Goal: Task Accomplishment & Management: Use online tool/utility

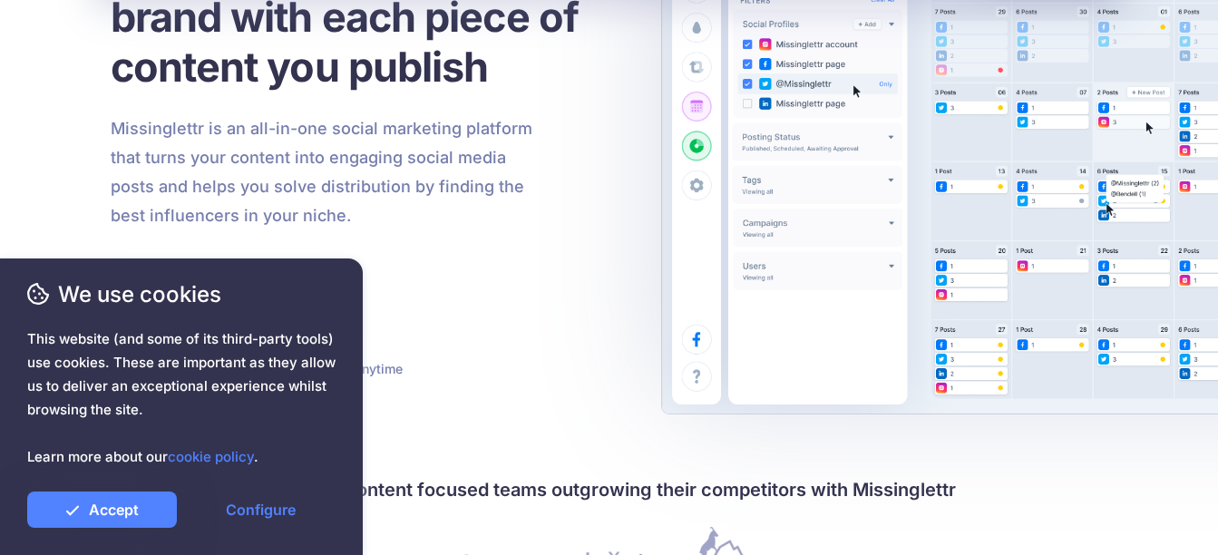
scroll to position [272, 0]
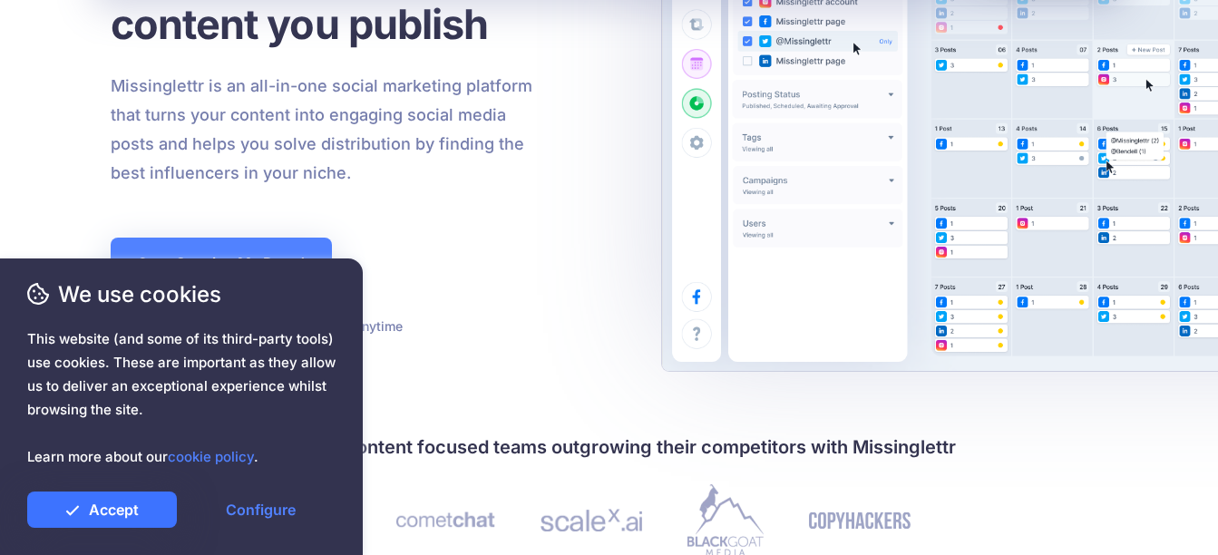
drag, startPoint x: 130, startPoint y: 509, endPoint x: 153, endPoint y: 507, distance: 23.6
click at [130, 509] on link "Accept" at bounding box center [102, 509] width 150 height 36
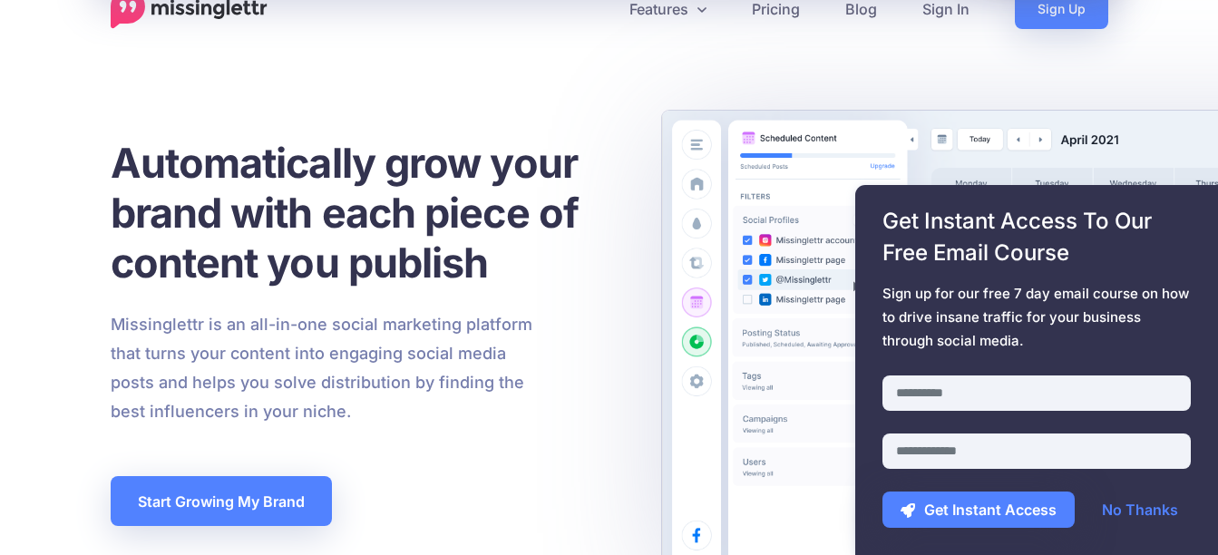
scroll to position [0, 0]
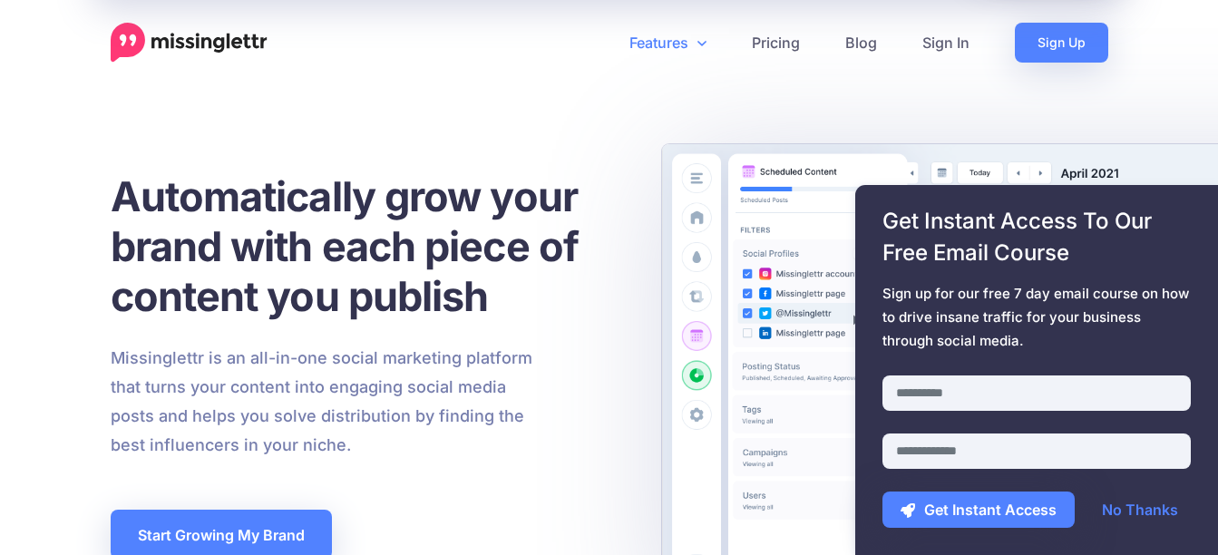
click at [710, 42] on link "Features" at bounding box center [668, 43] width 122 height 40
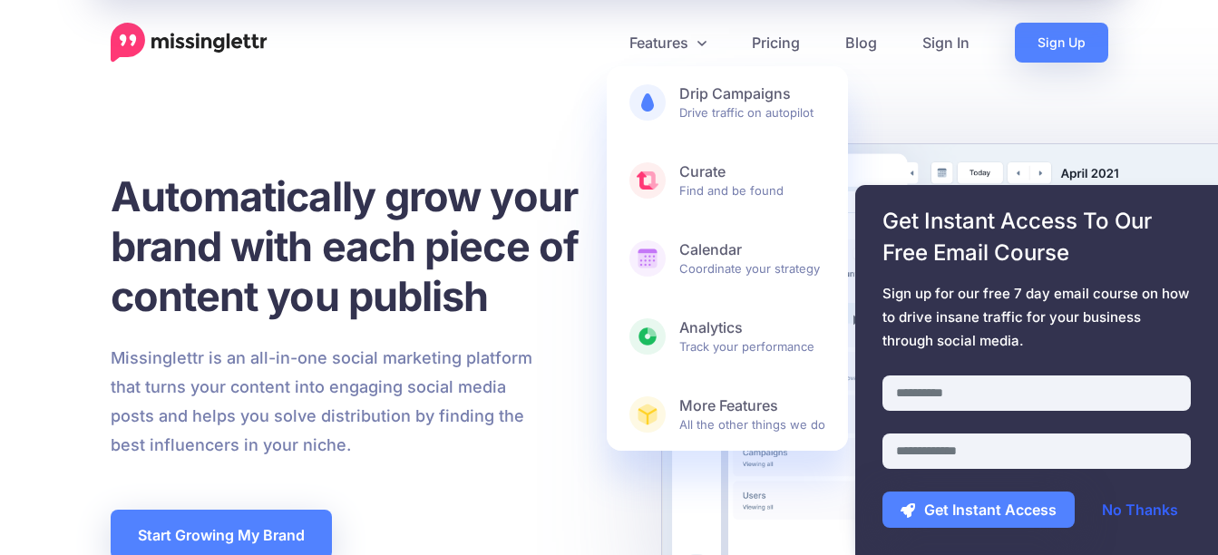
click at [1131, 514] on link "No Thanks" at bounding box center [1140, 509] width 112 height 36
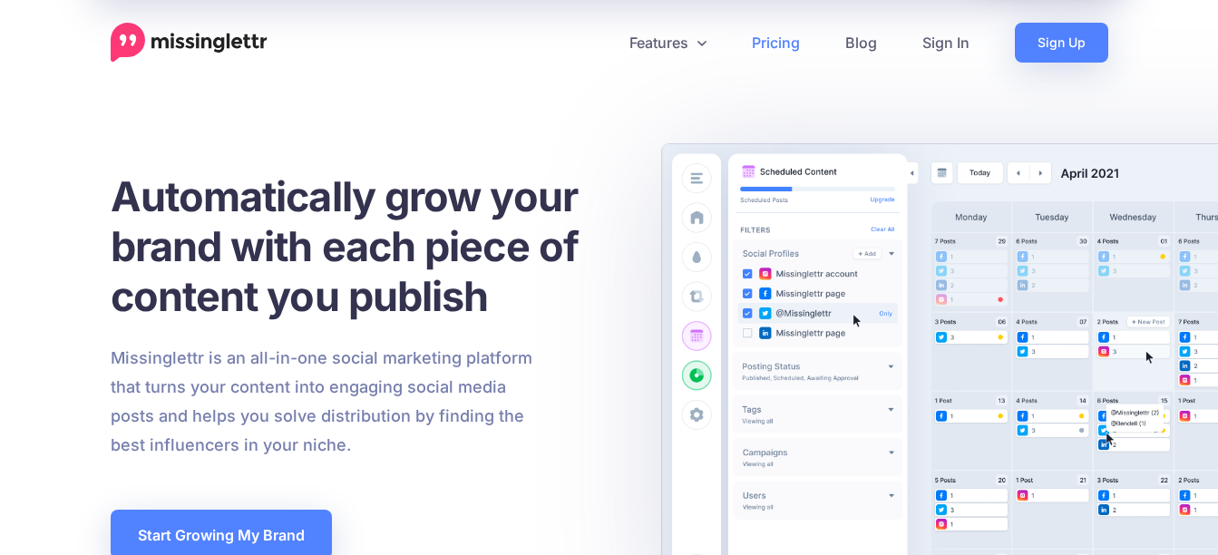
click at [792, 50] on link "Pricing" at bounding box center [775, 43] width 93 height 40
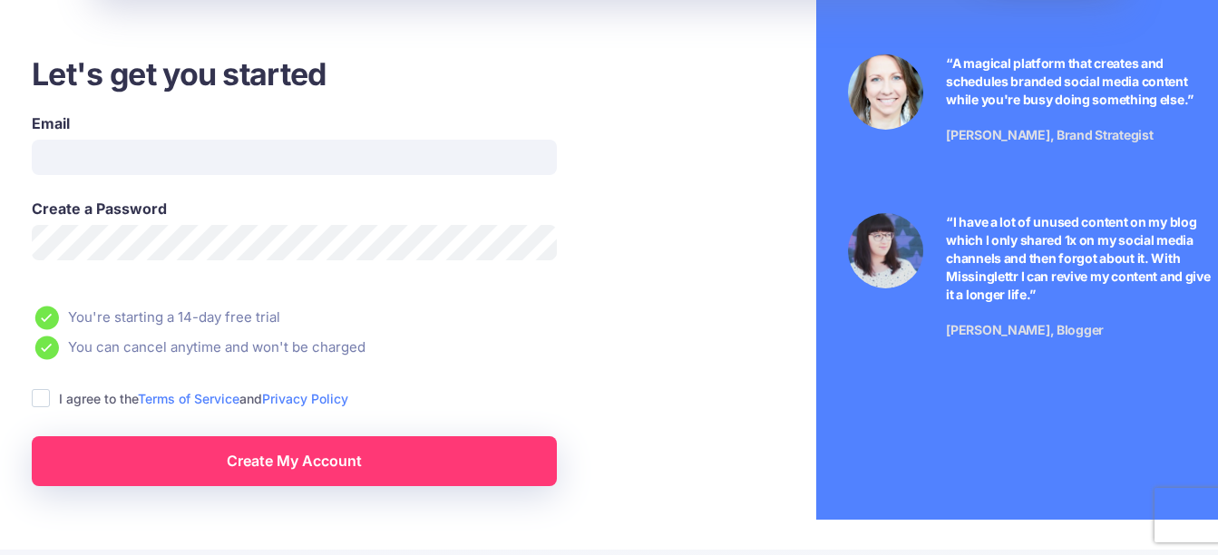
scroll to position [181, 0]
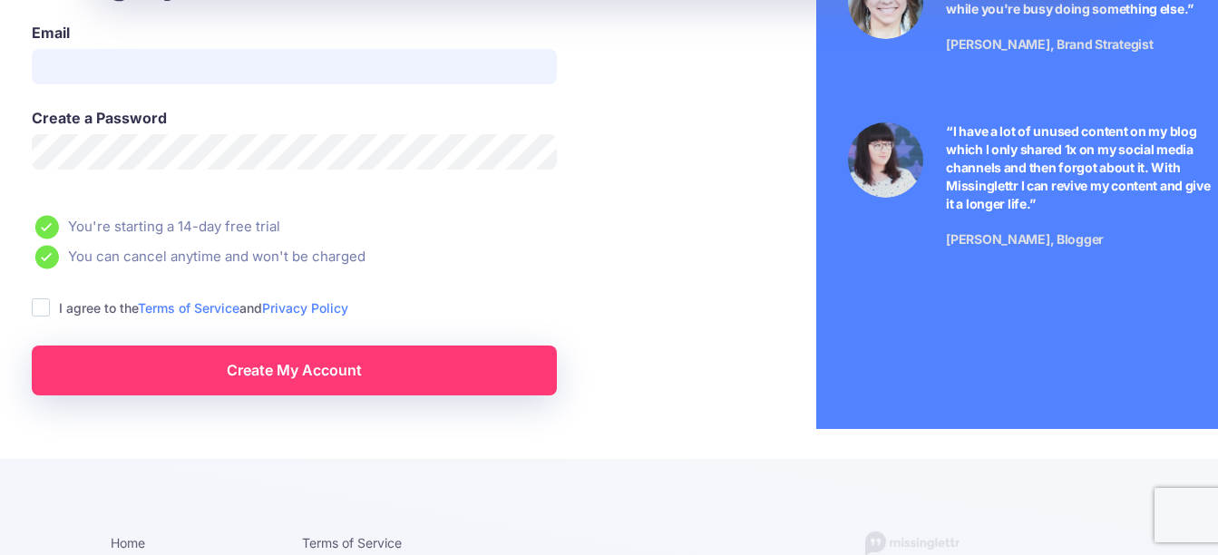
click at [165, 64] on input "Email" at bounding box center [294, 66] width 525 height 35
type input "**********"
click at [47, 301] on ins at bounding box center [41, 307] width 18 height 18
click at [109, 354] on link "Create My Account" at bounding box center [294, 370] width 525 height 50
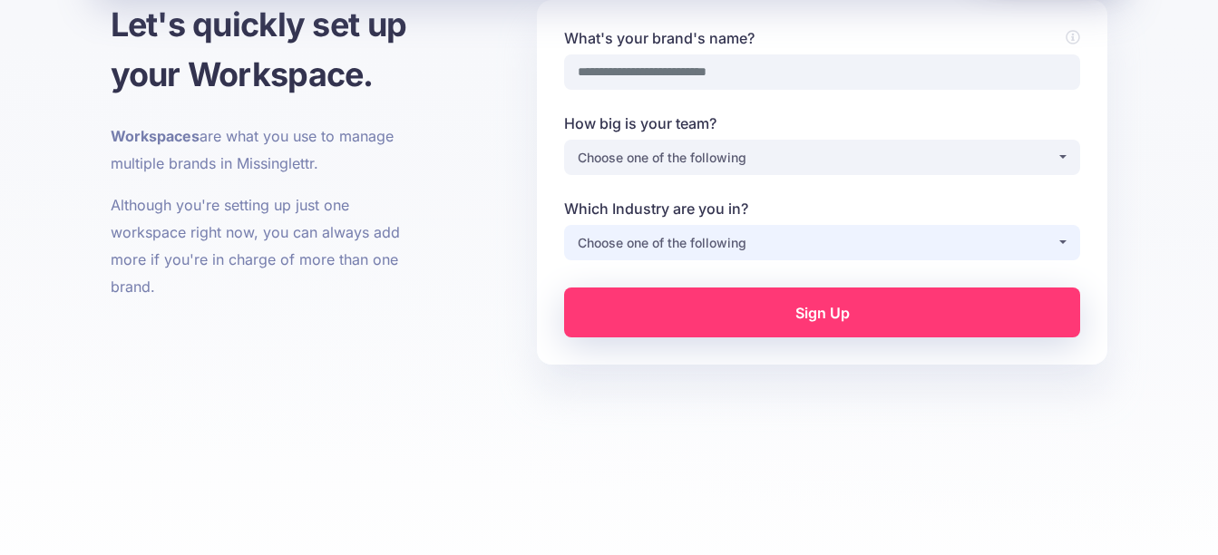
scroll to position [91, 0]
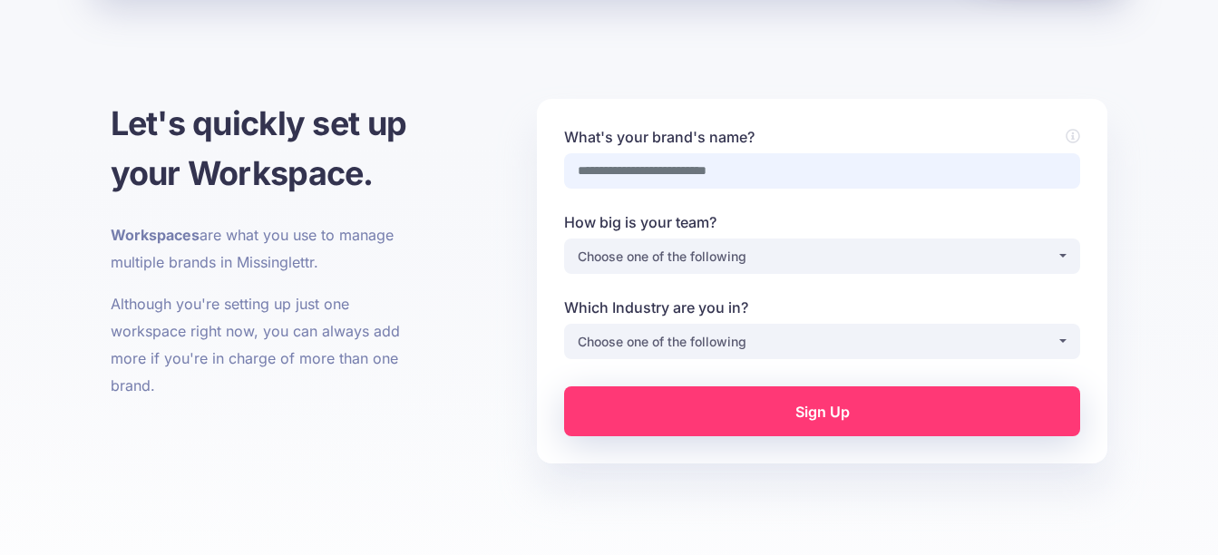
click at [768, 165] on input "What's your brand's name?" at bounding box center [822, 170] width 516 height 35
type input "**********"
click at [762, 256] on div "Choose one of the following" at bounding box center [817, 257] width 479 height 22
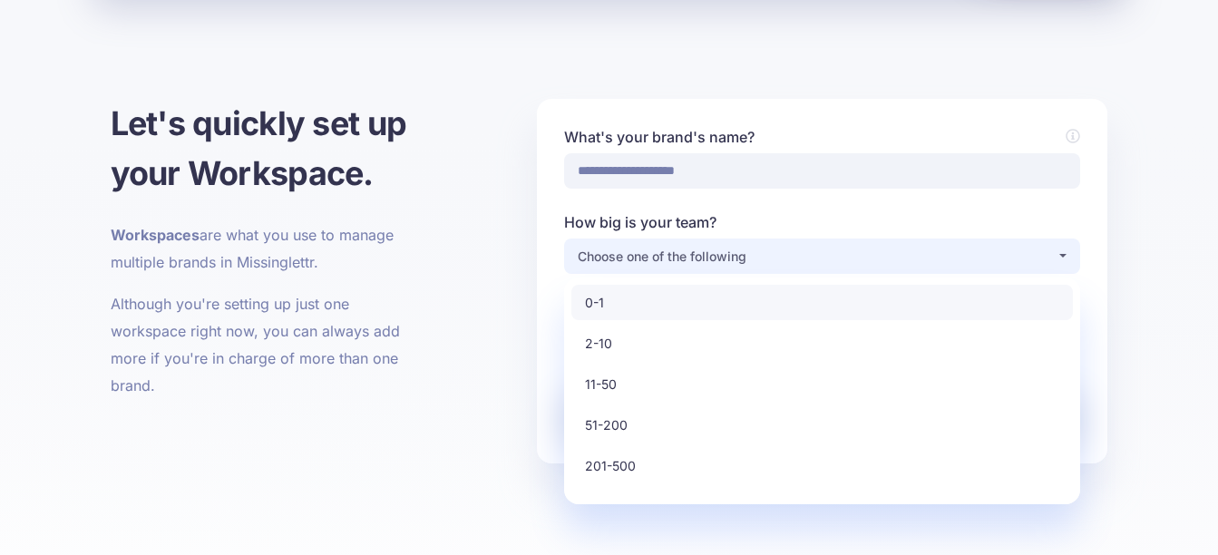
click at [749, 307] on link "0-1" at bounding box center [821, 302] width 501 height 35
select select "*"
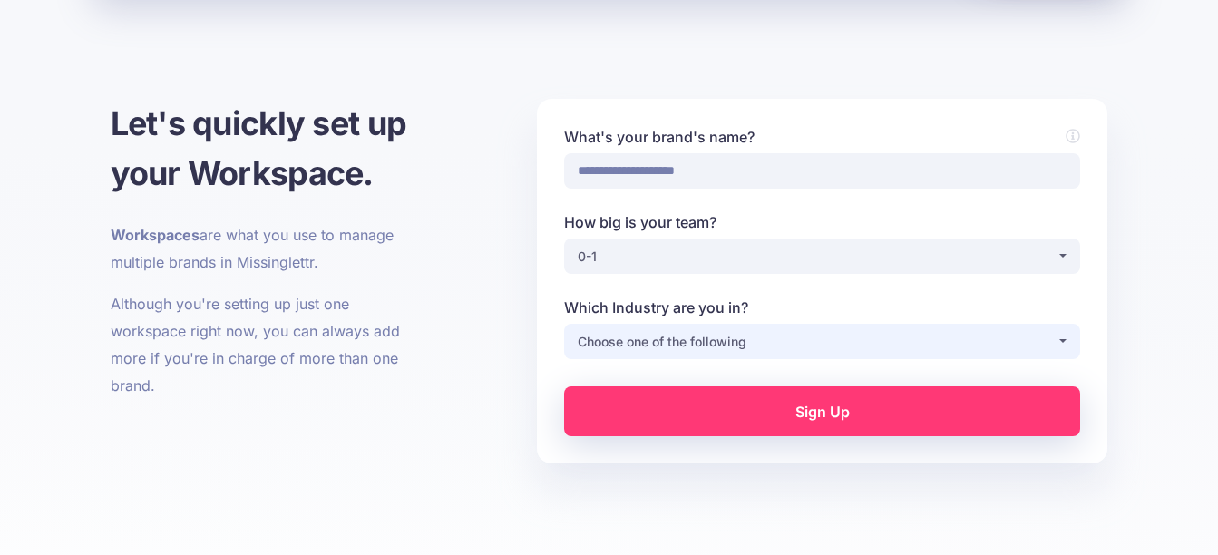
click at [773, 329] on button "Choose one of the following" at bounding box center [822, 341] width 516 height 35
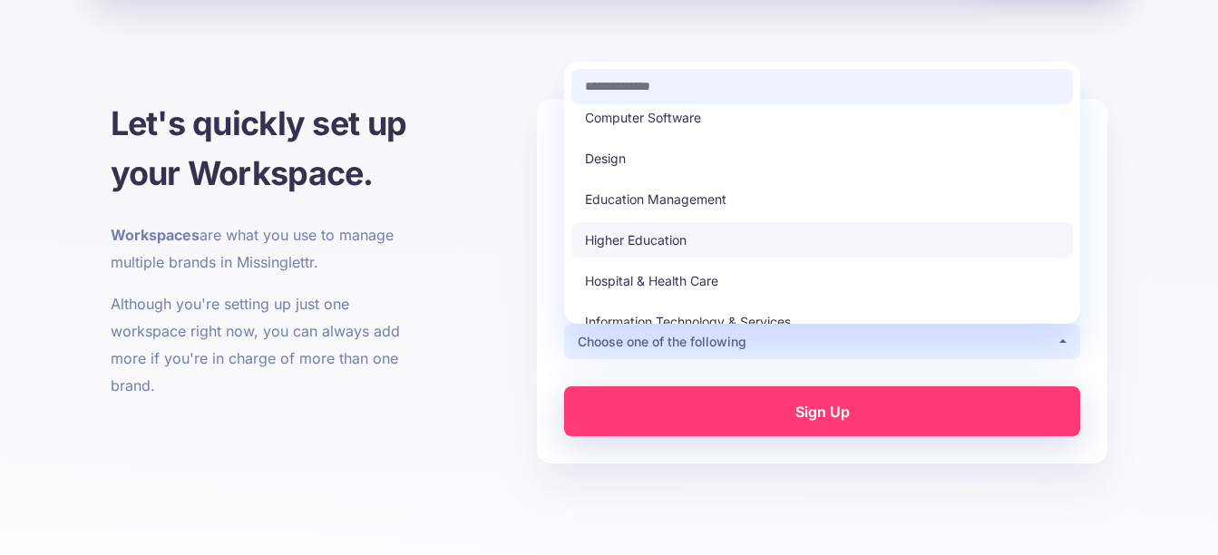
scroll to position [0, 0]
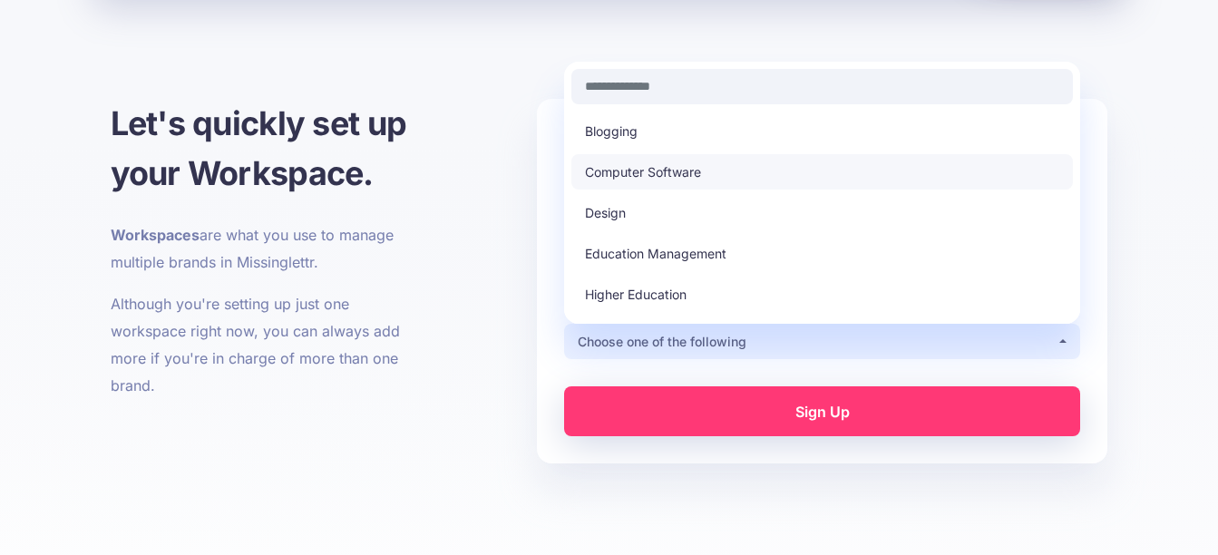
click at [763, 174] on link "Computer Software" at bounding box center [821, 171] width 501 height 35
select select "**********"
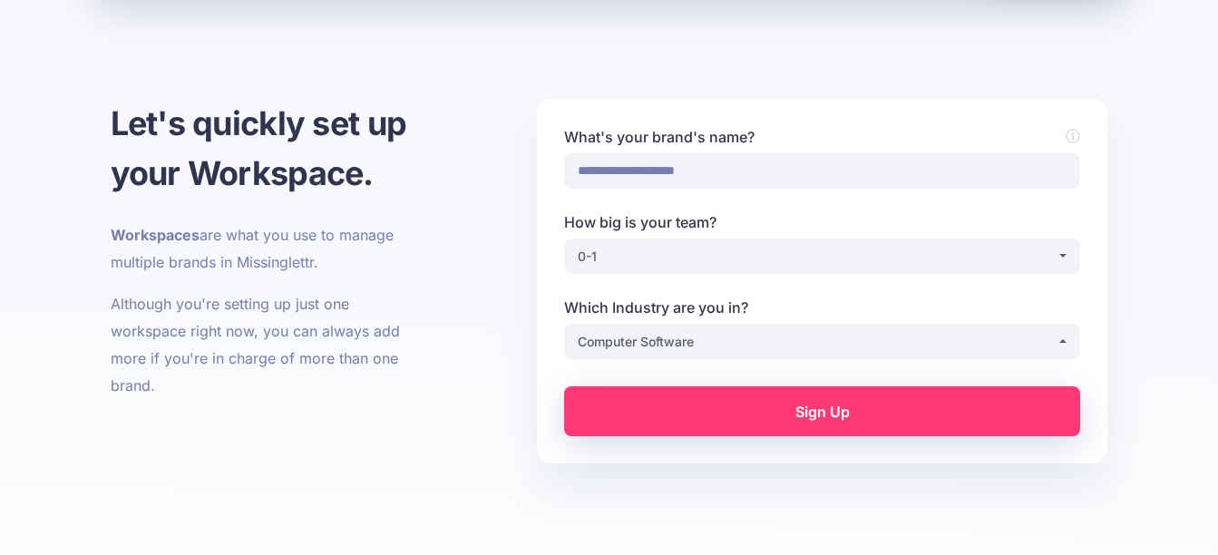
click at [768, 394] on link "Sign Up" at bounding box center [822, 411] width 516 height 50
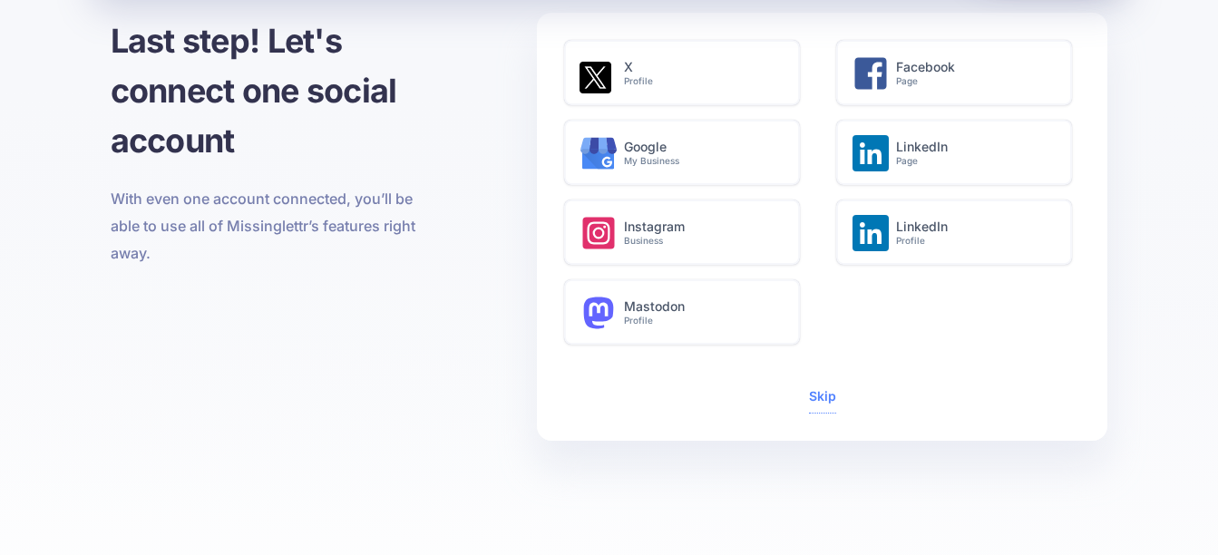
scroll to position [91, 0]
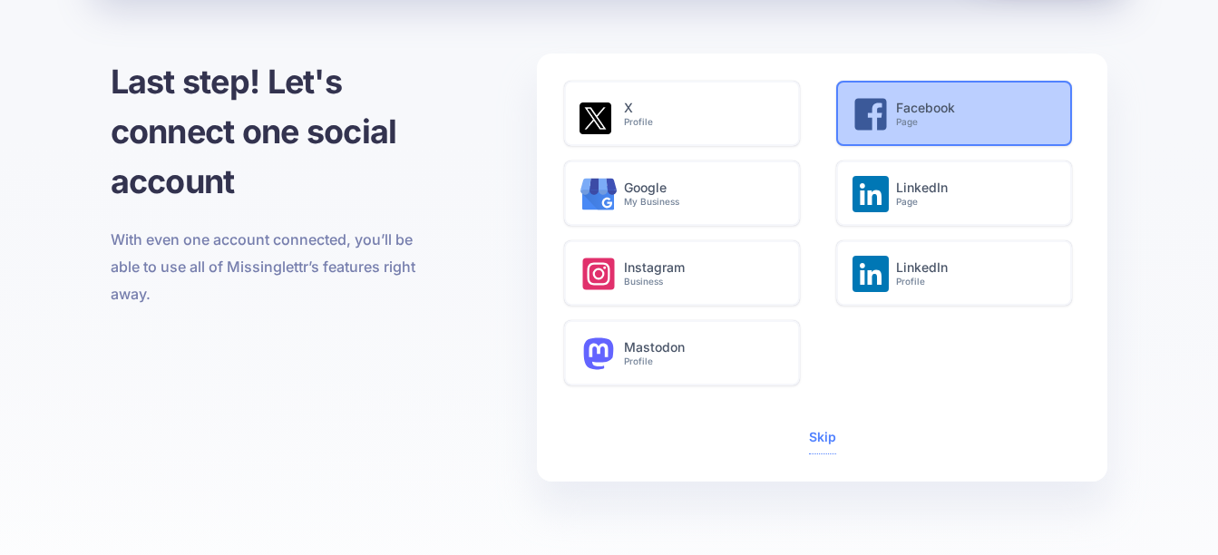
click at [938, 122] on small "Page" at bounding box center [974, 122] width 156 height 12
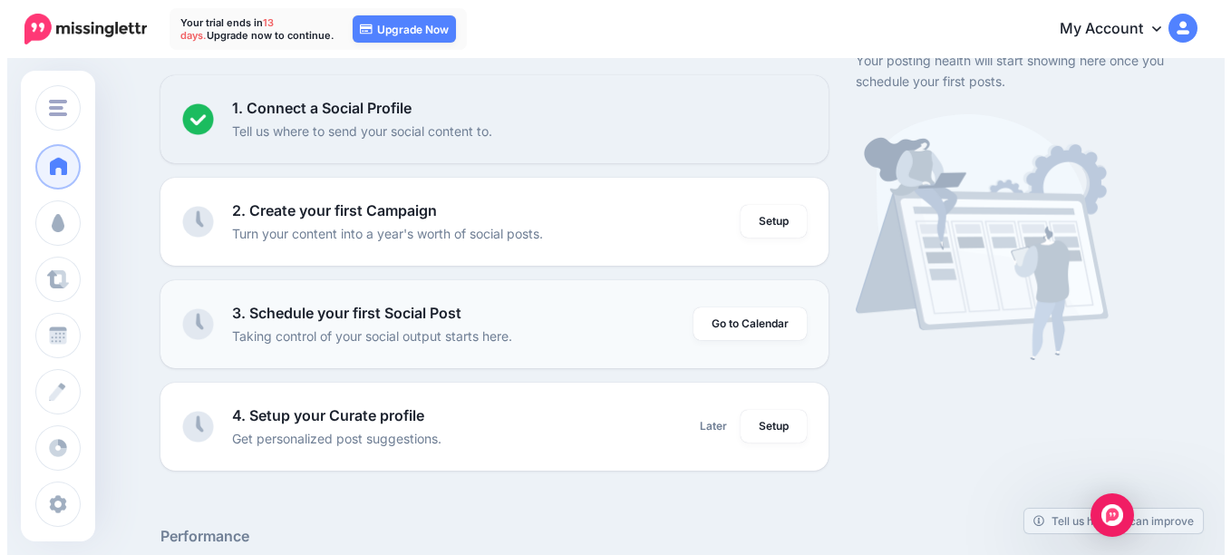
scroll to position [181, 0]
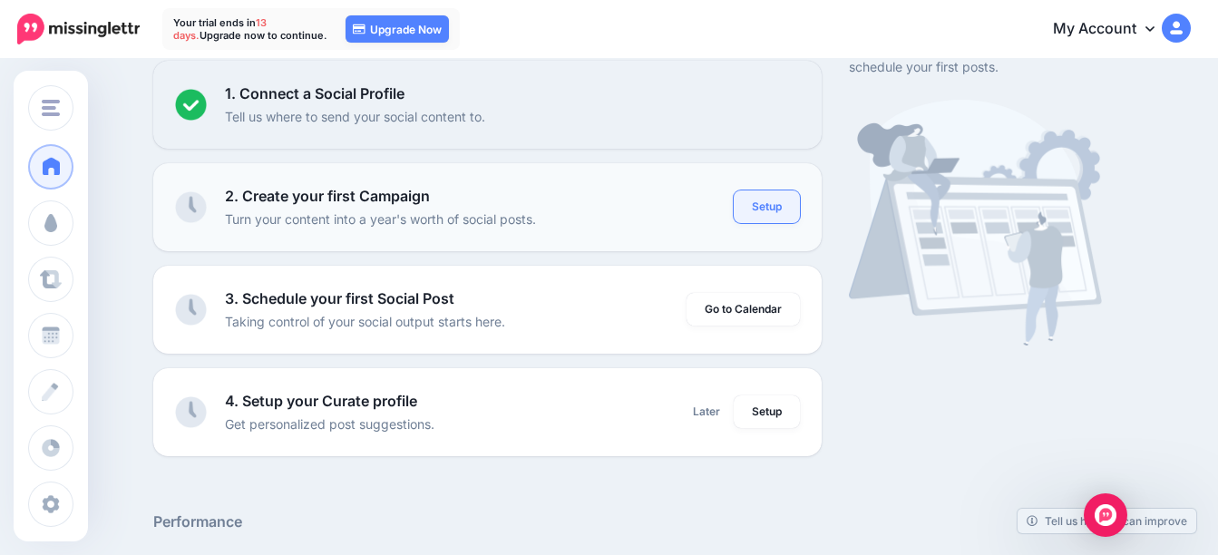
click at [761, 211] on link "Setup" at bounding box center [767, 206] width 66 height 33
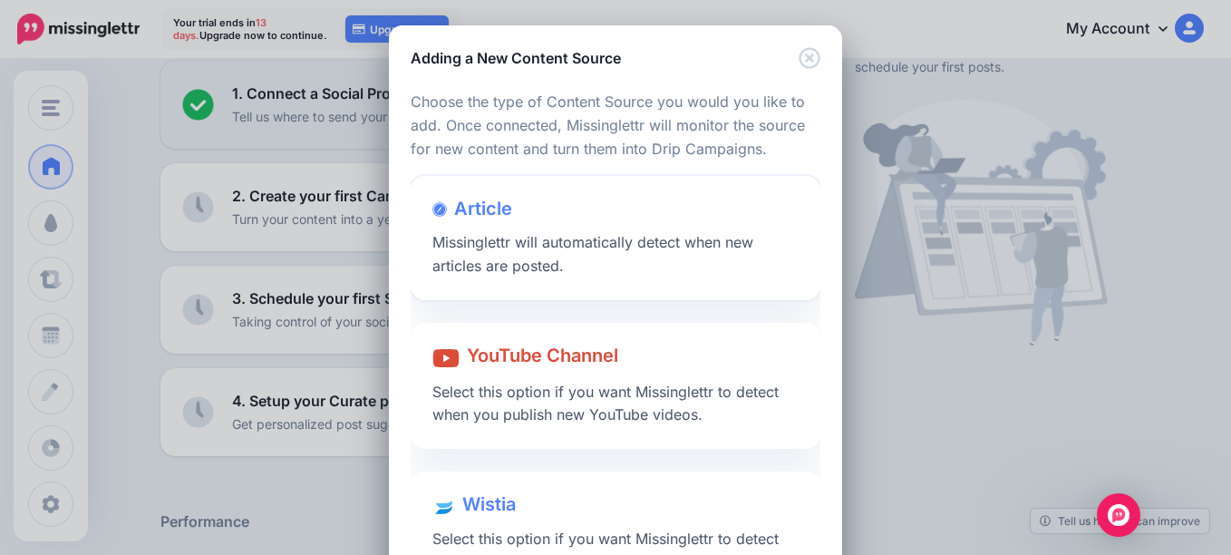
scroll to position [89, 0]
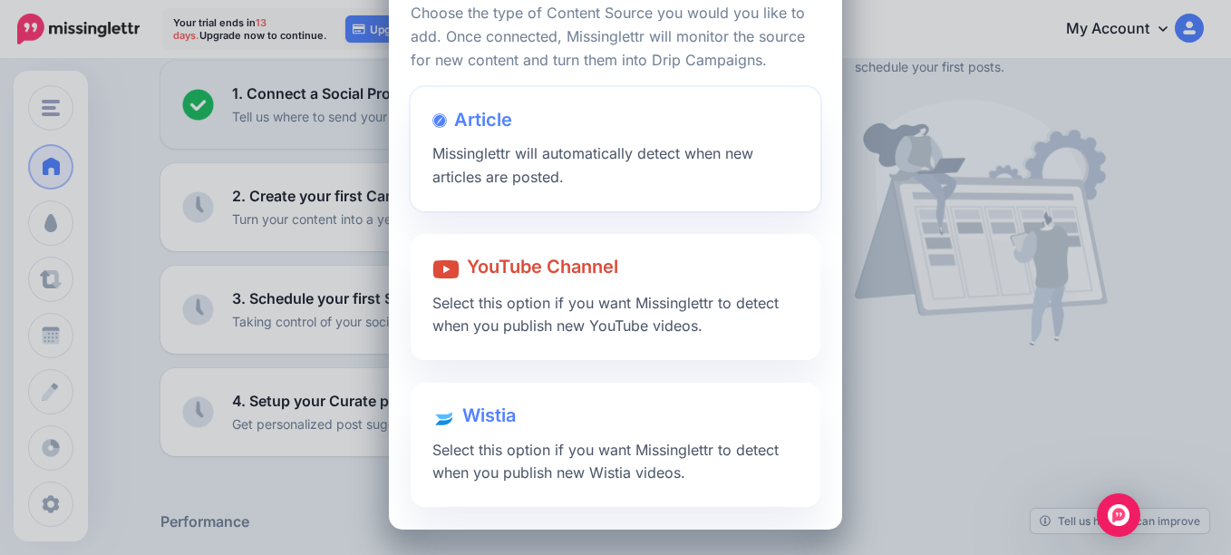
click at [684, 182] on div "Article Missinglettr will automatically detect when new articles are posted." at bounding box center [616, 149] width 410 height 124
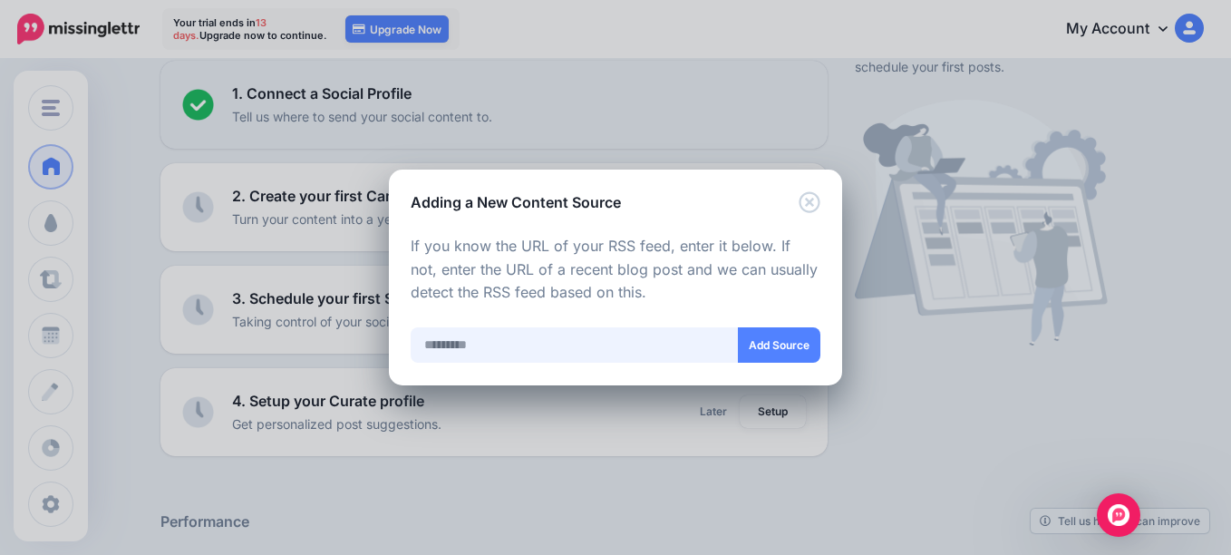
click at [645, 337] on input "text" at bounding box center [575, 344] width 328 height 35
paste input "**********"
type input "**********"
click at [790, 342] on button "Add Source" at bounding box center [779, 344] width 83 height 35
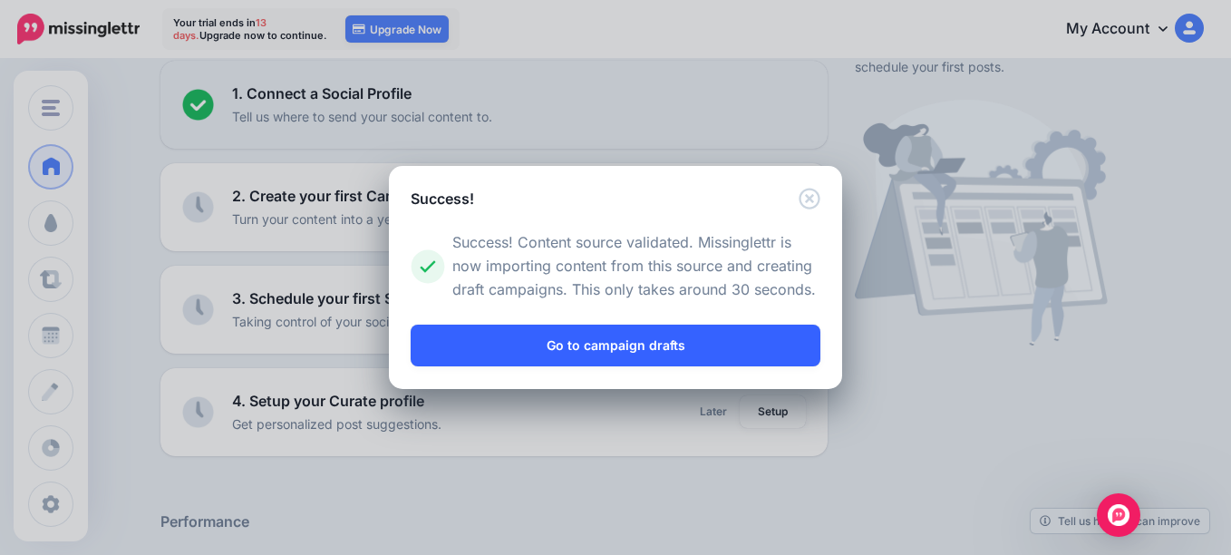
click at [713, 332] on link "Go to campaign drafts" at bounding box center [616, 346] width 410 height 42
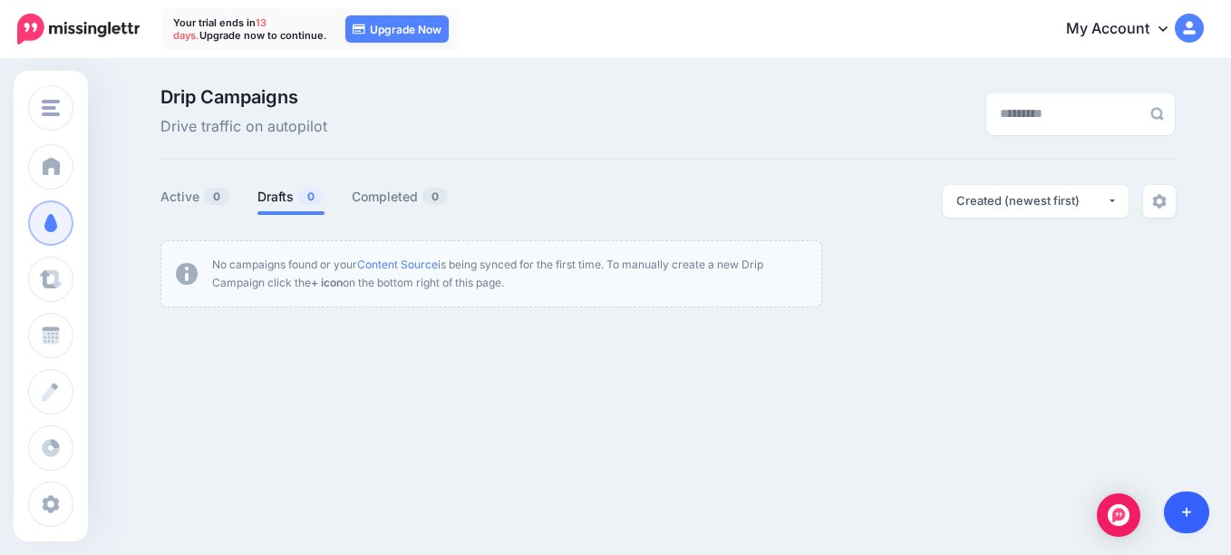
click at [1186, 520] on link at bounding box center [1187, 512] width 46 height 42
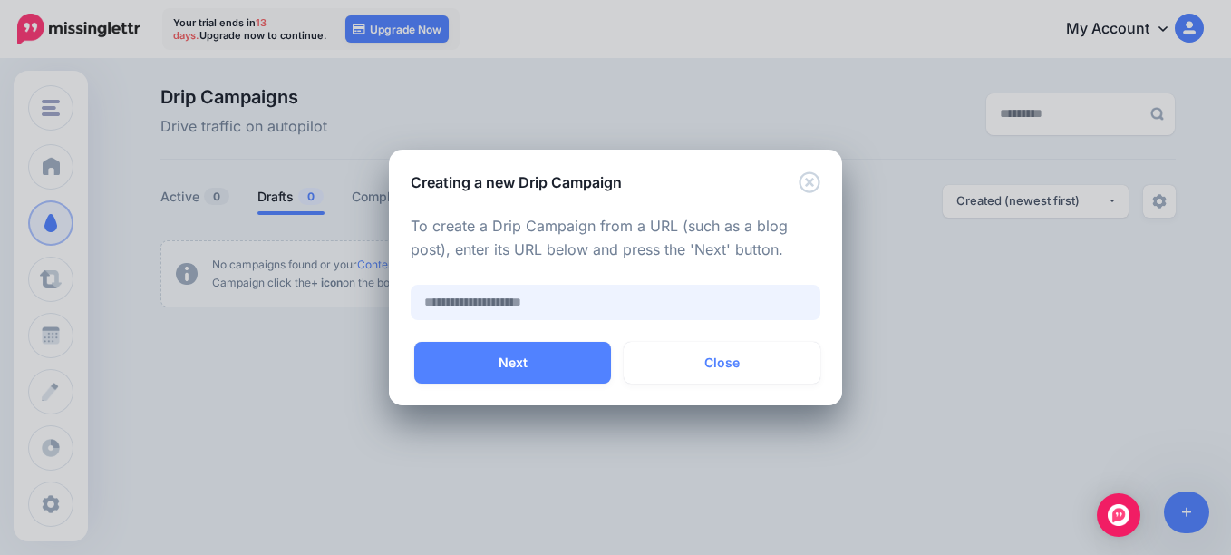
paste input "**********"
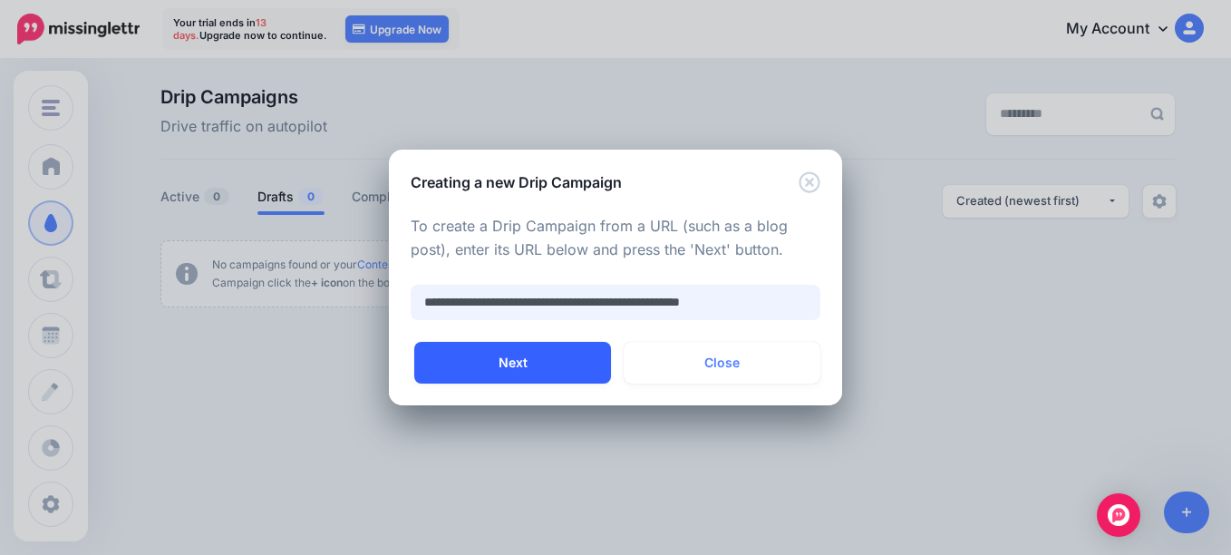
type input "**********"
click at [582, 352] on button "Next" at bounding box center [512, 363] width 197 height 42
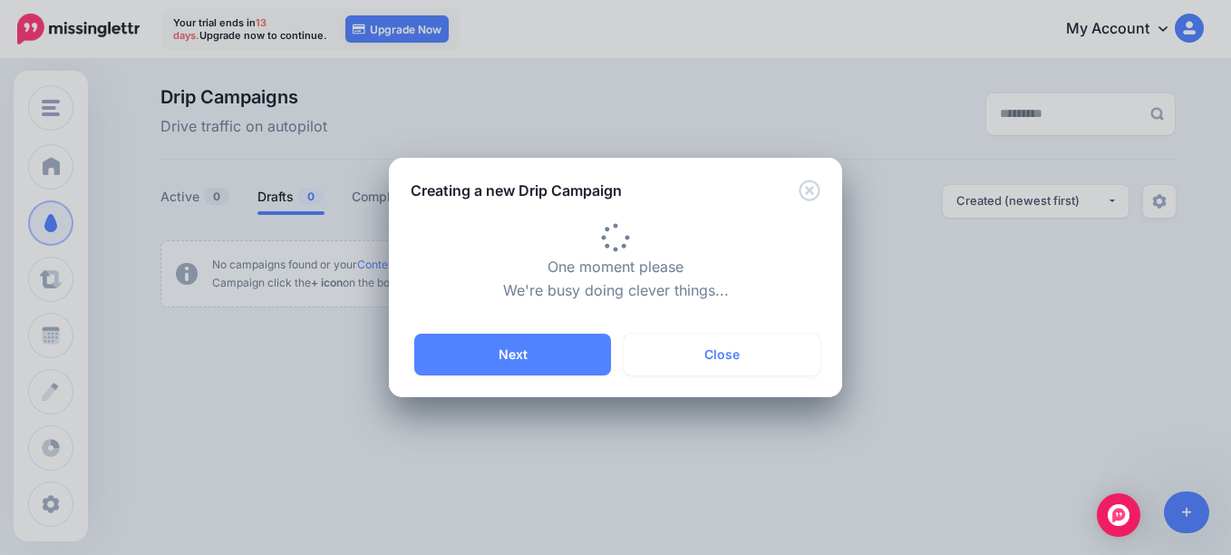
type input "**********"
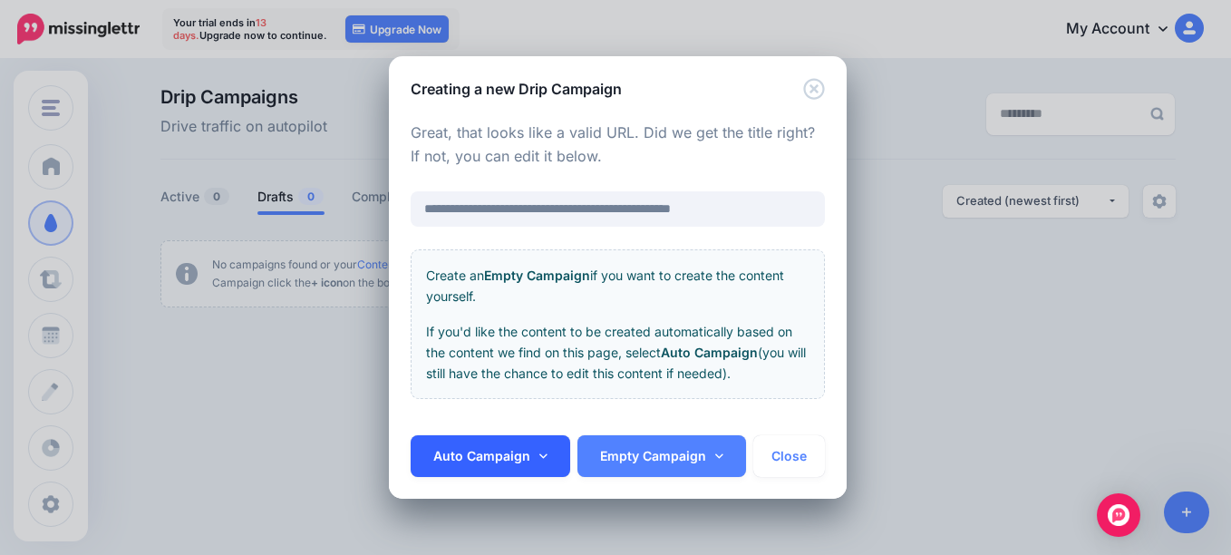
click at [545, 453] on icon at bounding box center [543, 456] width 8 height 13
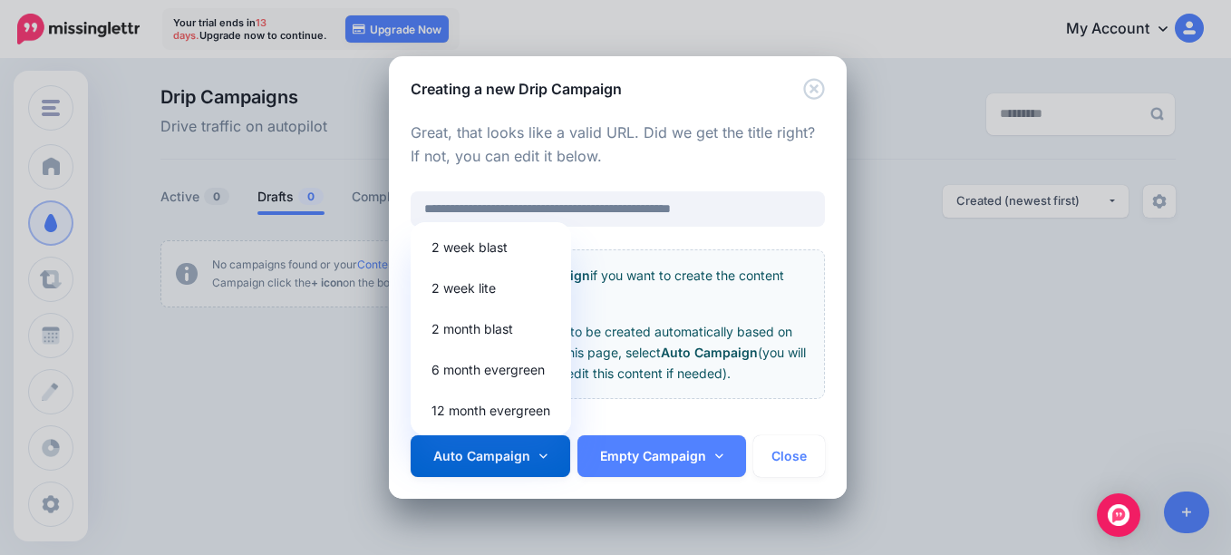
click at [643, 401] on div "**********" at bounding box center [618, 267] width 458 height 335
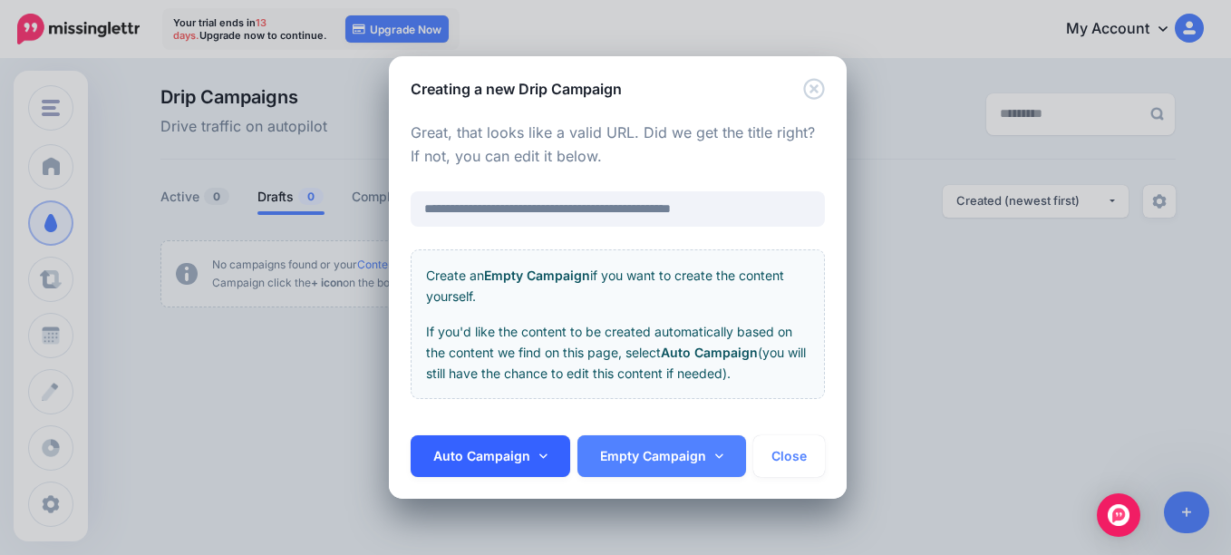
click at [470, 454] on link "Auto Campaign" at bounding box center [491, 456] width 160 height 42
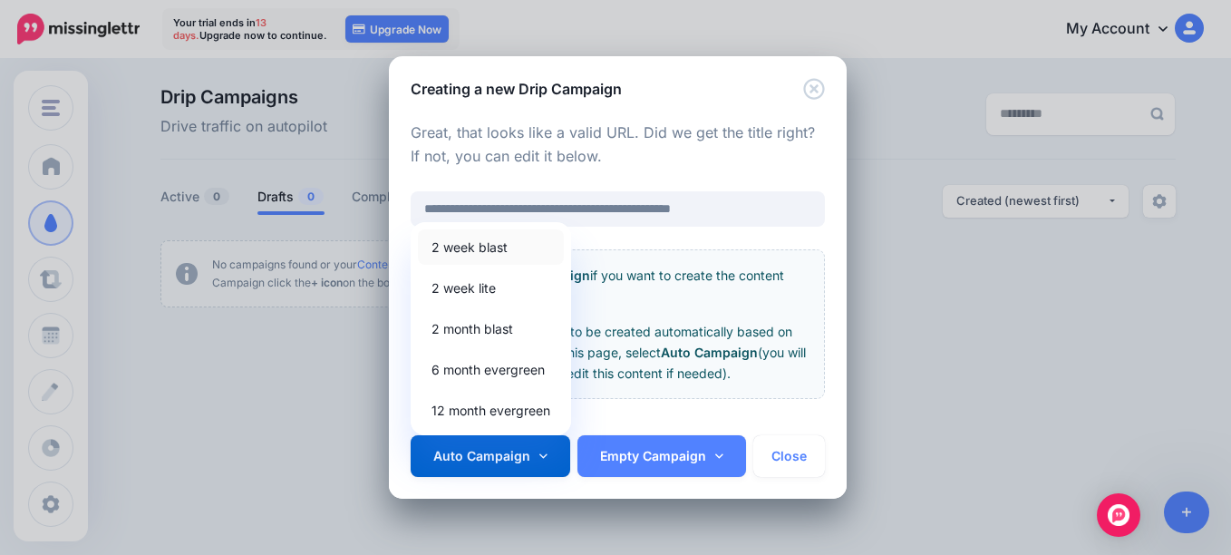
click at [459, 248] on link "2 week blast" at bounding box center [491, 246] width 146 height 35
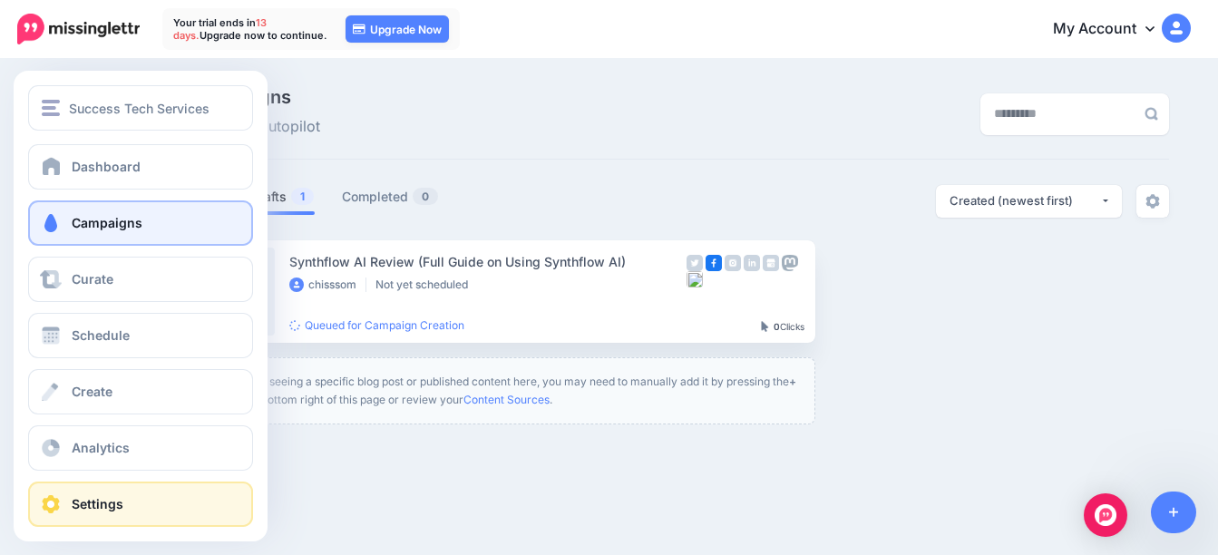
click at [111, 506] on span "Settings" at bounding box center [98, 503] width 52 height 15
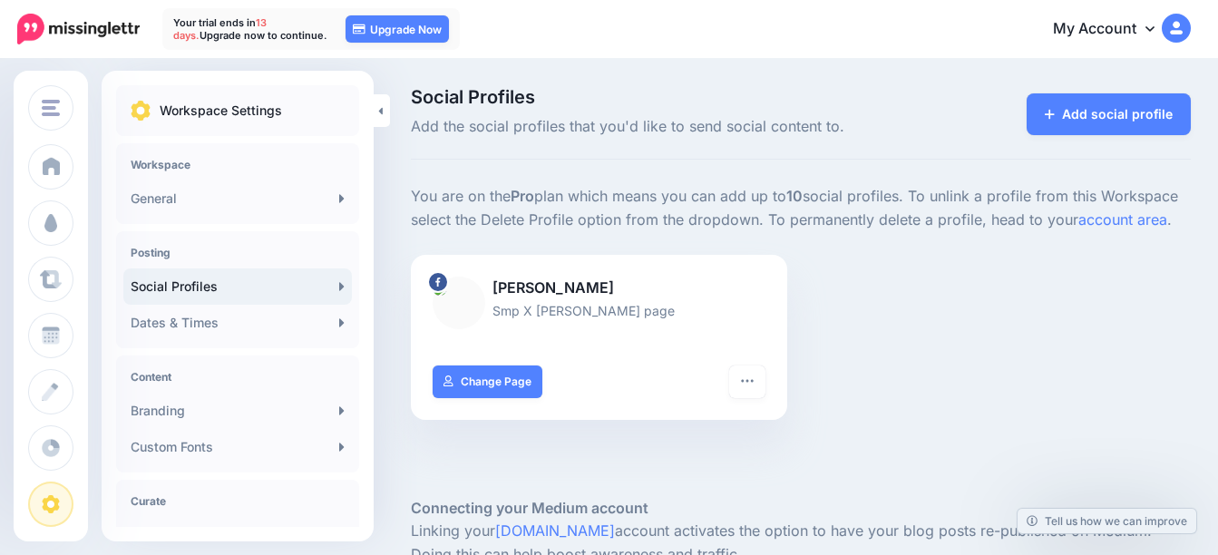
click at [546, 385] on div "Turn hashtags off Reconnect Pause sending Delete Profile Change Page" at bounding box center [599, 392] width 376 height 54
click at [455, 383] on link "Change Page" at bounding box center [488, 381] width 110 height 33
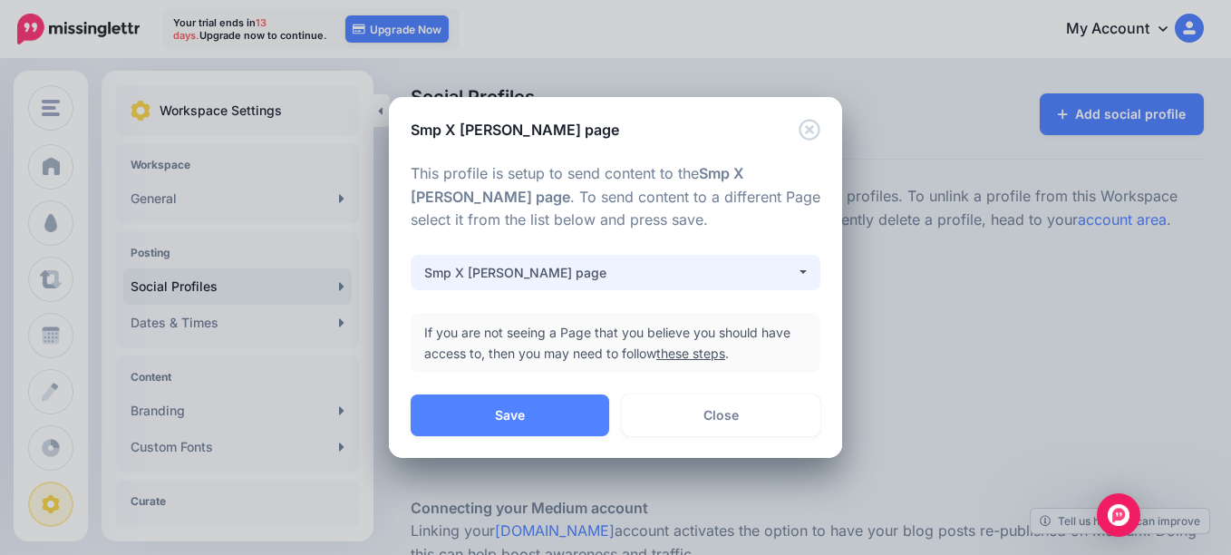
click at [672, 277] on div "Smp X [PERSON_NAME] page" at bounding box center [610, 273] width 372 height 22
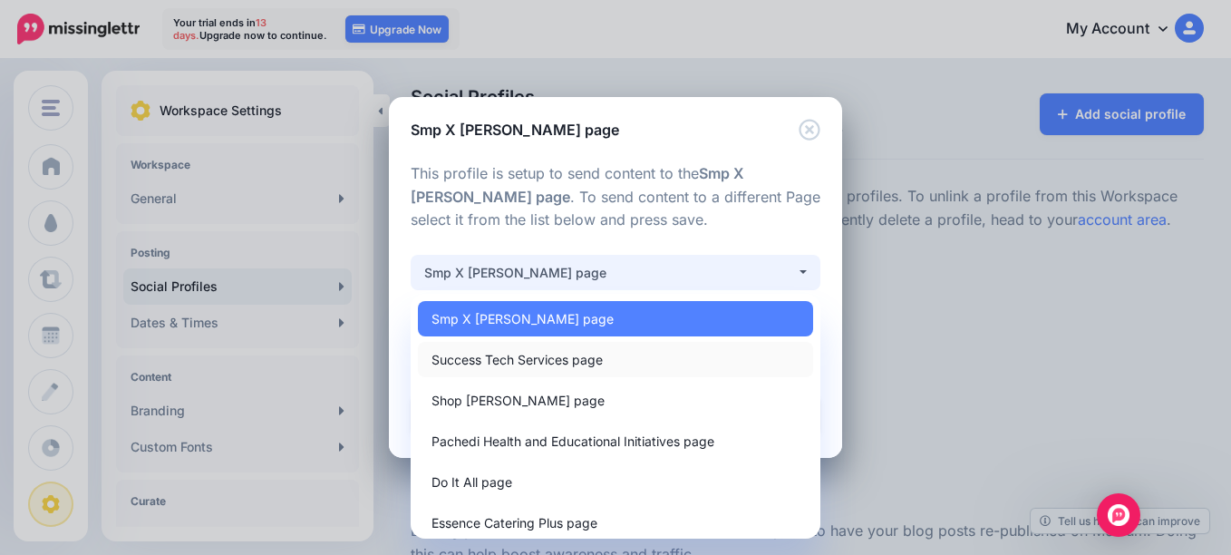
click at [603, 370] on span "Success Tech Services page" at bounding box center [517, 360] width 171 height 22
select select "**********"
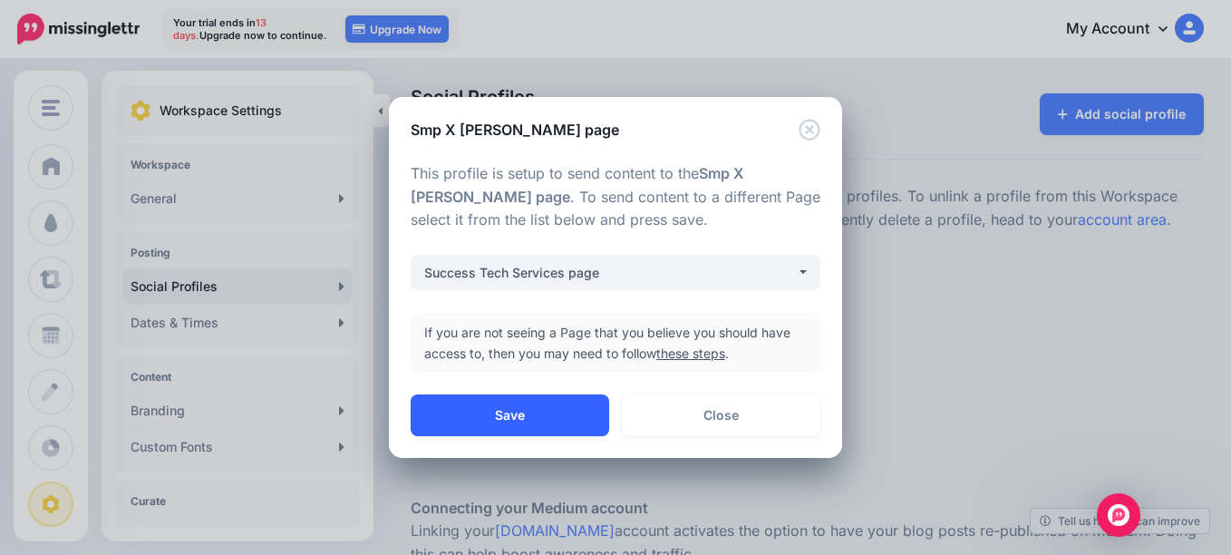
click at [531, 402] on button "Save" at bounding box center [510, 415] width 199 height 42
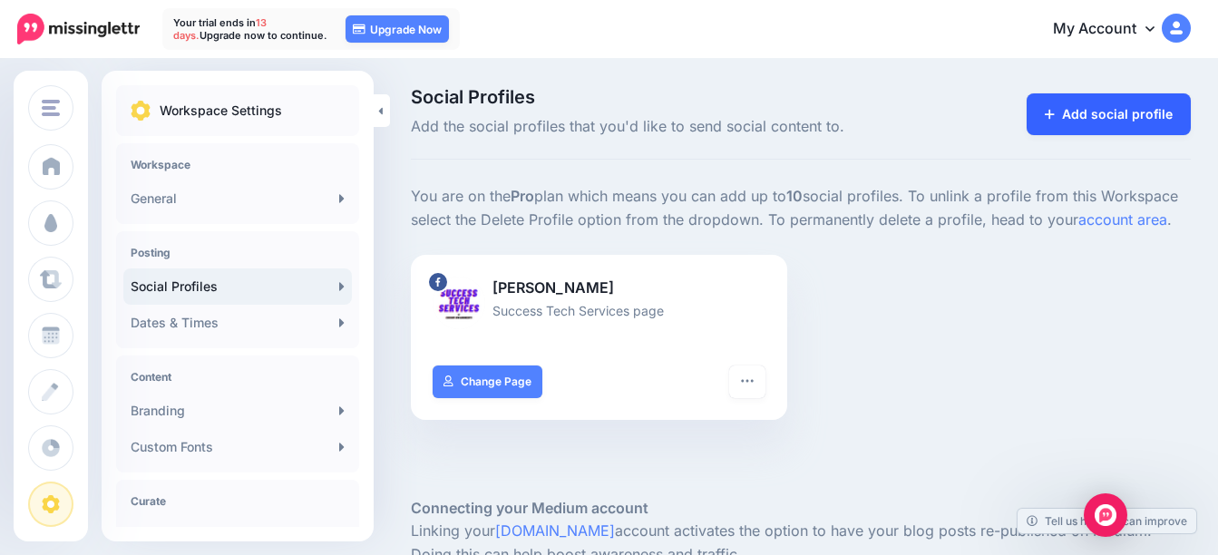
click at [1089, 103] on link "Add social profile" at bounding box center [1108, 114] width 164 height 42
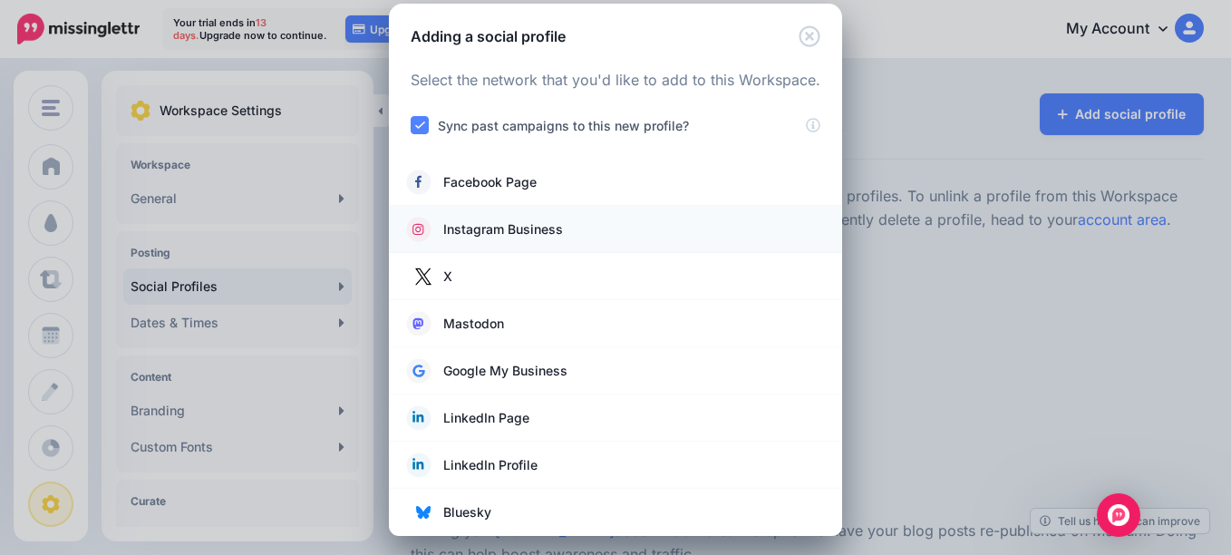
scroll to position [28, 0]
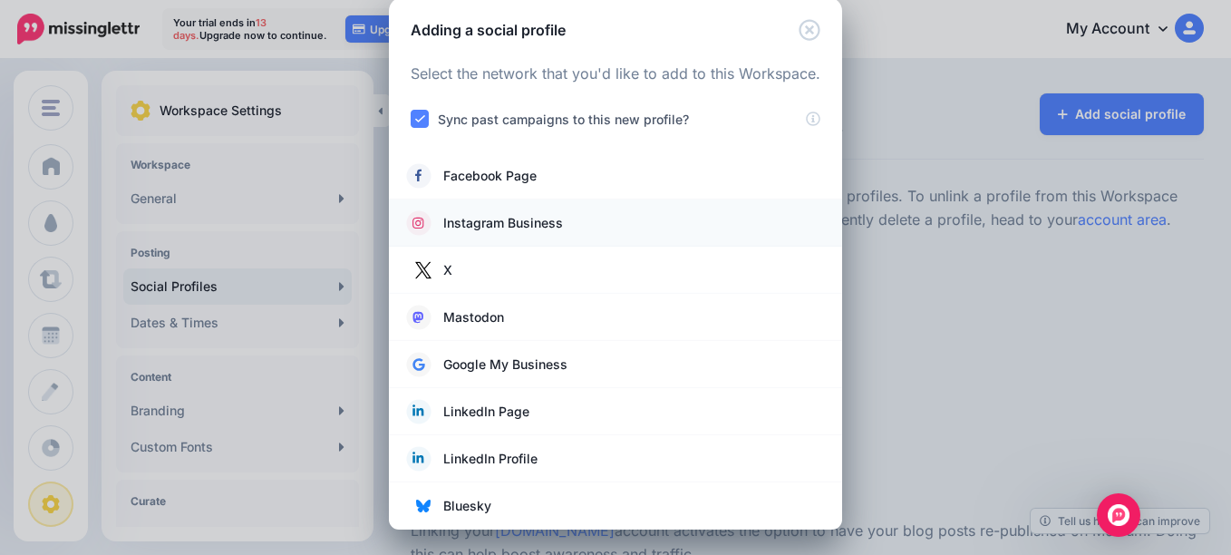
click at [523, 212] on span "Instagram Business" at bounding box center [503, 223] width 120 height 22
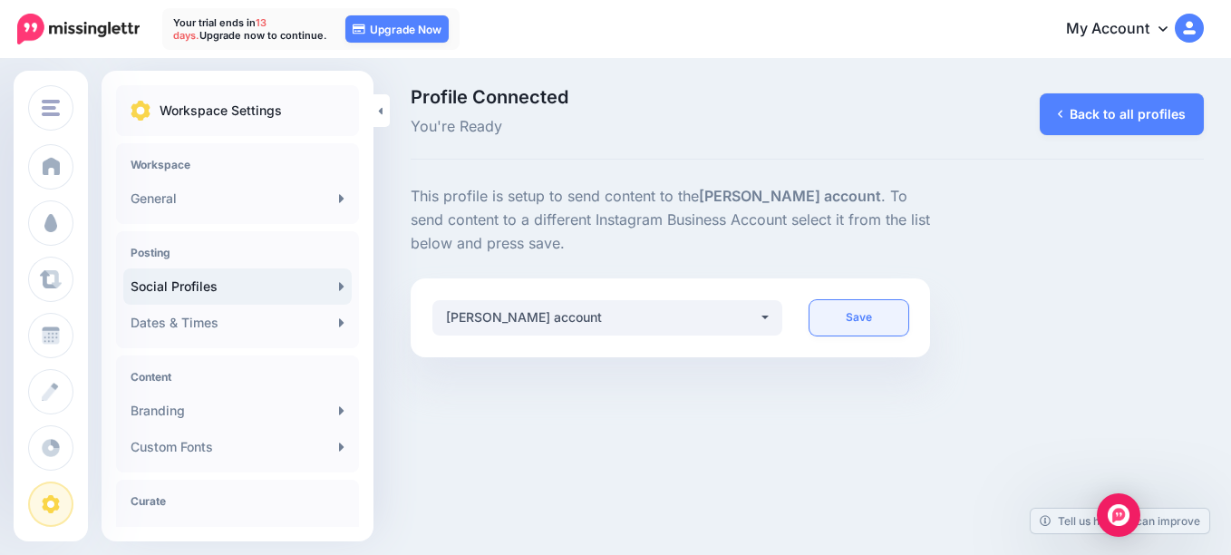
click at [846, 326] on link "Save" at bounding box center [859, 317] width 99 height 35
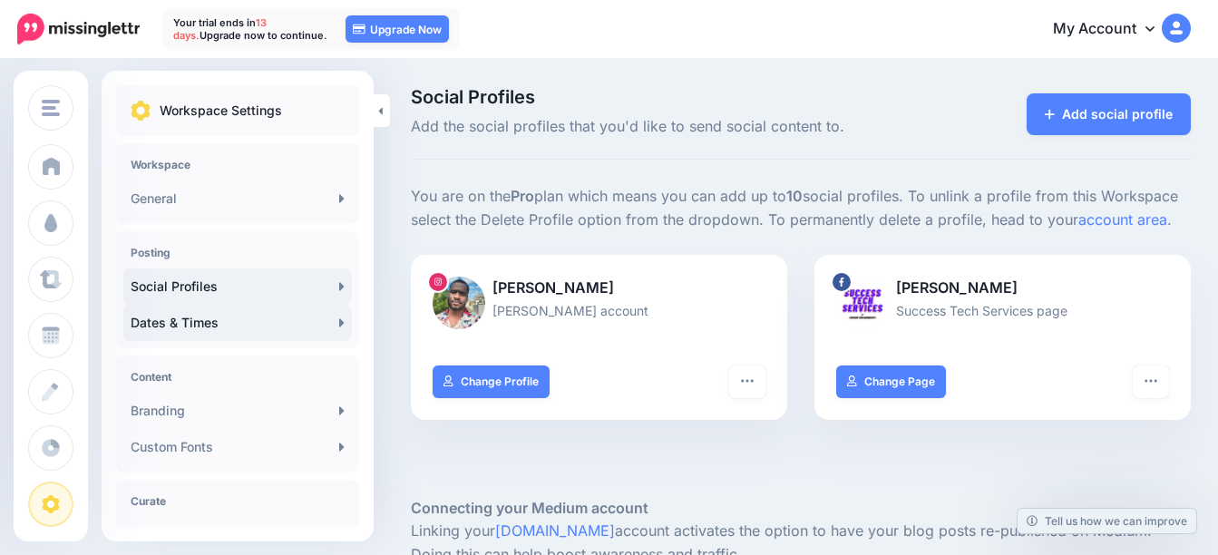
drag, startPoint x: 0, startPoint y: 0, endPoint x: 238, endPoint y: 330, distance: 407.2
click at [238, 330] on link "Dates & Times" at bounding box center [237, 323] width 228 height 36
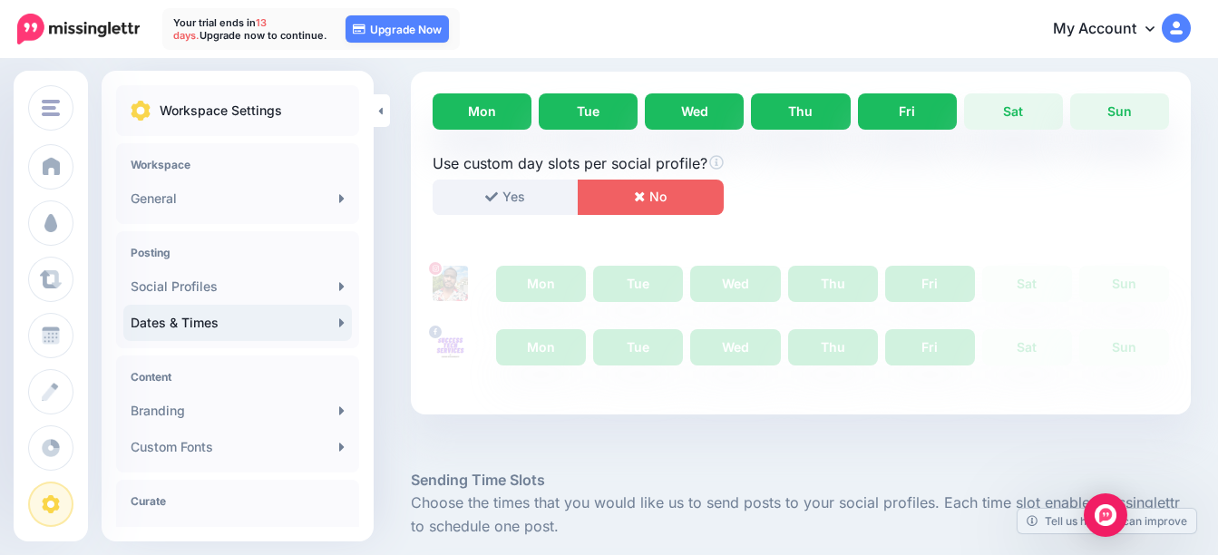
scroll to position [453, 0]
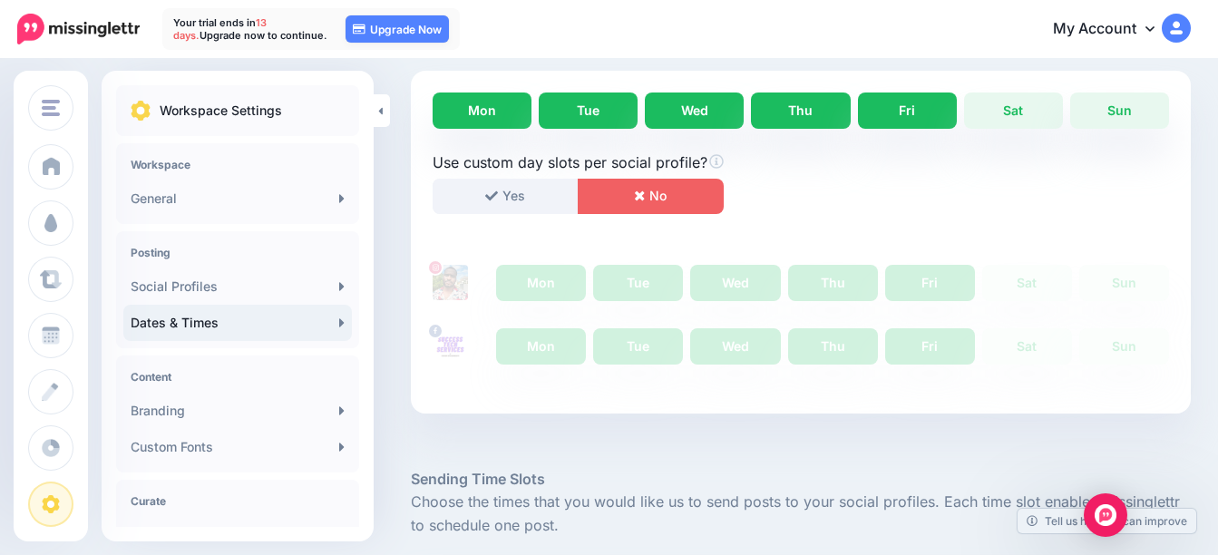
click at [1045, 91] on div "Mon Tue Wed Thu Fri Sat Sun Use custom day slots per social profile? Yes No Mon…" at bounding box center [801, 242] width 780 height 343
click at [1144, 112] on link "Sun" at bounding box center [1119, 110] width 99 height 36
drag, startPoint x: 1037, startPoint y: 106, endPoint x: 982, endPoint y: 132, distance: 61.2
click at [1037, 107] on link "Sat" at bounding box center [1013, 110] width 99 height 36
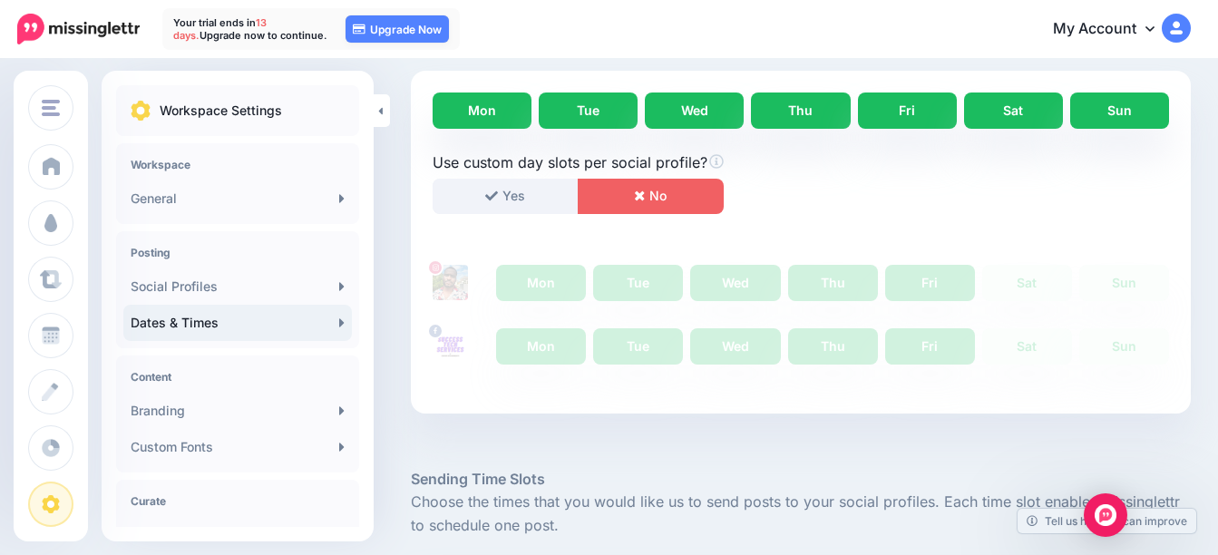
click at [658, 202] on button "No" at bounding box center [651, 196] width 146 height 35
click at [514, 199] on button "Yes" at bounding box center [506, 196] width 146 height 35
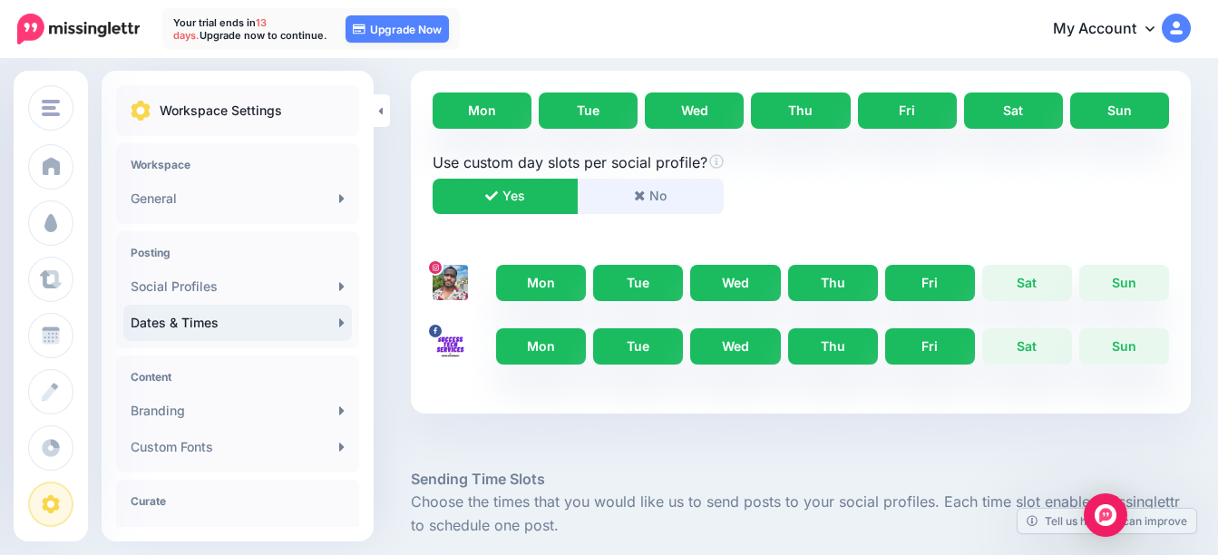
click at [666, 199] on button "No" at bounding box center [651, 196] width 146 height 35
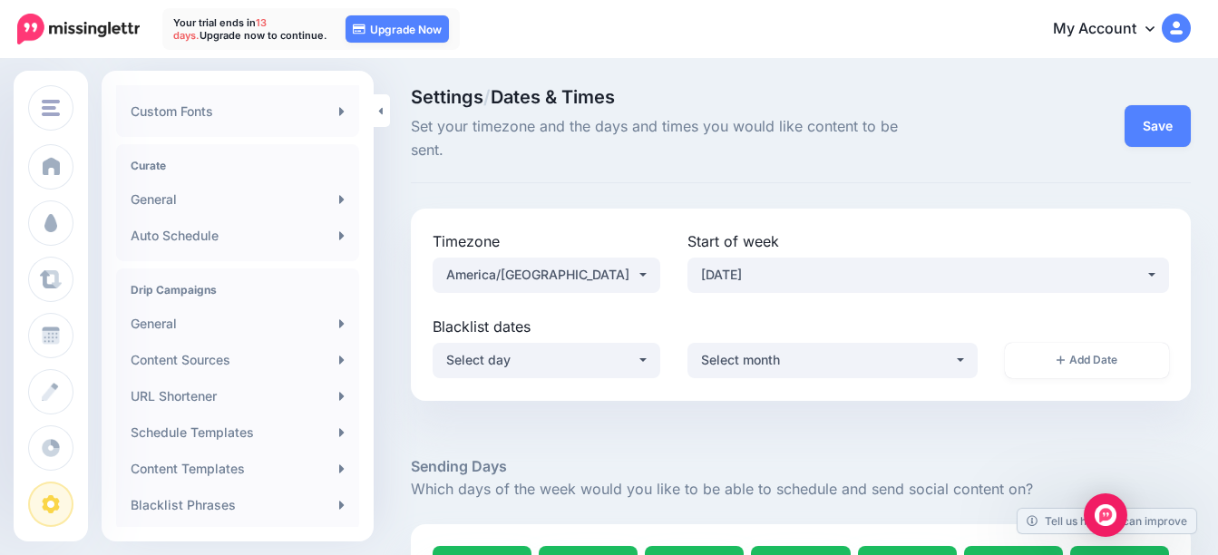
scroll to position [363, 0]
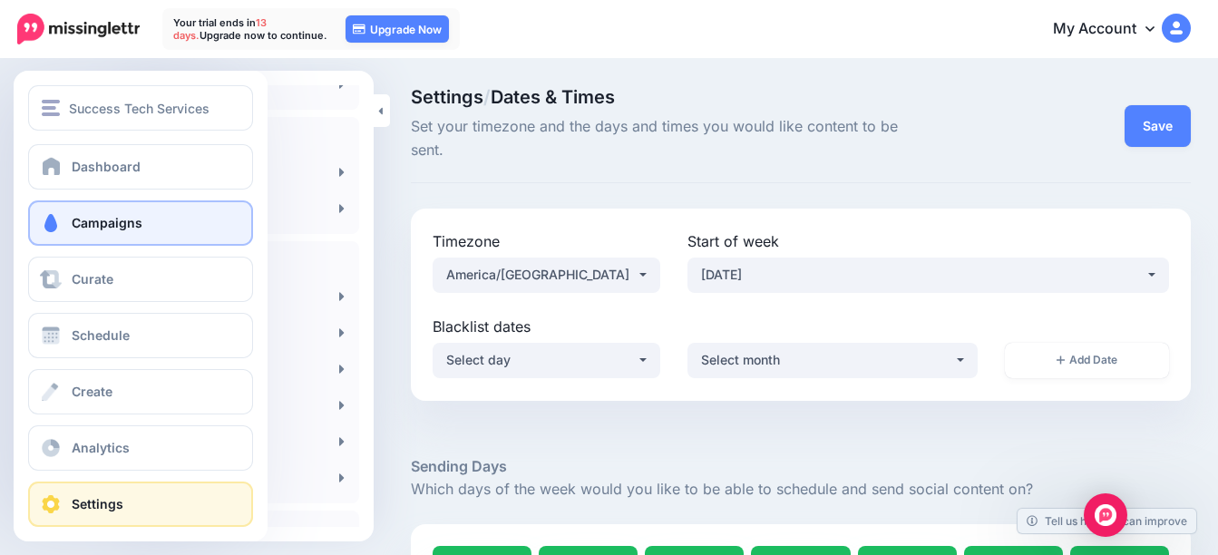
click at [93, 216] on span "Campaigns" at bounding box center [107, 222] width 71 height 15
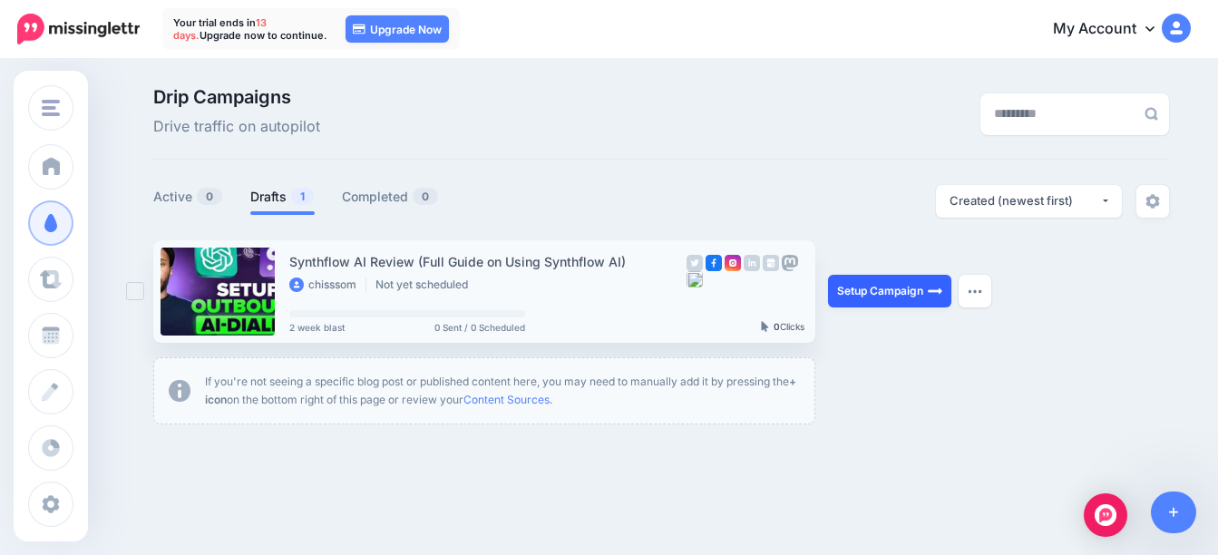
click at [913, 295] on link "Setup Campaign" at bounding box center [889, 291] width 123 height 33
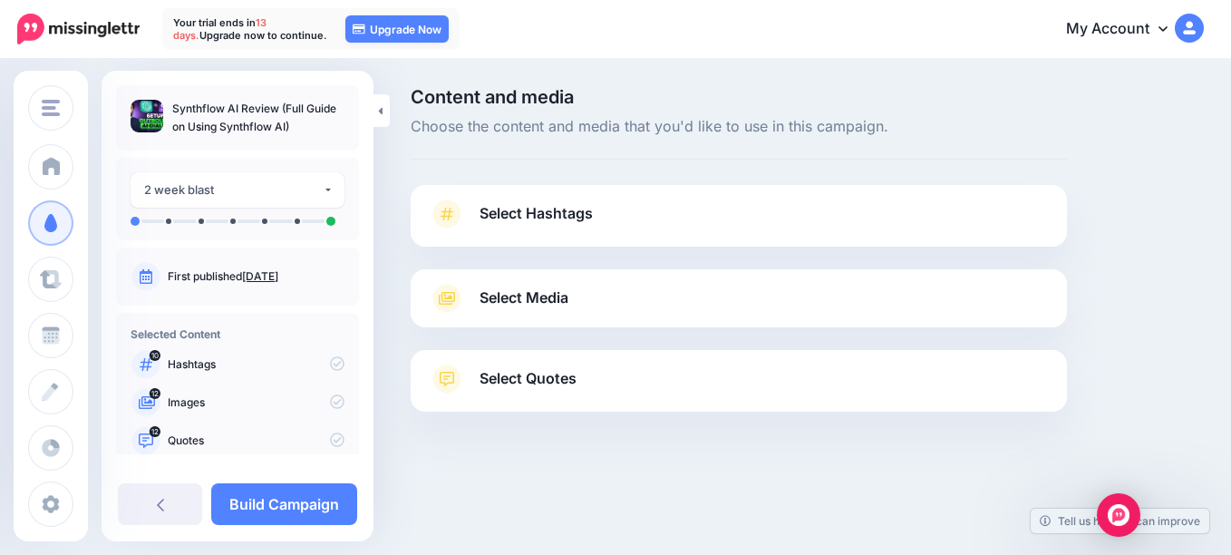
click at [578, 228] on link "Select Hashtags" at bounding box center [739, 222] width 620 height 47
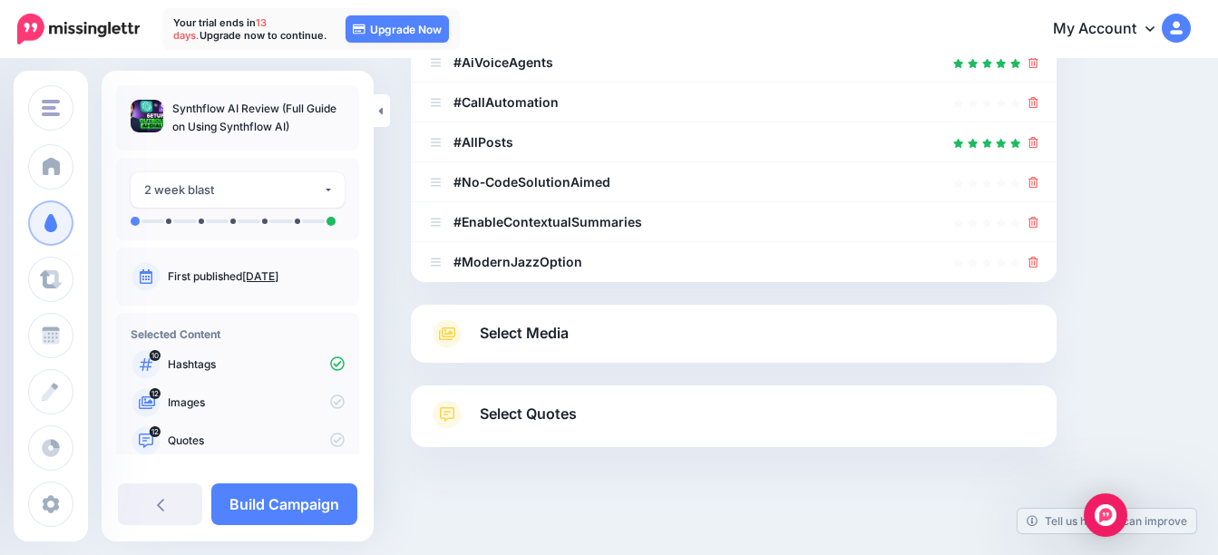
scroll to position [534, 0]
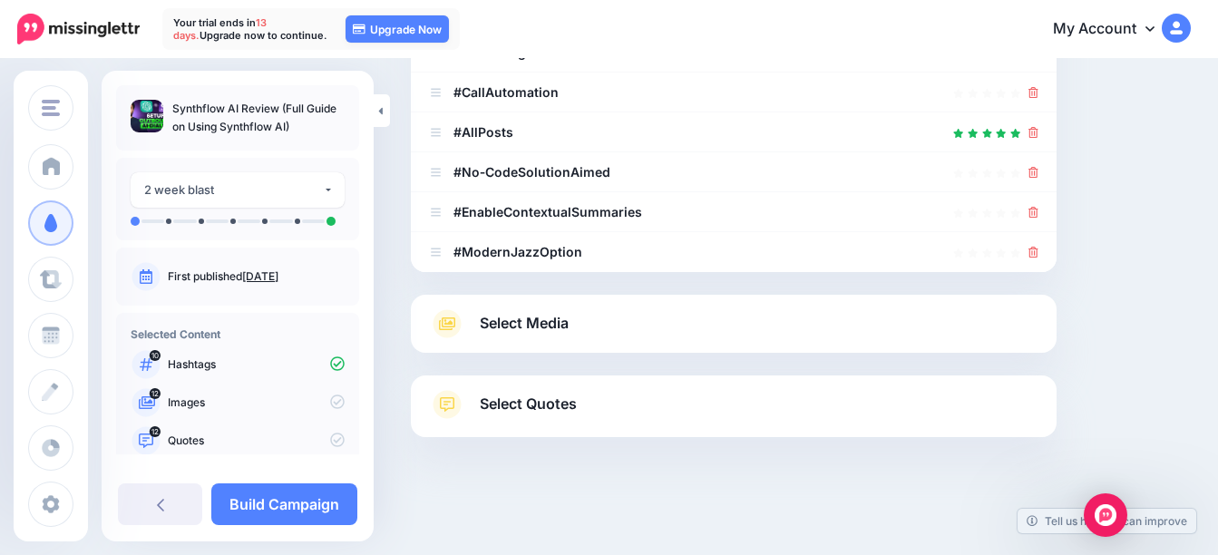
click at [666, 321] on link "Select Media" at bounding box center [733, 323] width 609 height 29
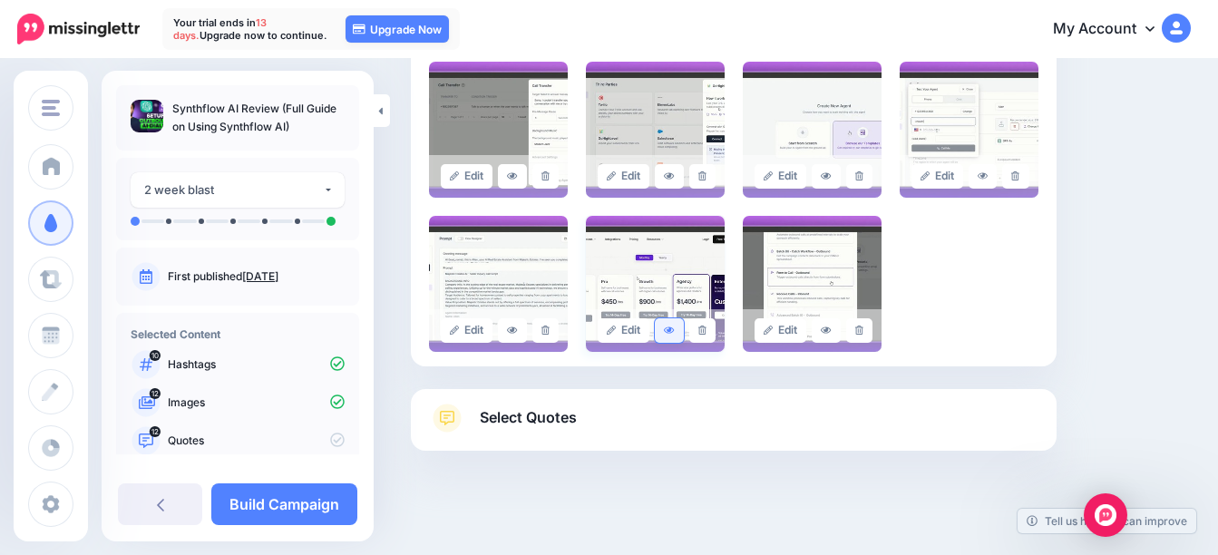
scroll to position [756, 0]
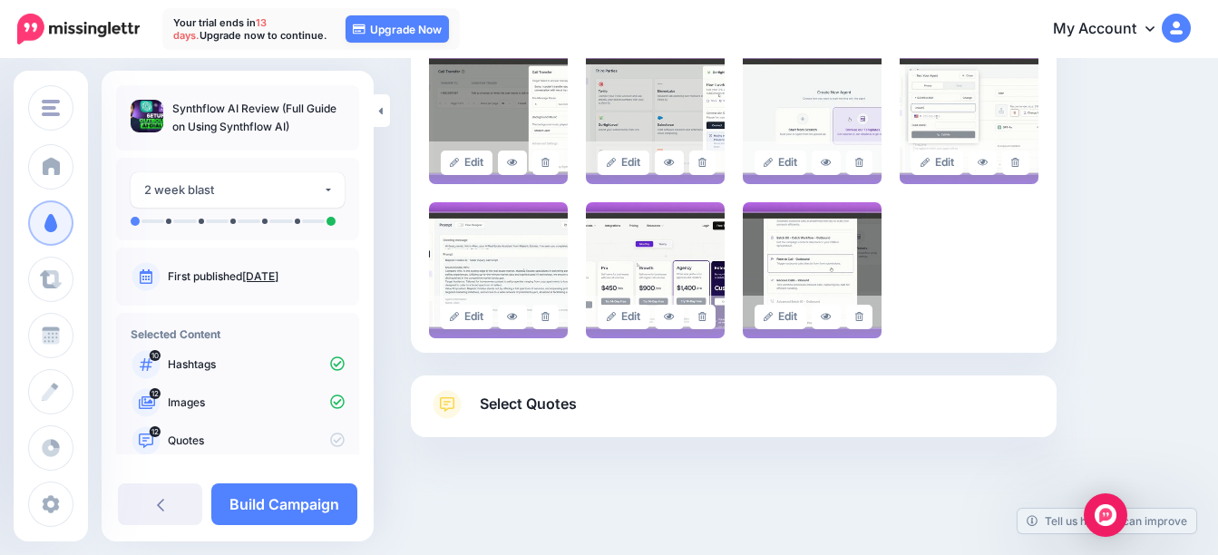
click at [702, 407] on link "Select Quotes" at bounding box center [733, 413] width 609 height 47
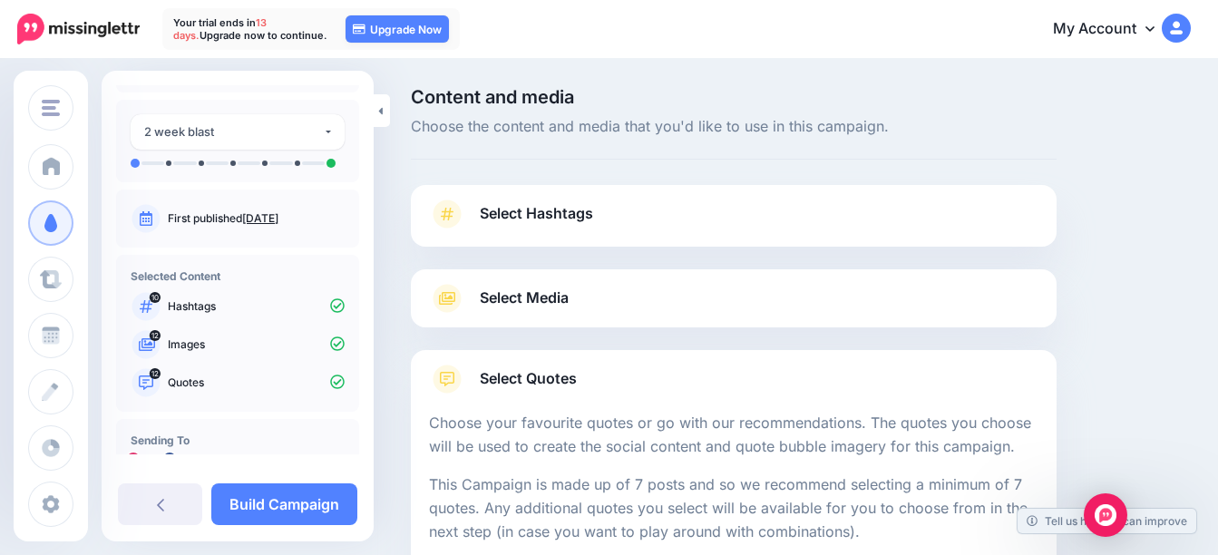
scroll to position [120, 0]
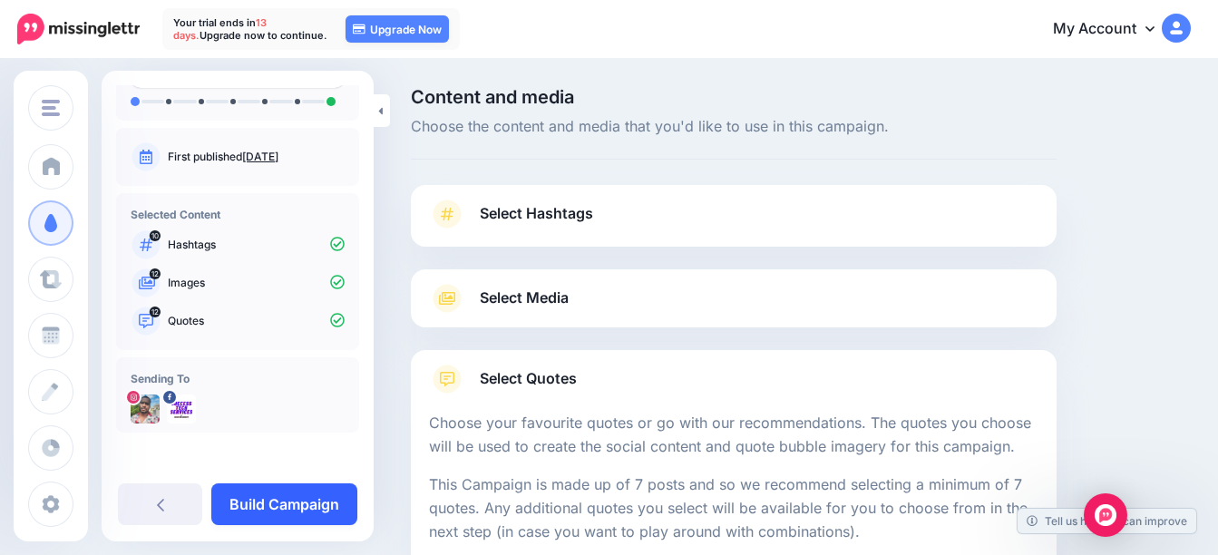
click at [296, 507] on link "Build Campaign" at bounding box center [284, 504] width 146 height 42
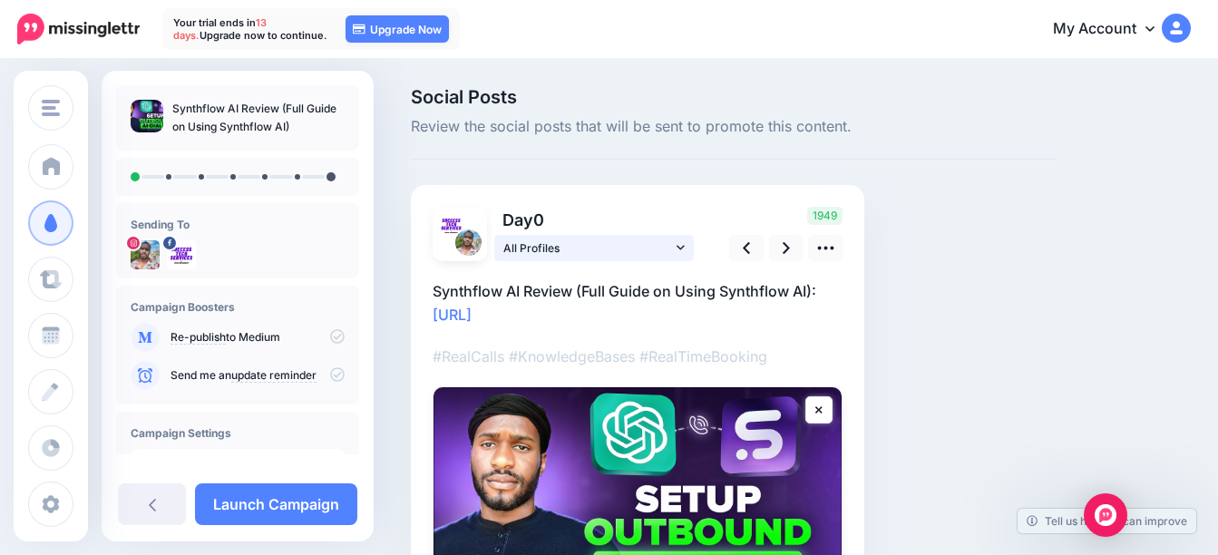
click at [564, 258] on link "All Profiles" at bounding box center [593, 248] width 199 height 26
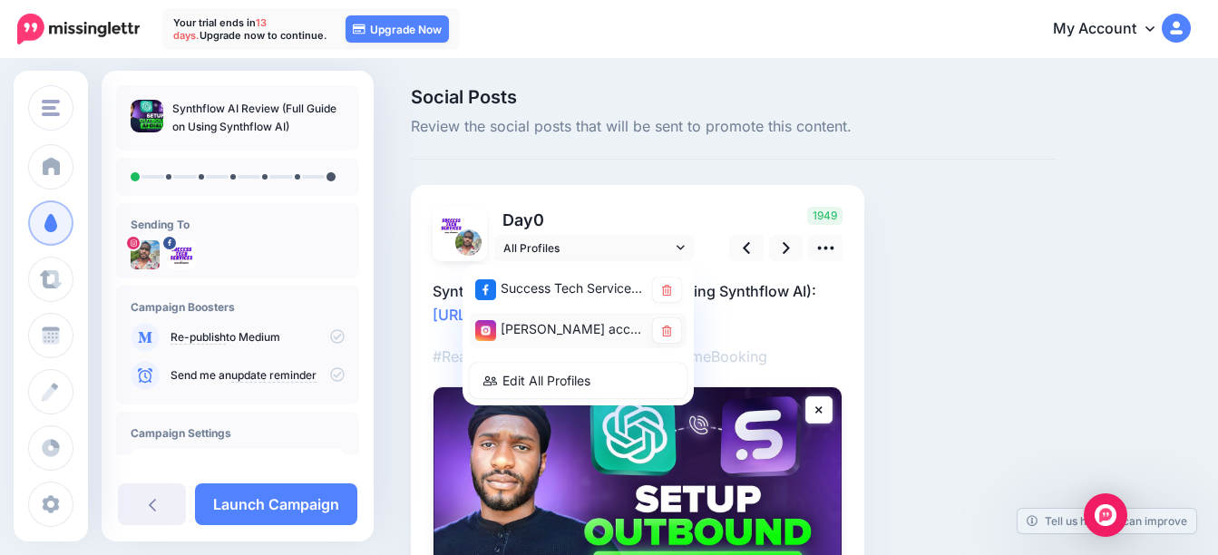
click at [569, 342] on div "[PERSON_NAME] account" at bounding box center [578, 330] width 206 height 24
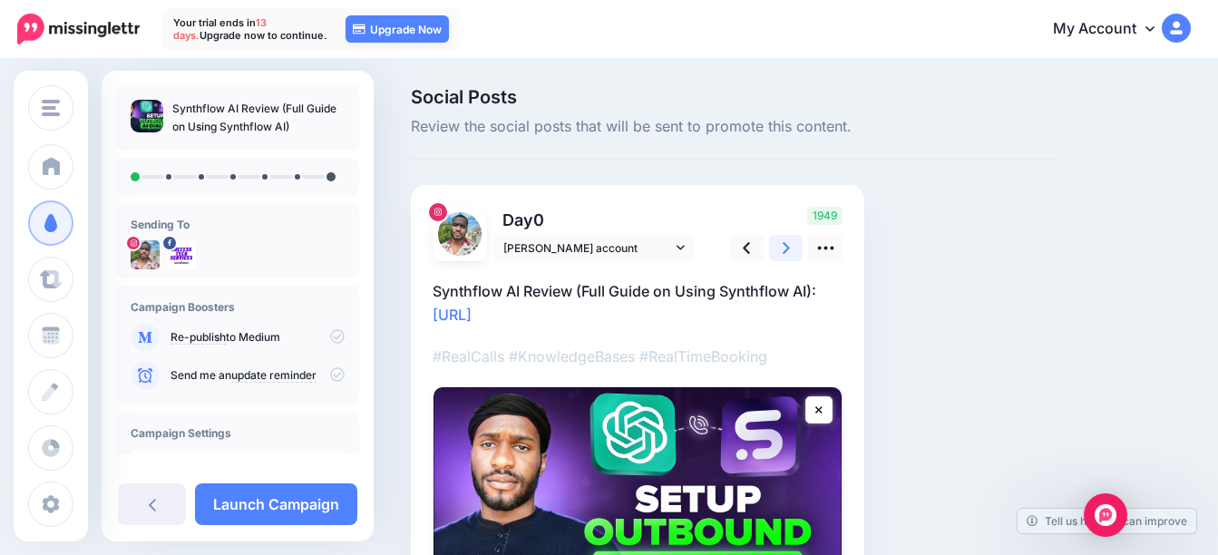
click at [782, 255] on icon at bounding box center [785, 247] width 7 height 19
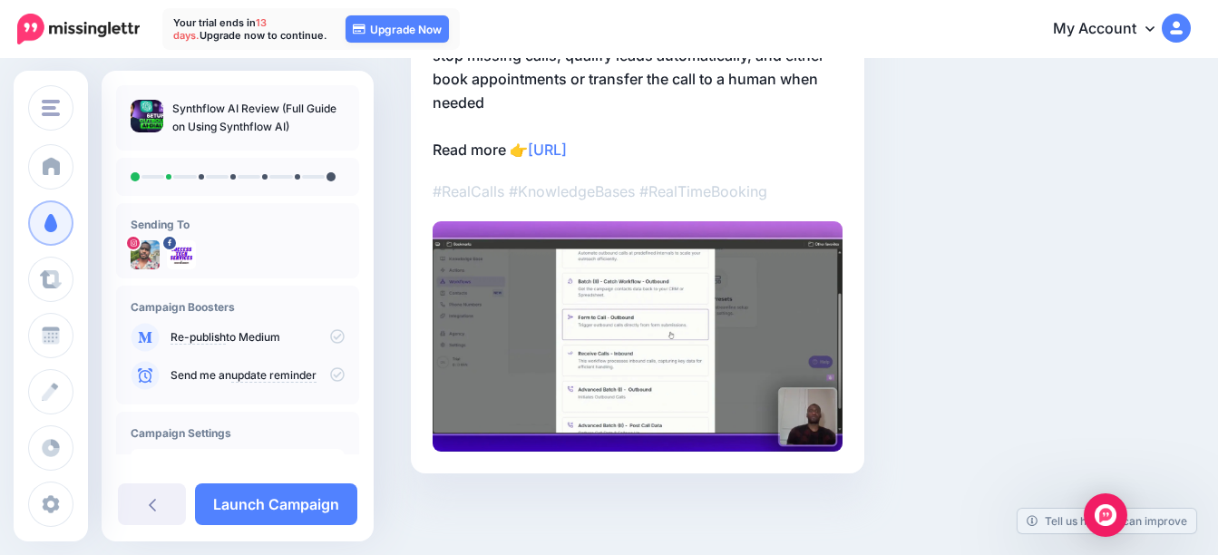
scroll to position [78, 0]
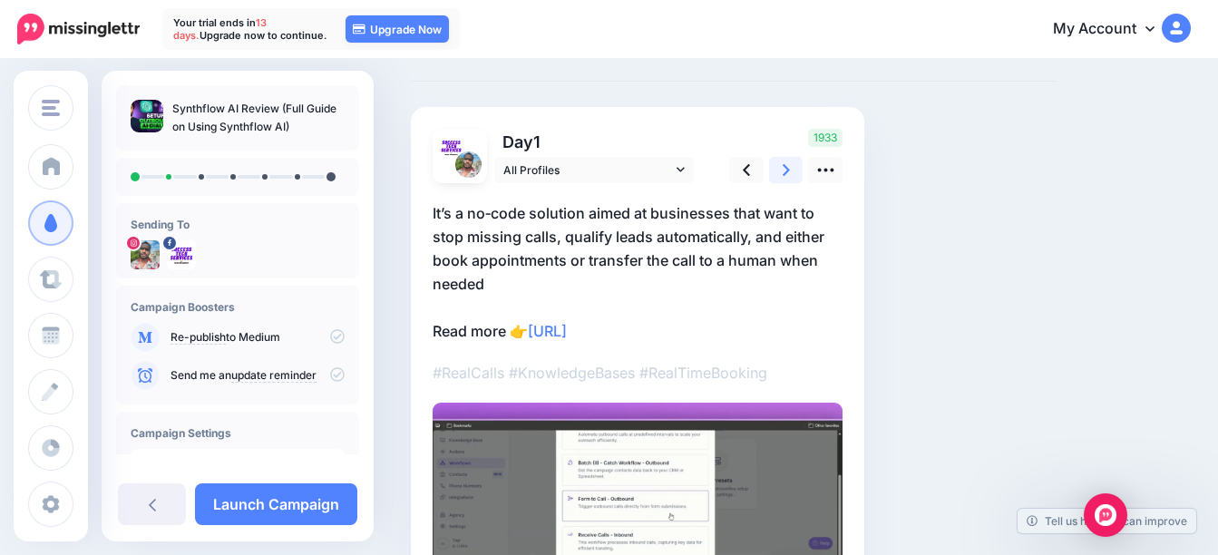
click at [788, 174] on icon at bounding box center [785, 169] width 7 height 19
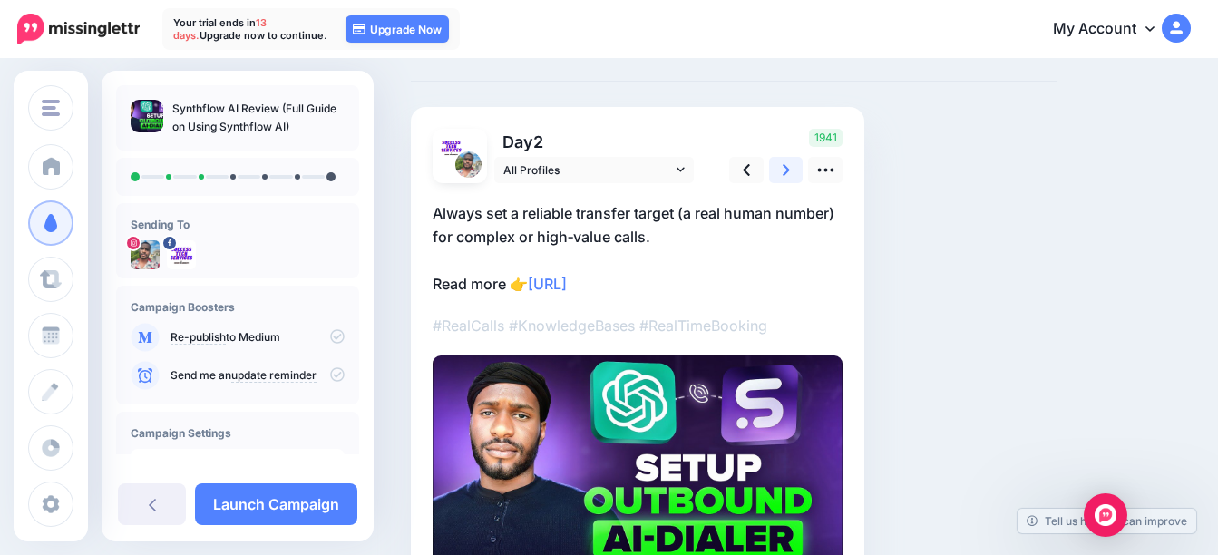
click at [792, 180] on link at bounding box center [786, 170] width 34 height 26
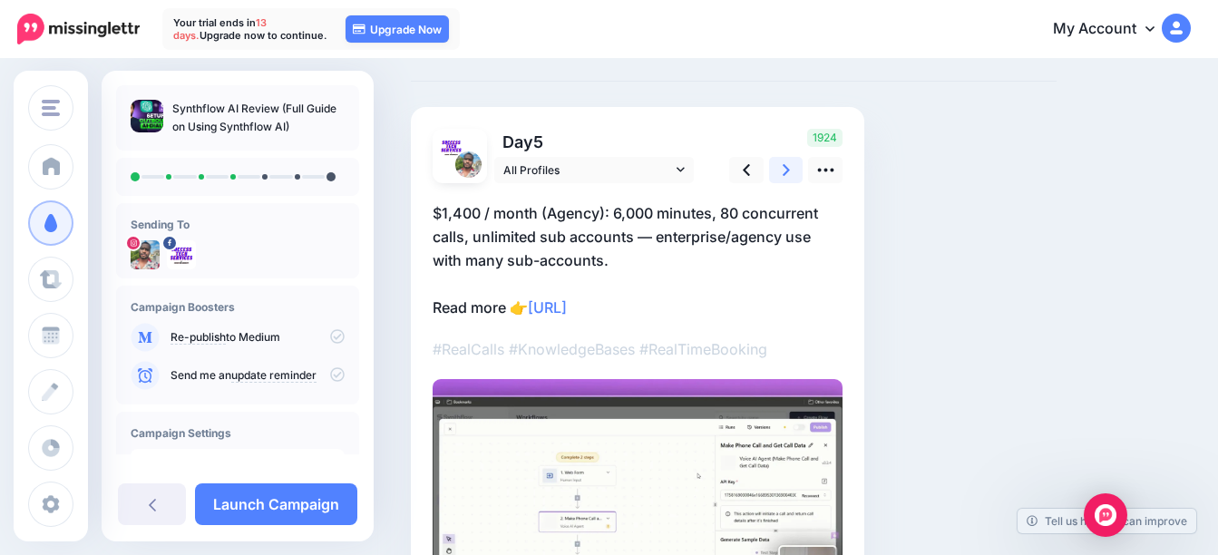
click at [783, 181] on link at bounding box center [786, 170] width 34 height 26
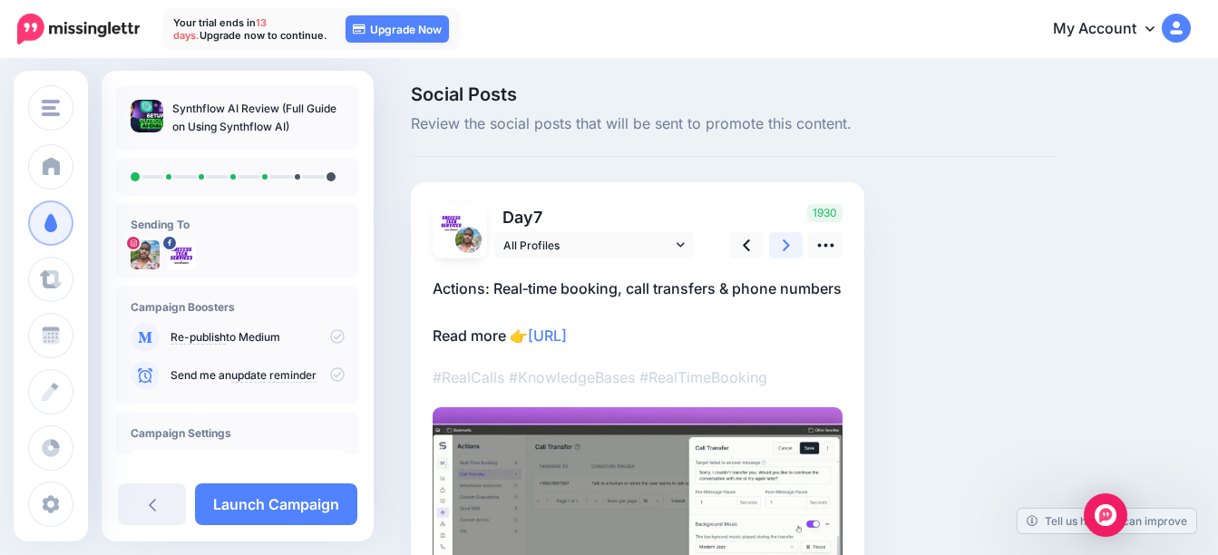
scroll to position [0, 0]
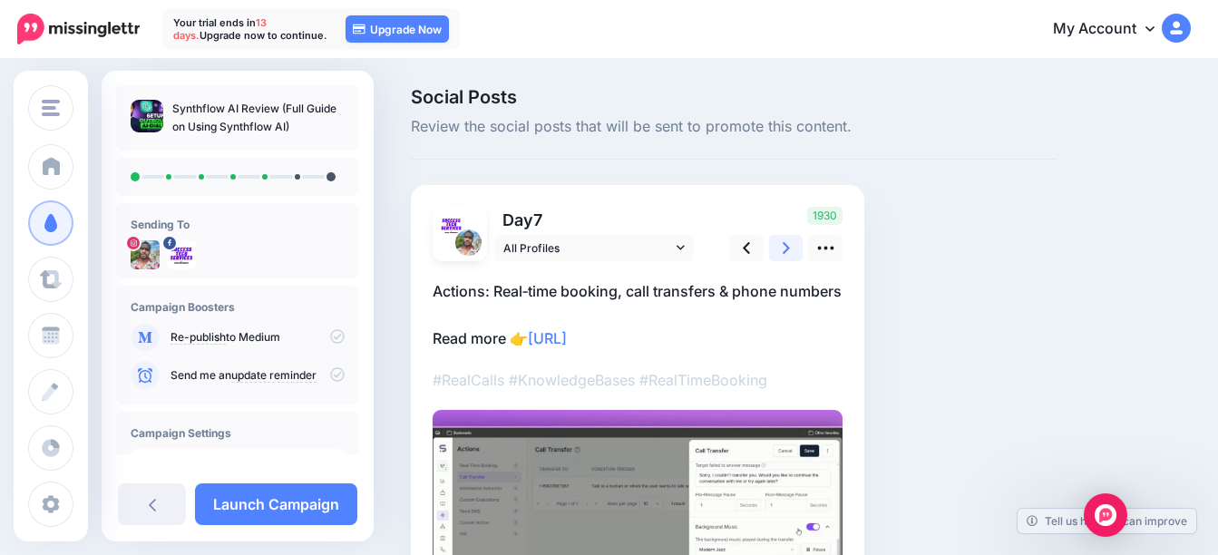
click at [782, 250] on icon at bounding box center [785, 247] width 7 height 19
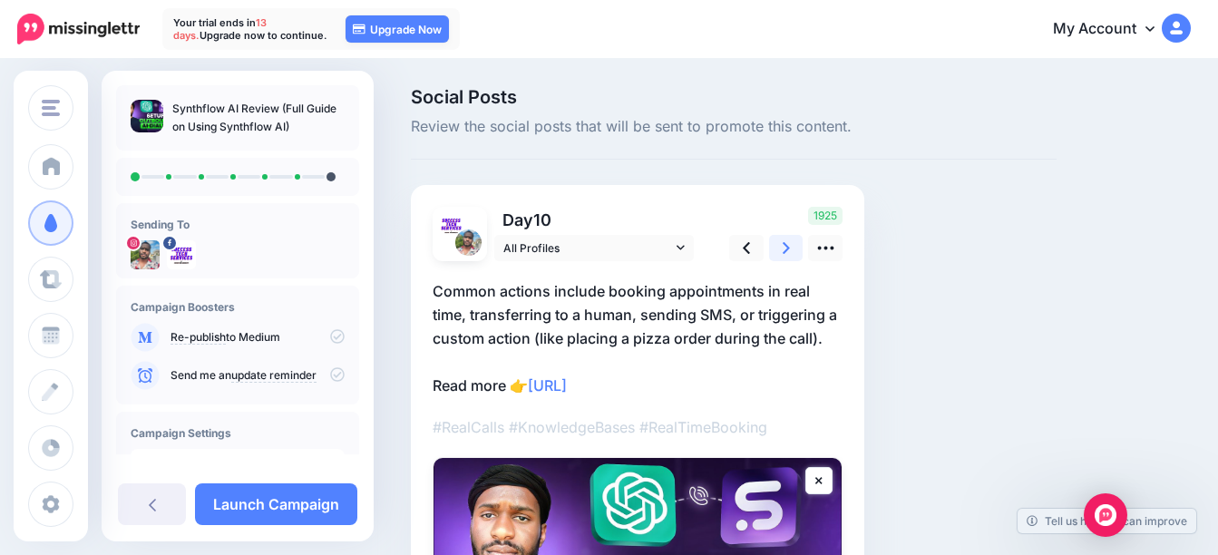
click at [787, 251] on icon at bounding box center [785, 247] width 7 height 19
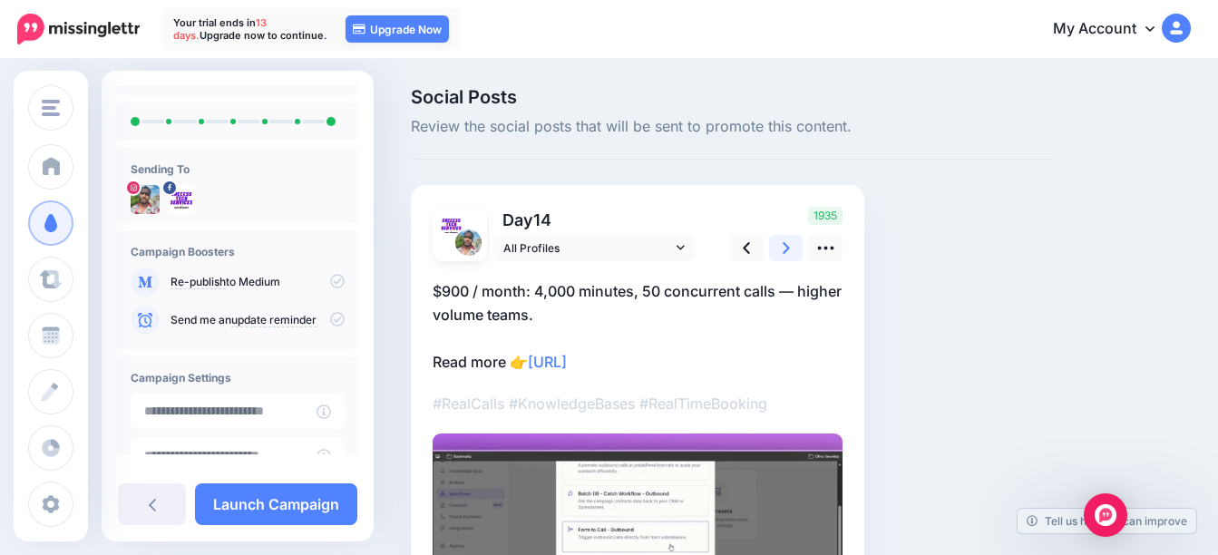
scroll to position [39, 0]
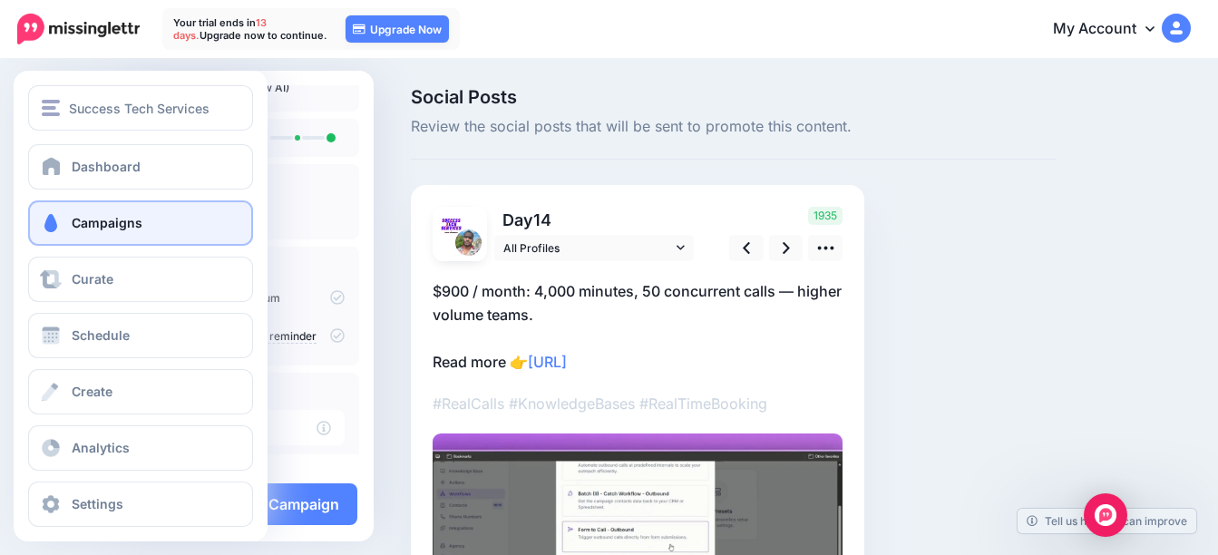
click at [151, 223] on link "Campaigns" at bounding box center [140, 222] width 225 height 45
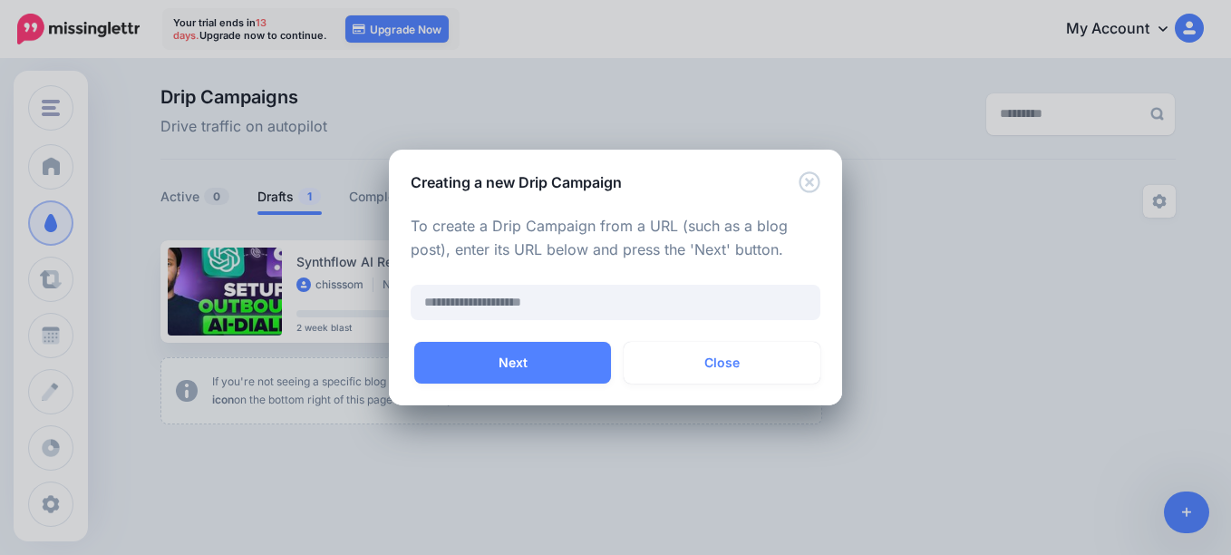
click at [822, 187] on div "Creating a new Drip Campaign" at bounding box center [615, 172] width 453 height 44
click at [808, 189] on icon "Close" at bounding box center [810, 182] width 22 height 22
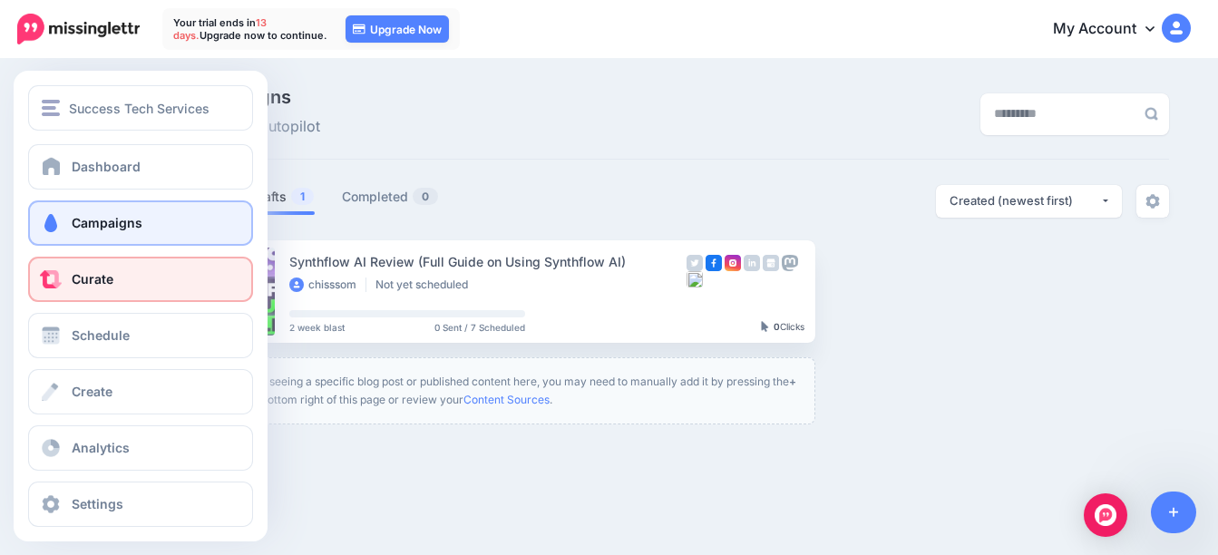
click at [42, 281] on span at bounding box center [51, 279] width 24 height 18
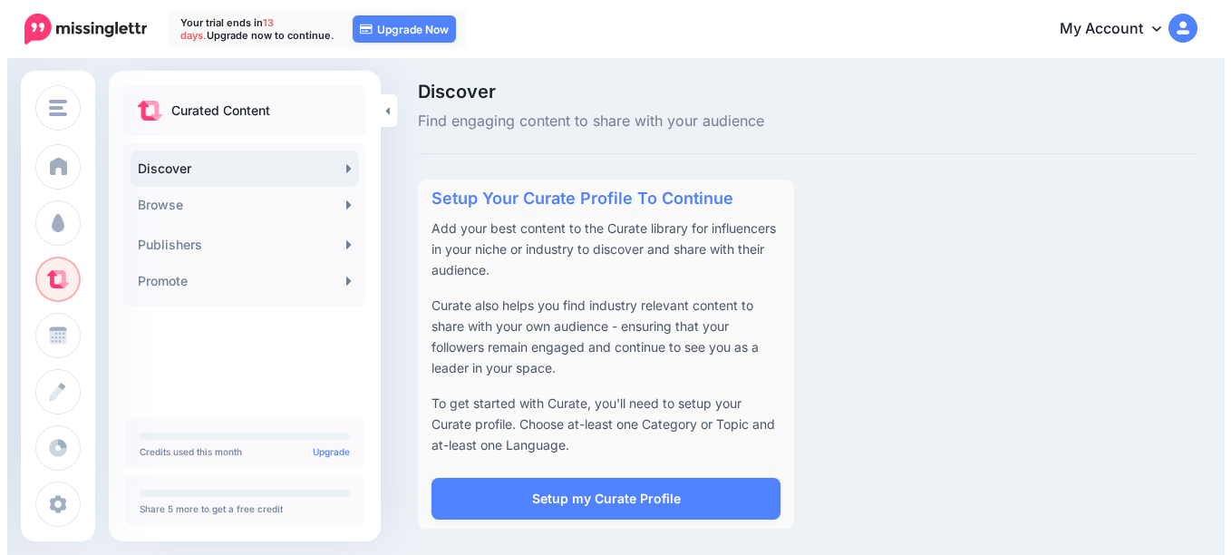
scroll to position [6, 0]
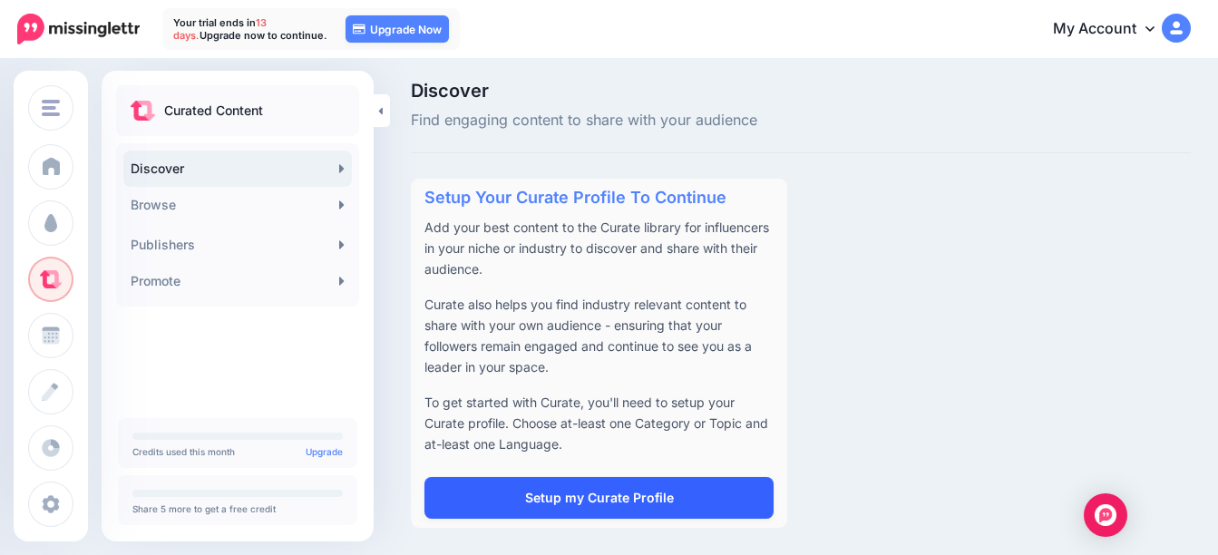
click at [646, 485] on link "Setup my Curate Profile" at bounding box center [598, 498] width 349 height 42
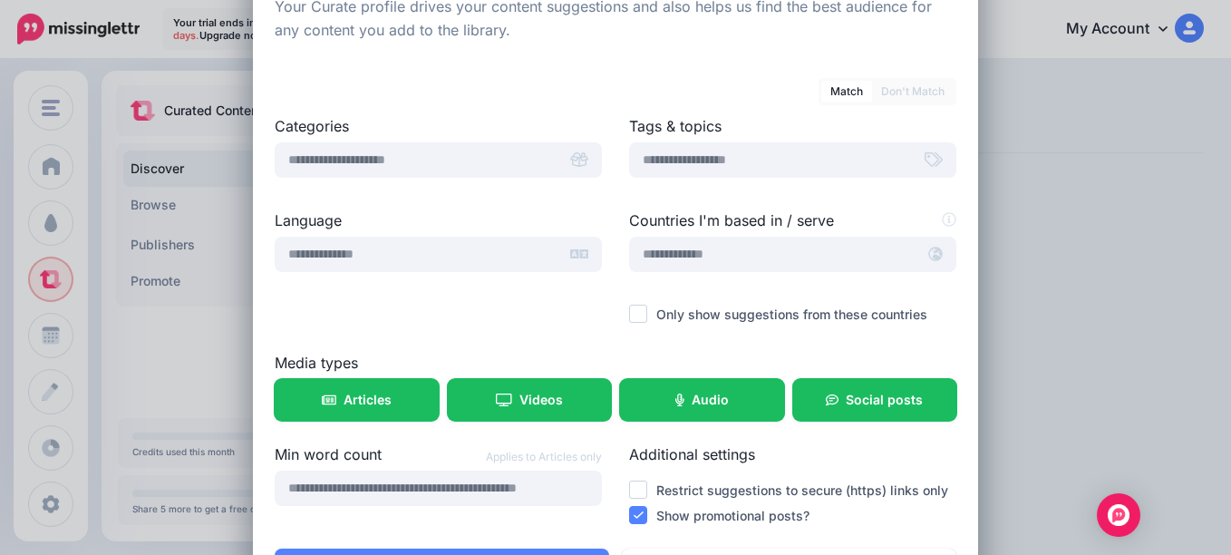
scroll to position [178, 0]
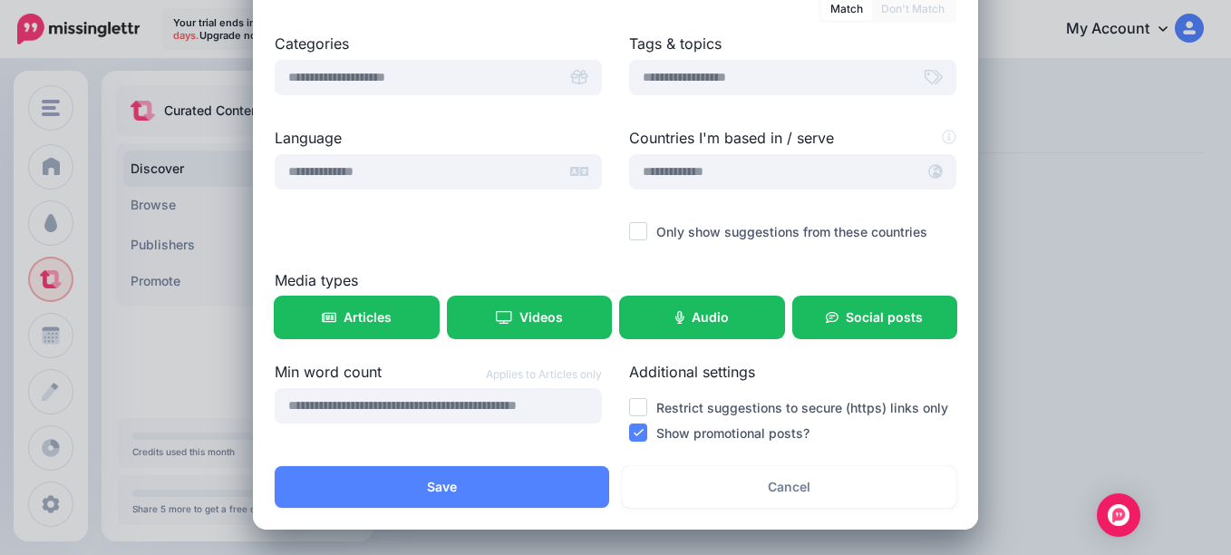
drag, startPoint x: 505, startPoint y: 96, endPoint x: 491, endPoint y: 83, distance: 19.9
click at [503, 95] on div at bounding box center [438, 99] width 327 height 9
click at [486, 79] on input "text" at bounding box center [416, 77] width 283 height 35
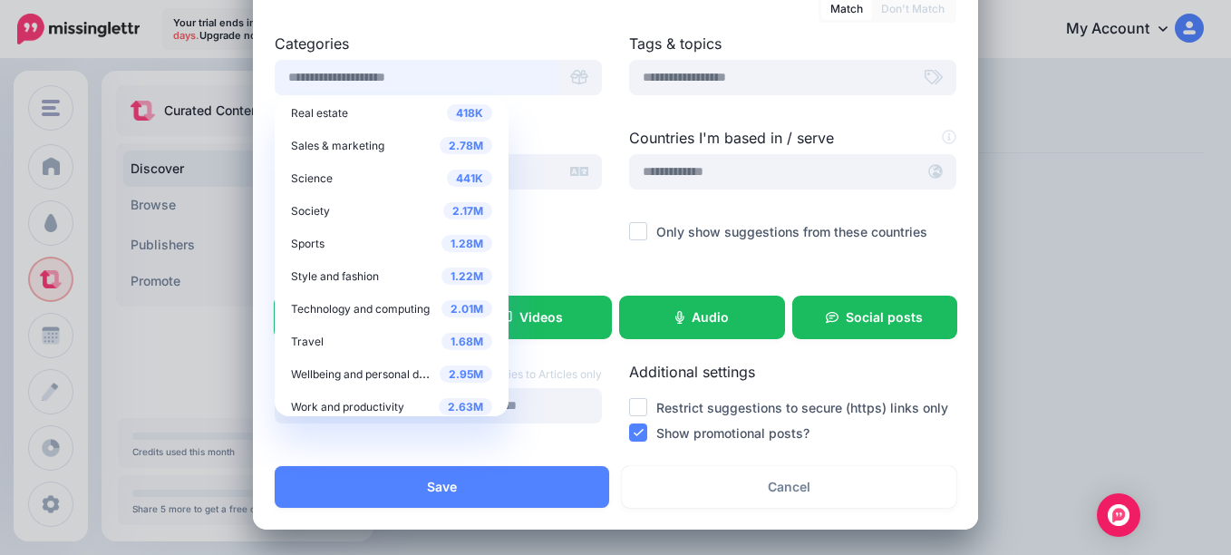
scroll to position [736, 0]
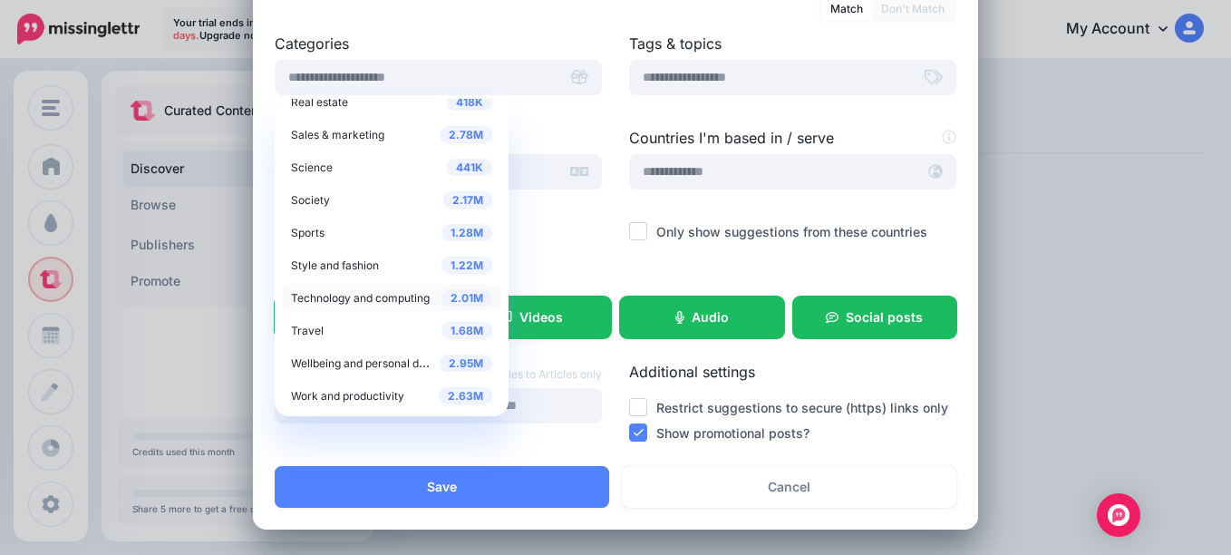
click at [370, 296] on span "Technology and computing" at bounding box center [360, 298] width 139 height 14
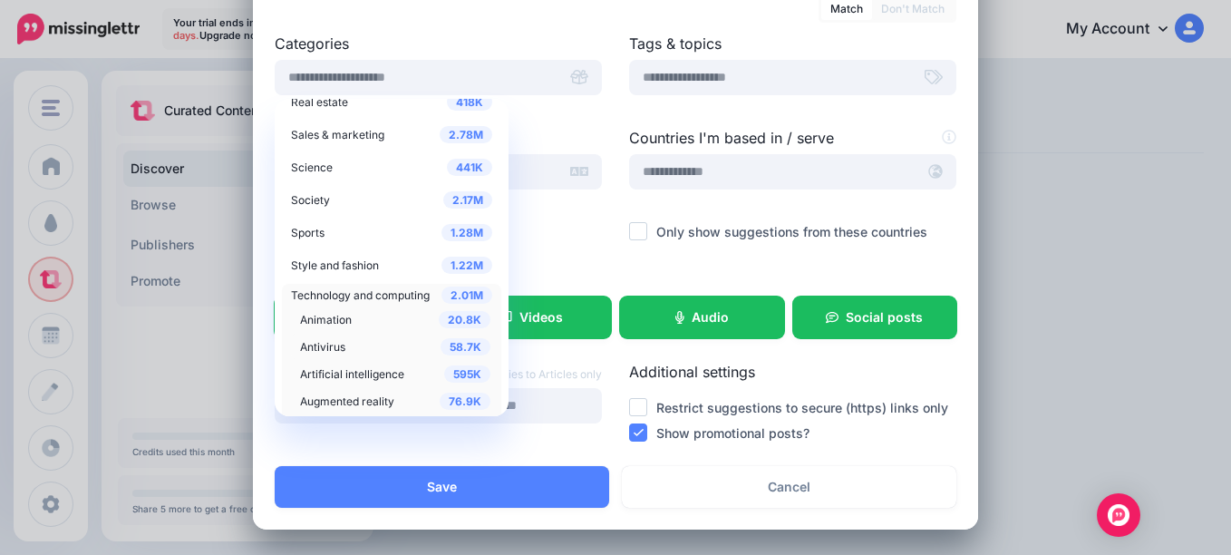
scroll to position [827, 0]
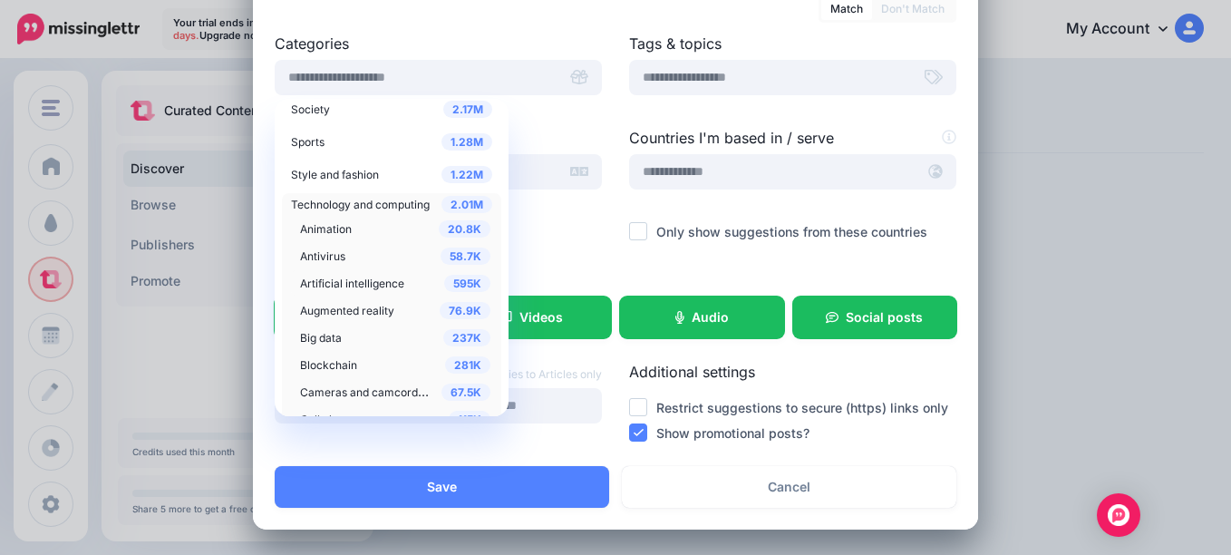
click at [344, 286] on span "Artificial intelligence" at bounding box center [352, 284] width 104 height 14
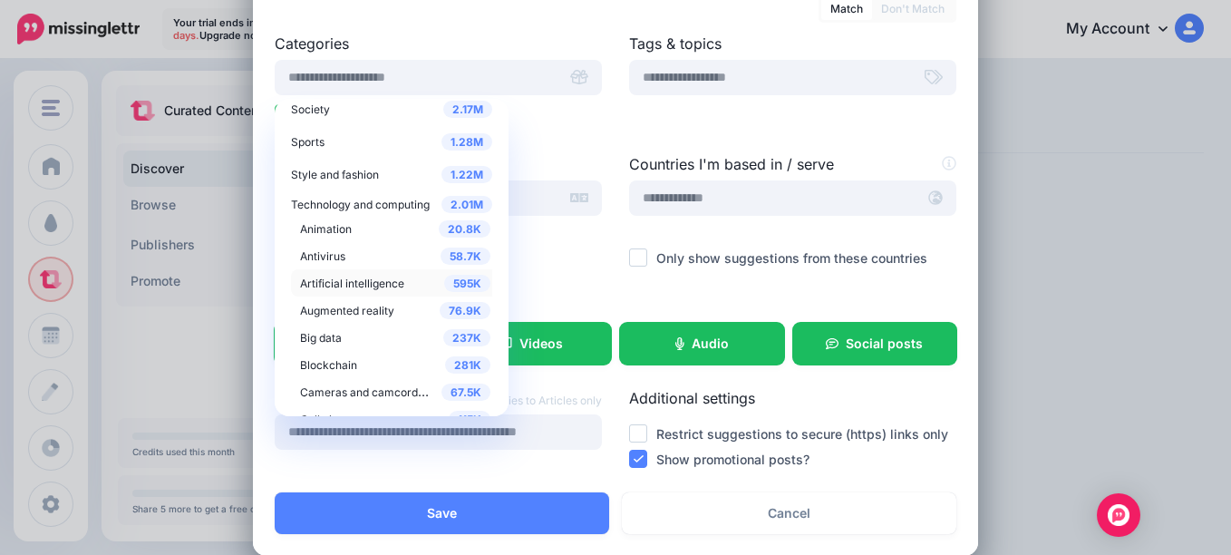
click at [328, 283] on span "Artificial intelligence" at bounding box center [352, 284] width 104 height 14
click at [449, 279] on span "595K" at bounding box center [467, 283] width 46 height 17
click at [619, 136] on div "Tags & topics" at bounding box center [793, 93] width 355 height 121
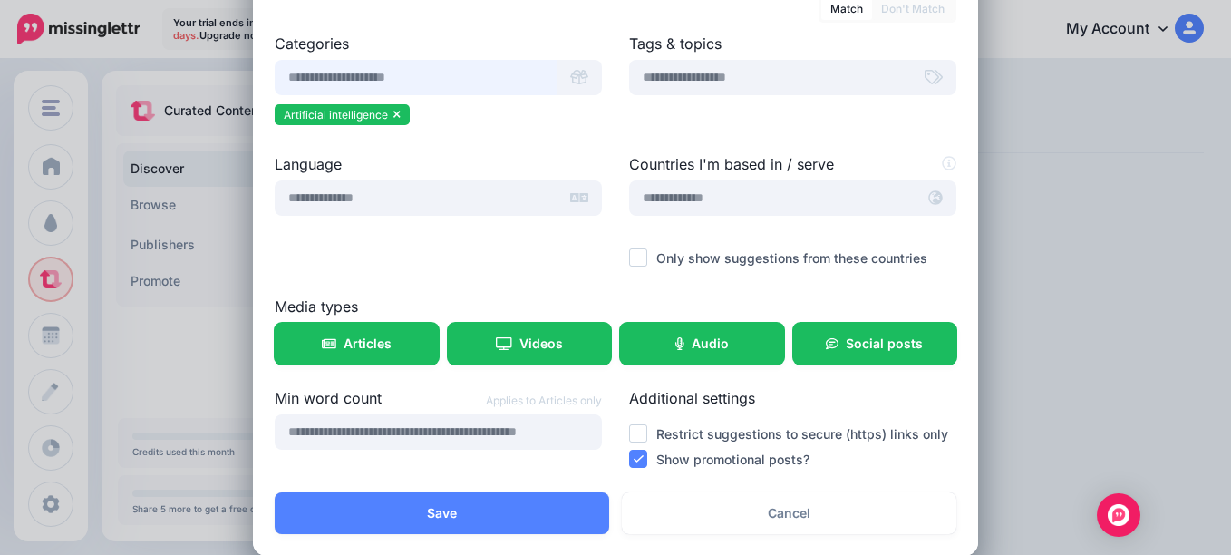
click at [491, 78] on input "text" at bounding box center [416, 77] width 283 height 35
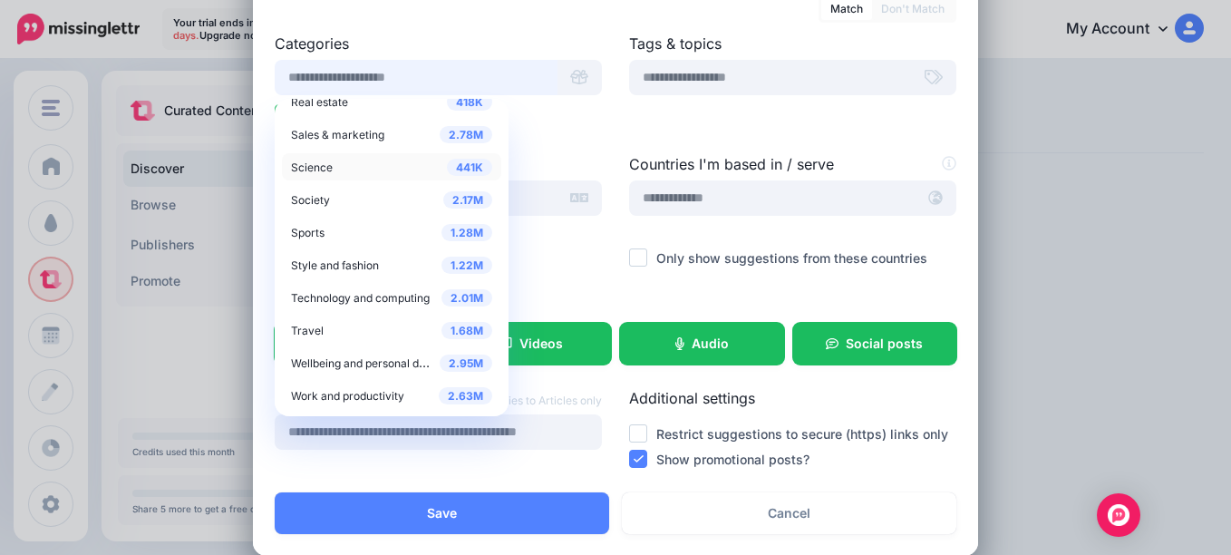
scroll to position [736, 0]
click at [371, 298] on span "Technology and computing" at bounding box center [360, 298] width 139 height 14
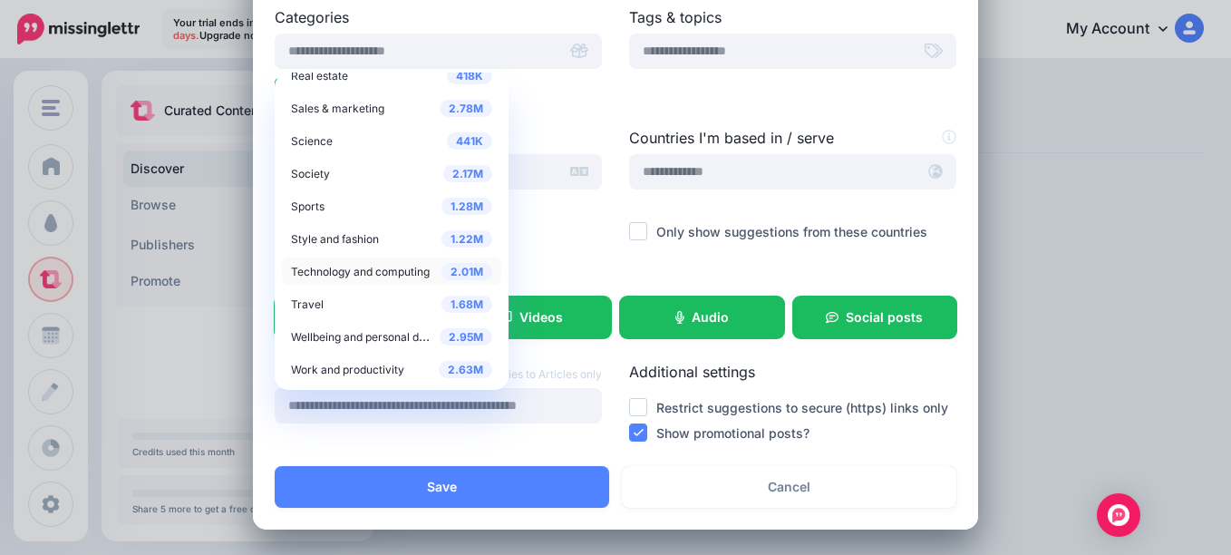
click at [303, 277] on span "Technology and computing" at bounding box center [360, 272] width 139 height 14
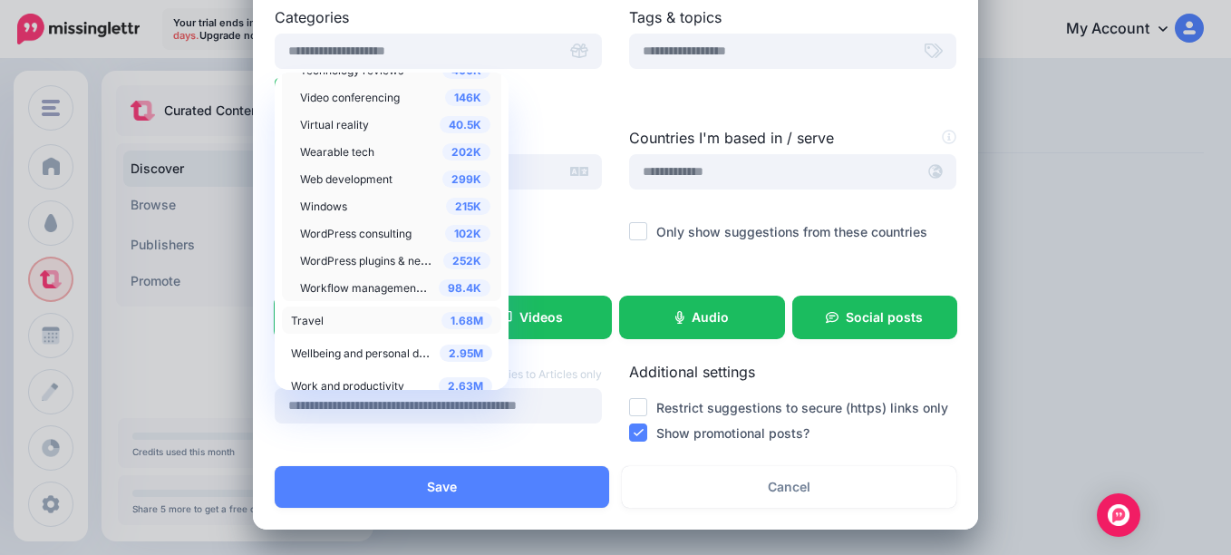
scroll to position [1955, 0]
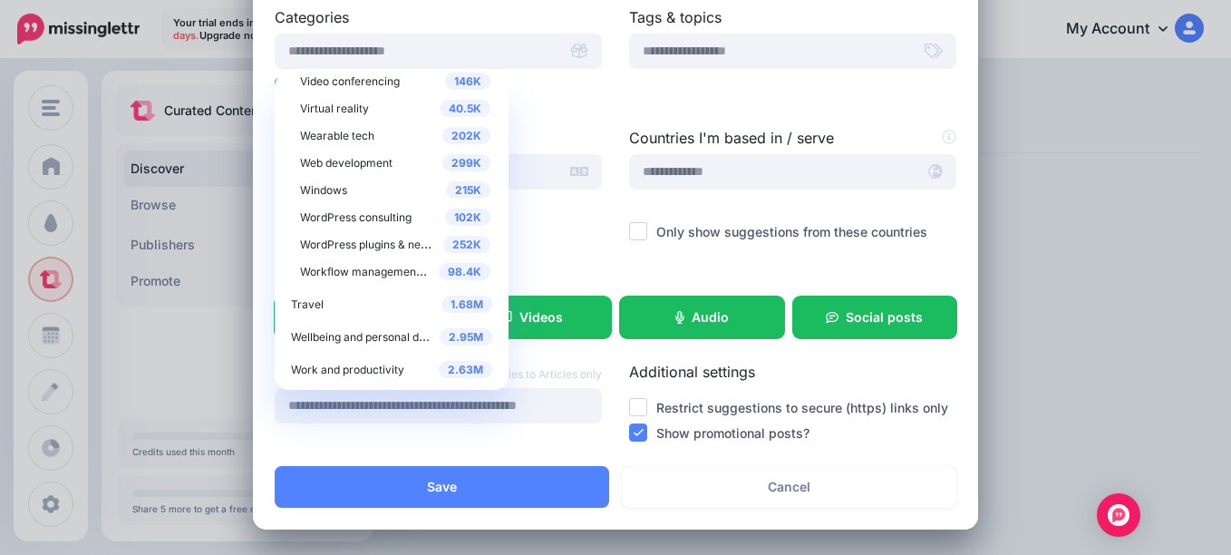
click at [607, 154] on div "Language" at bounding box center [438, 198] width 355 height 142
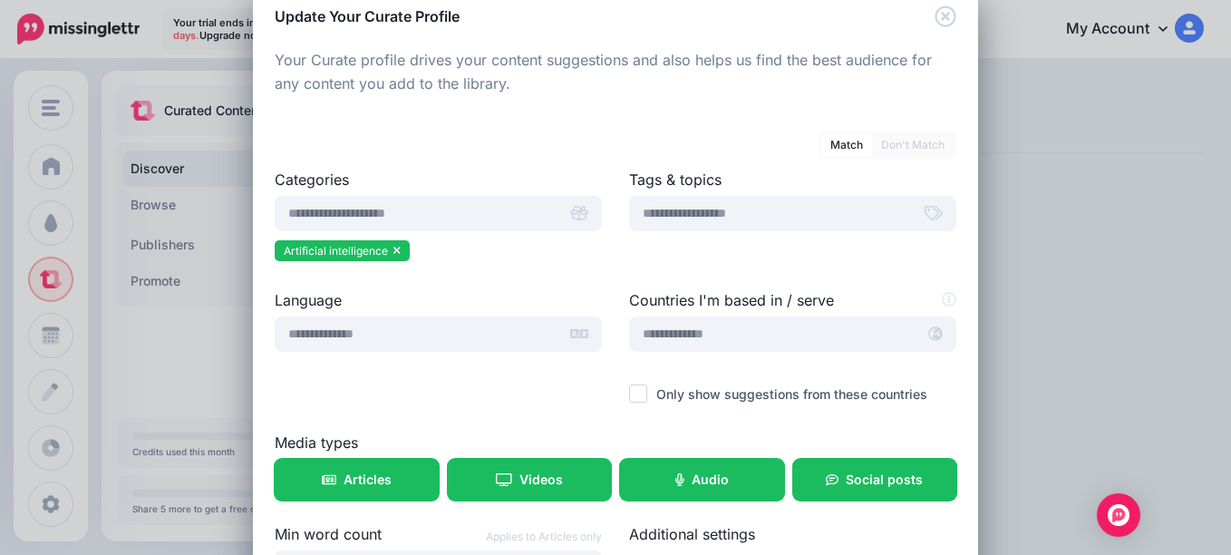
scroll to position [23, 0]
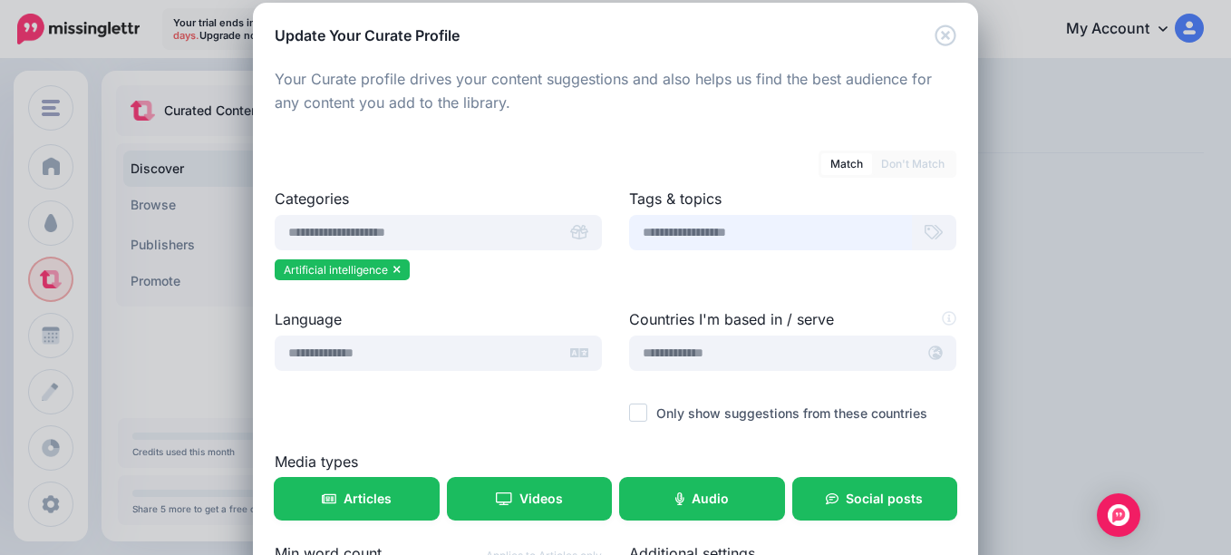
click at [707, 230] on input "text" at bounding box center [770, 232] width 283 height 35
click at [420, 339] on input "text" at bounding box center [416, 352] width 283 height 35
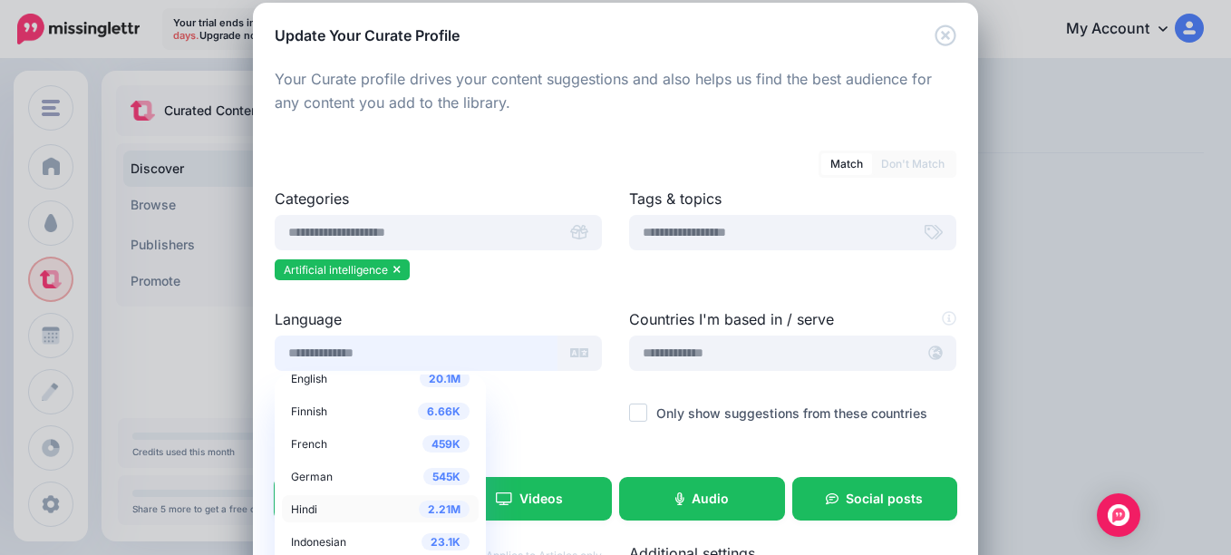
scroll to position [91, 0]
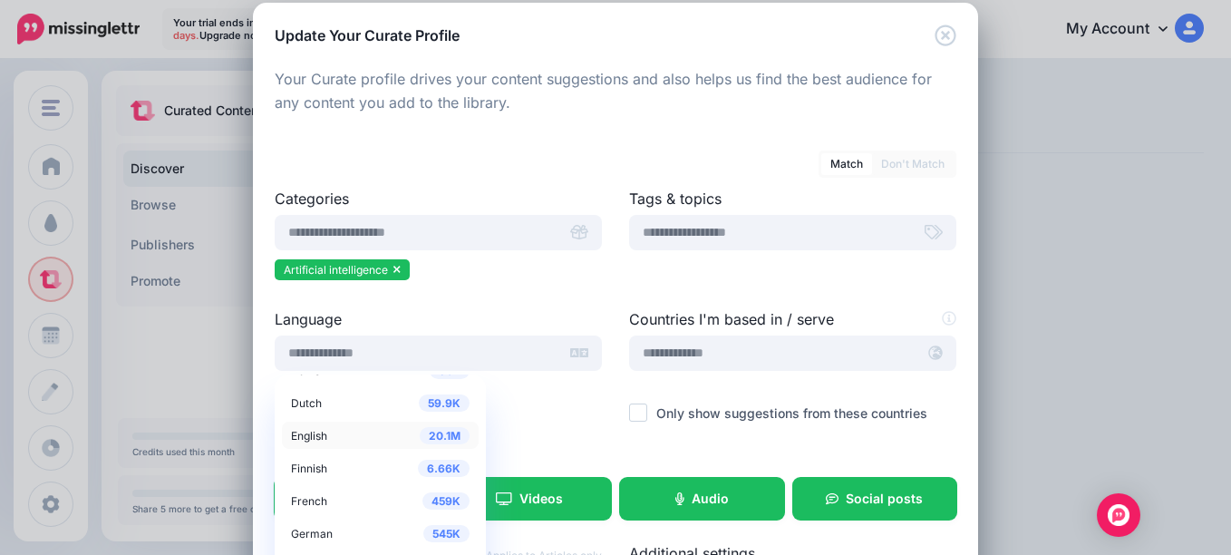
click at [306, 431] on span "English" at bounding box center [309, 436] width 36 height 14
click at [510, 406] on div "Language 72.9K Arabic 58.6K Chinese 604 Danish 59.9K Dutch 20.1M English 6.66K 0" at bounding box center [438, 379] width 355 height 142
click at [473, 350] on input "text" at bounding box center [416, 352] width 283 height 35
click at [587, 411] on div at bounding box center [438, 417] width 327 height 23
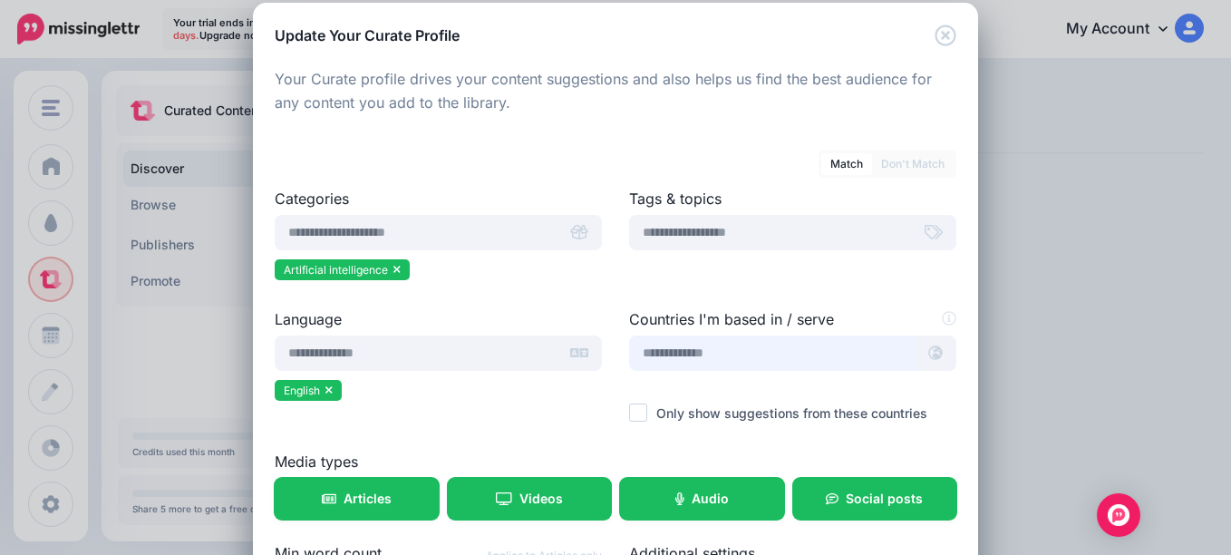
click at [769, 345] on input "text" at bounding box center [772, 352] width 287 height 35
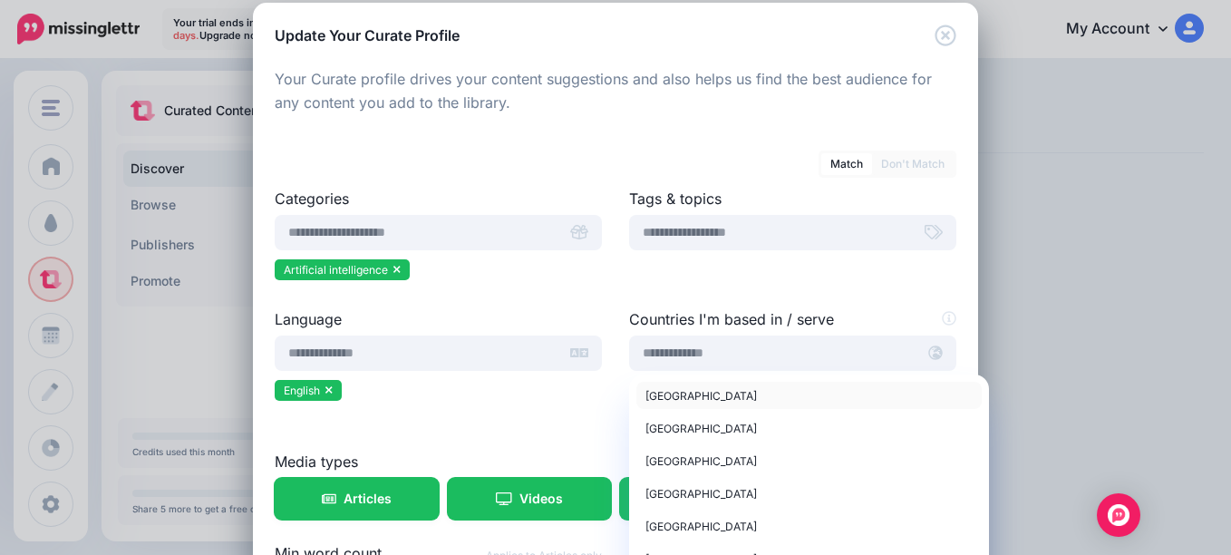
click at [712, 399] on span "United States of America" at bounding box center [702, 396] width 112 height 14
click at [474, 408] on div at bounding box center [438, 417] width 327 height 23
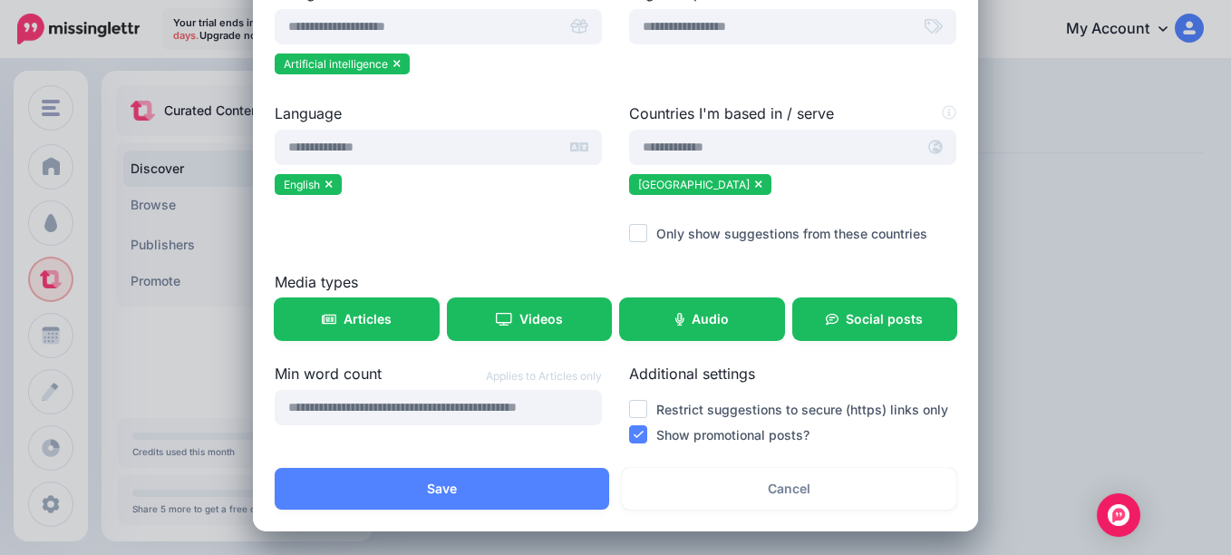
scroll to position [230, 0]
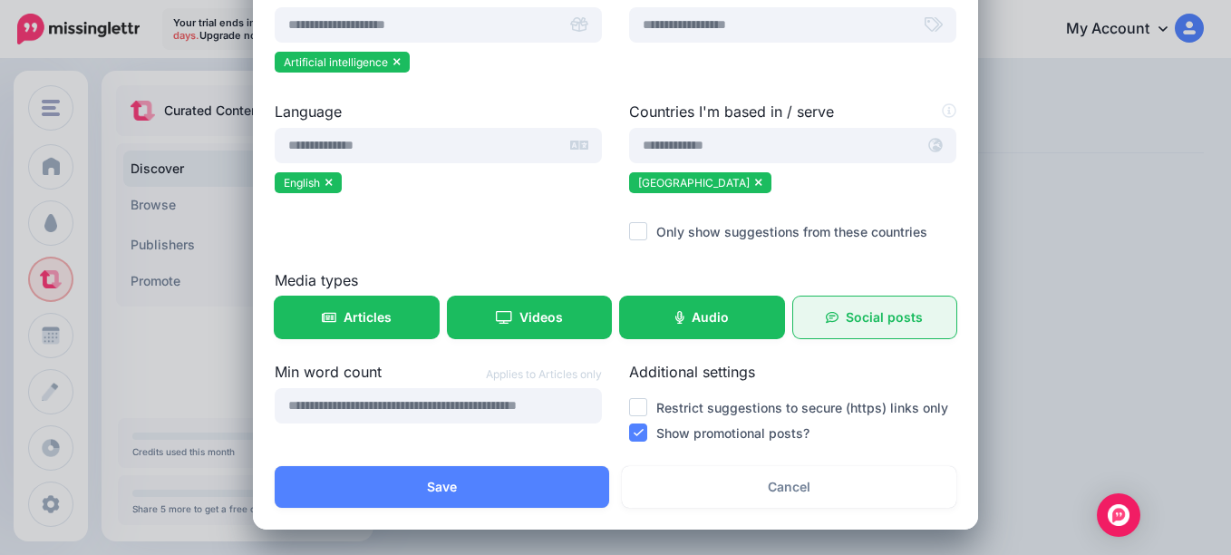
click at [864, 329] on link "Social posts" at bounding box center [875, 317] width 164 height 42
drag, startPoint x: 897, startPoint y: 324, endPoint x: 888, endPoint y: 336, distance: 15.6
click at [895, 324] on span "Social posts" at bounding box center [884, 317] width 77 height 13
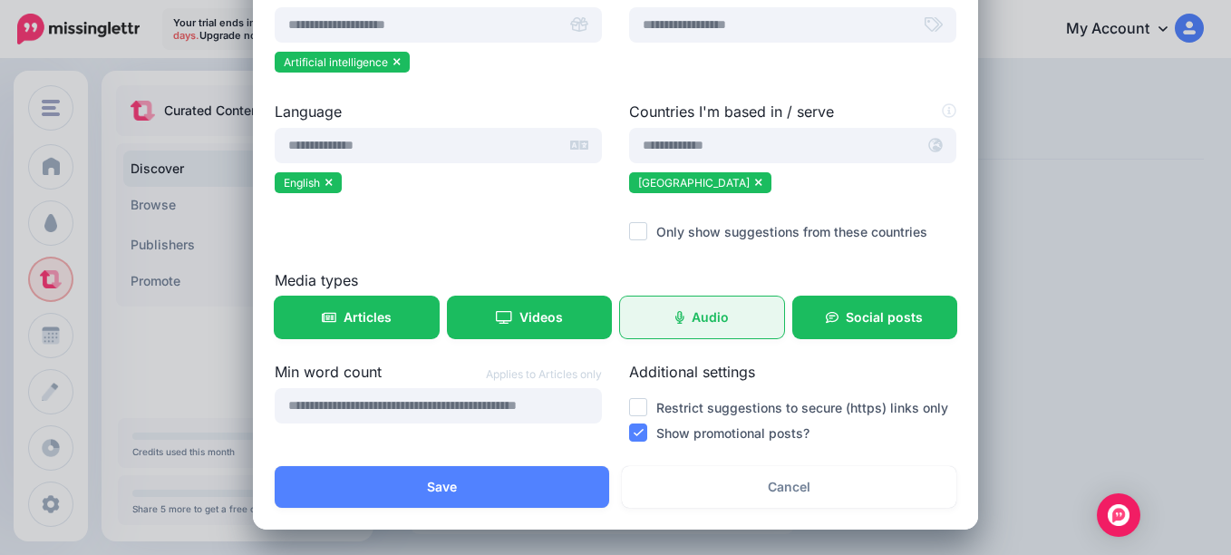
click at [697, 330] on link "Audio" at bounding box center [702, 317] width 164 height 42
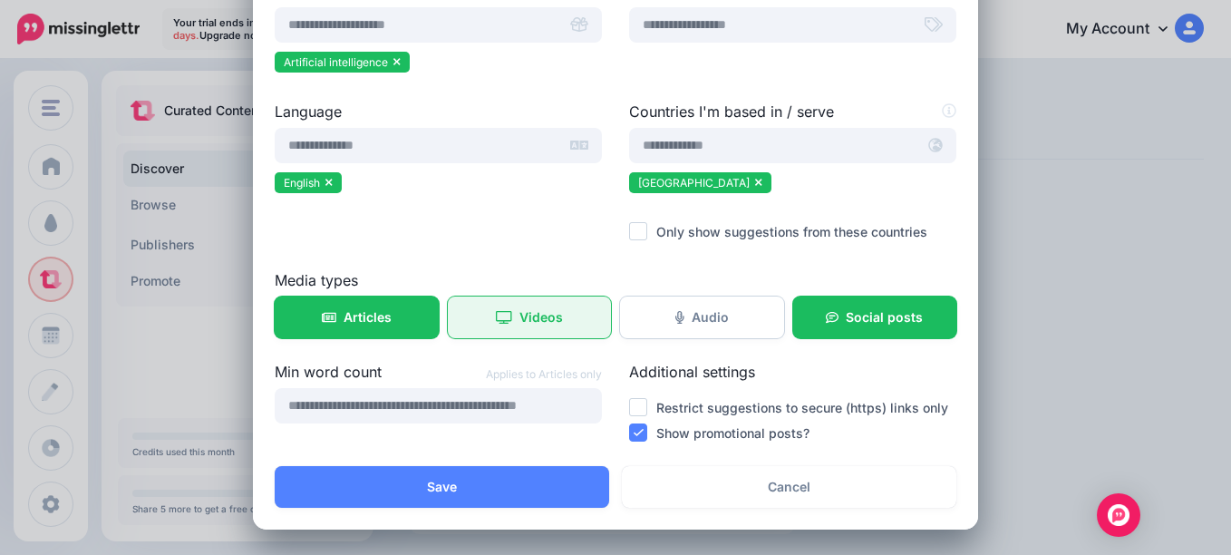
click at [521, 330] on link "Videos" at bounding box center [530, 317] width 164 height 42
click at [500, 326] on link "Videos" at bounding box center [530, 317] width 164 height 42
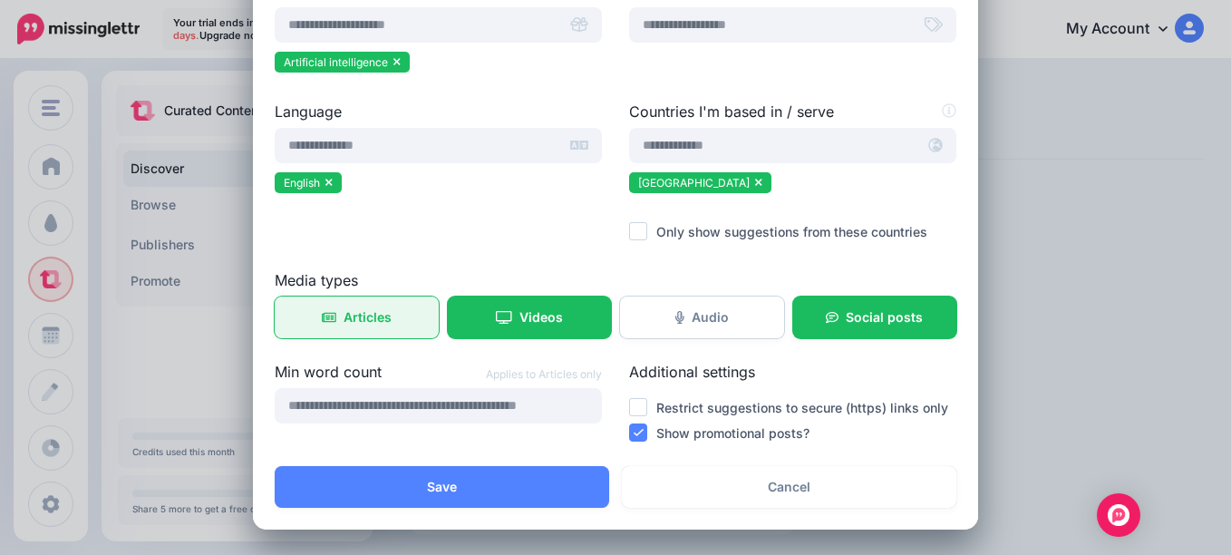
click at [344, 331] on link "Articles" at bounding box center [357, 317] width 164 height 42
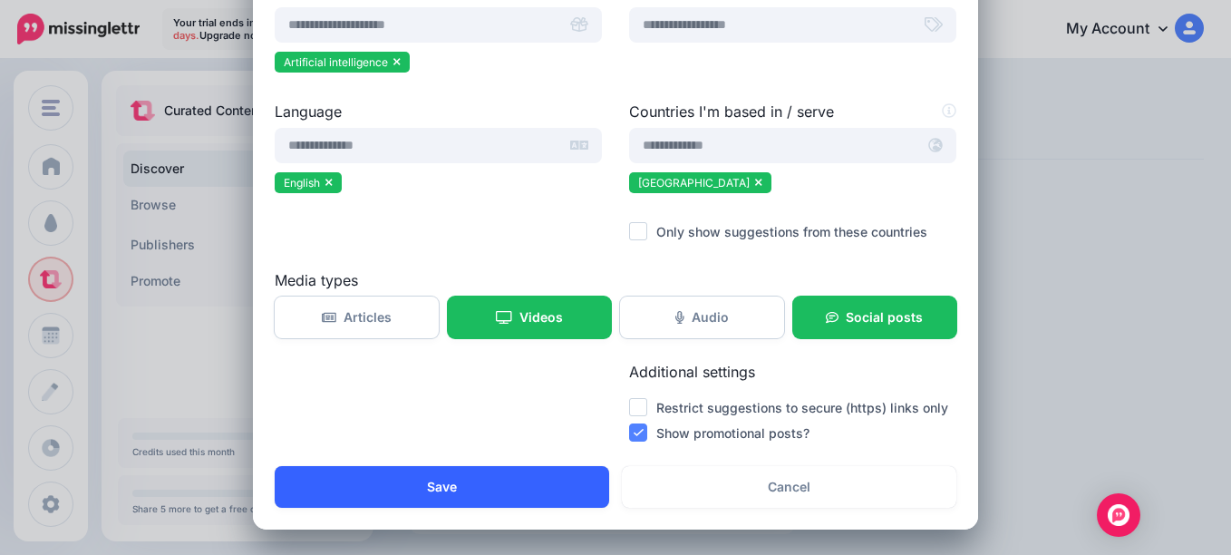
click at [451, 498] on button "Save" at bounding box center [442, 487] width 335 height 42
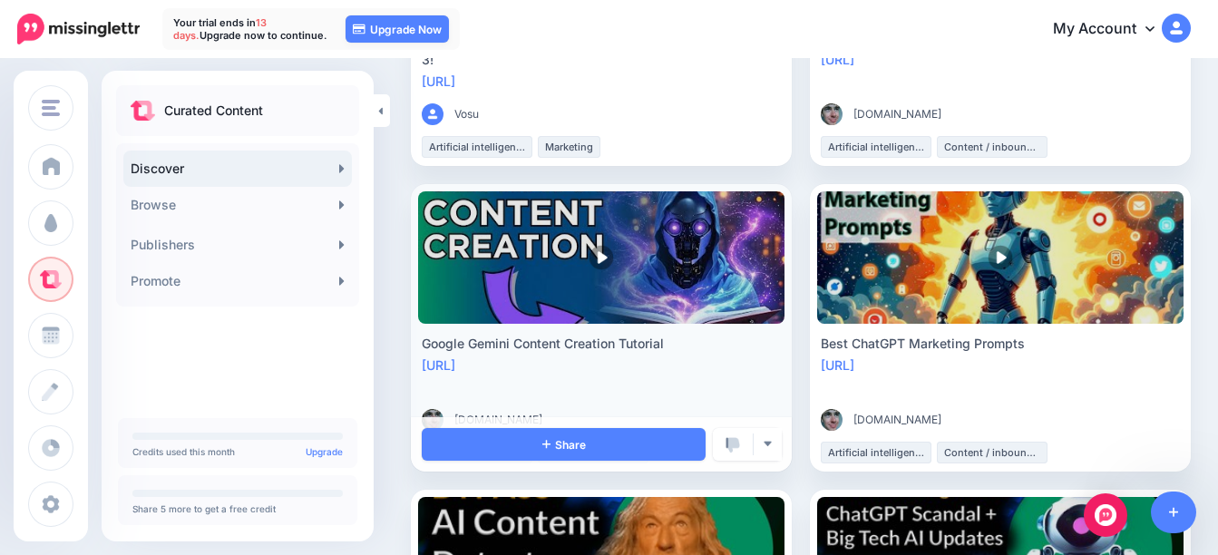
scroll to position [363, 0]
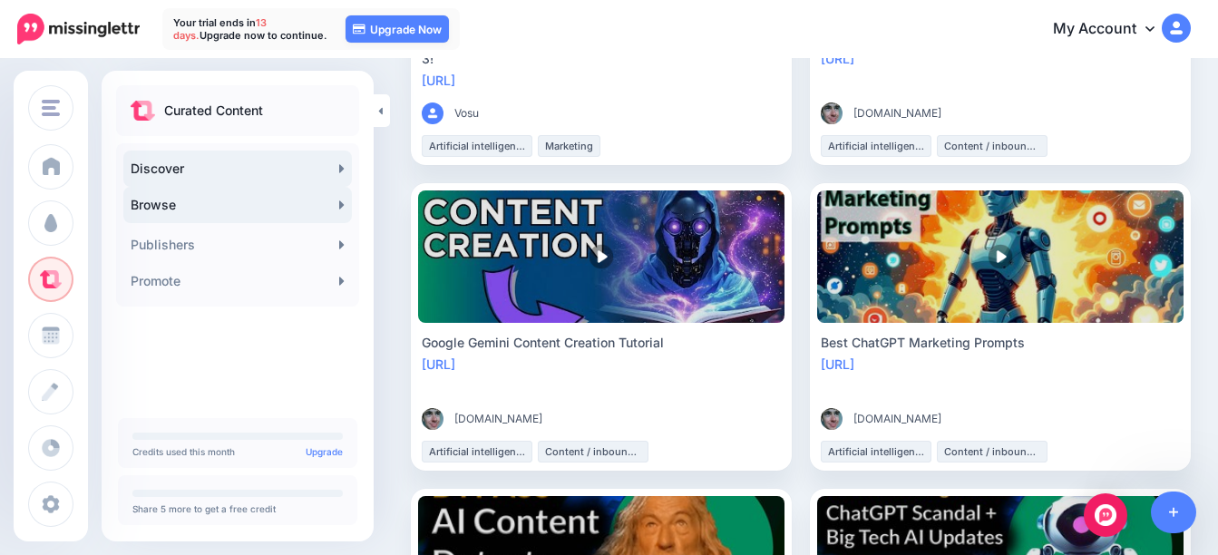
click at [180, 210] on link "Browse" at bounding box center [237, 205] width 228 height 36
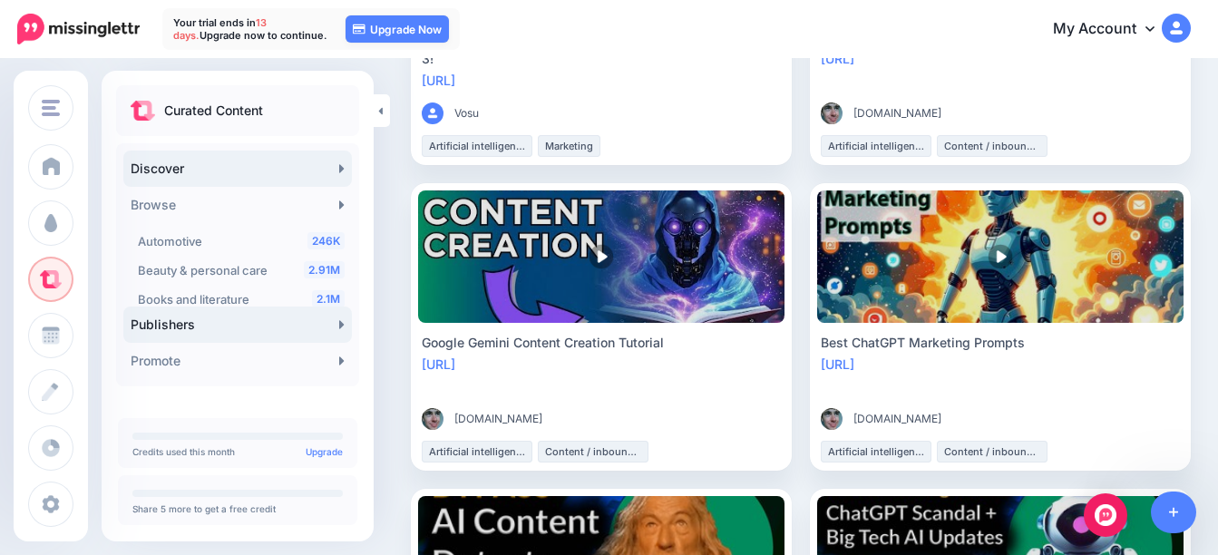
click at [198, 331] on link "Publishers" at bounding box center [237, 324] width 228 height 36
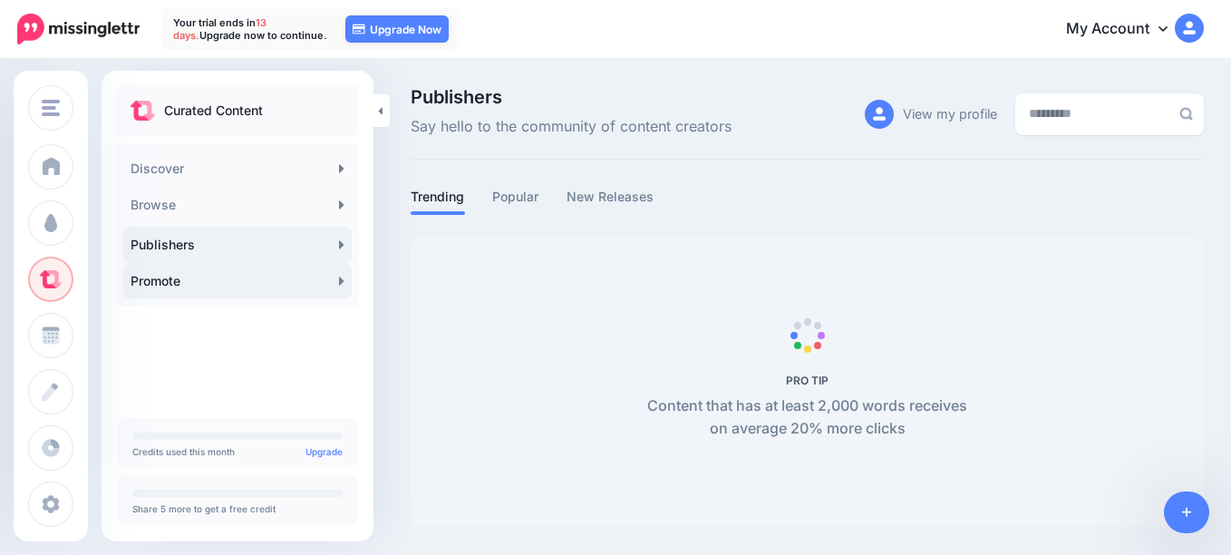
click at [181, 274] on link "Promote" at bounding box center [237, 281] width 228 height 36
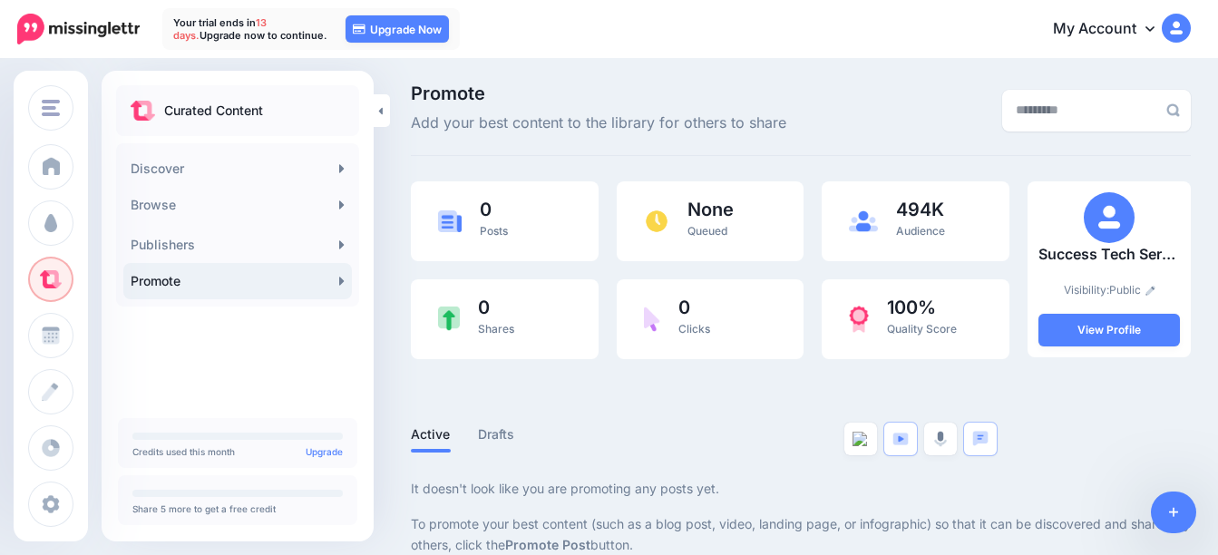
scroll to position [31, 0]
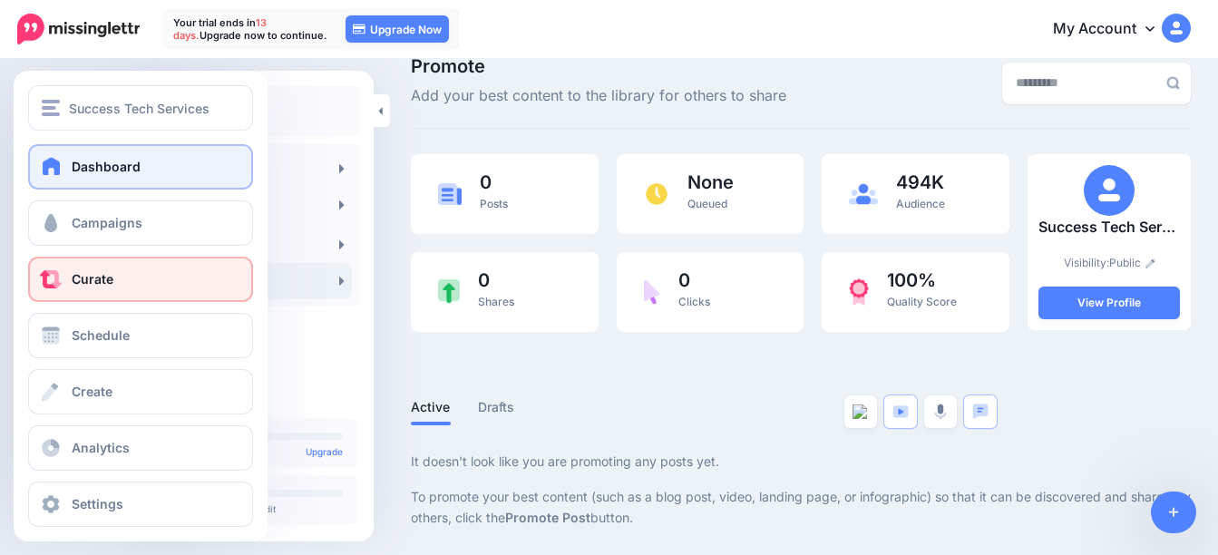
click at [102, 179] on link "Dashboard" at bounding box center [140, 166] width 225 height 45
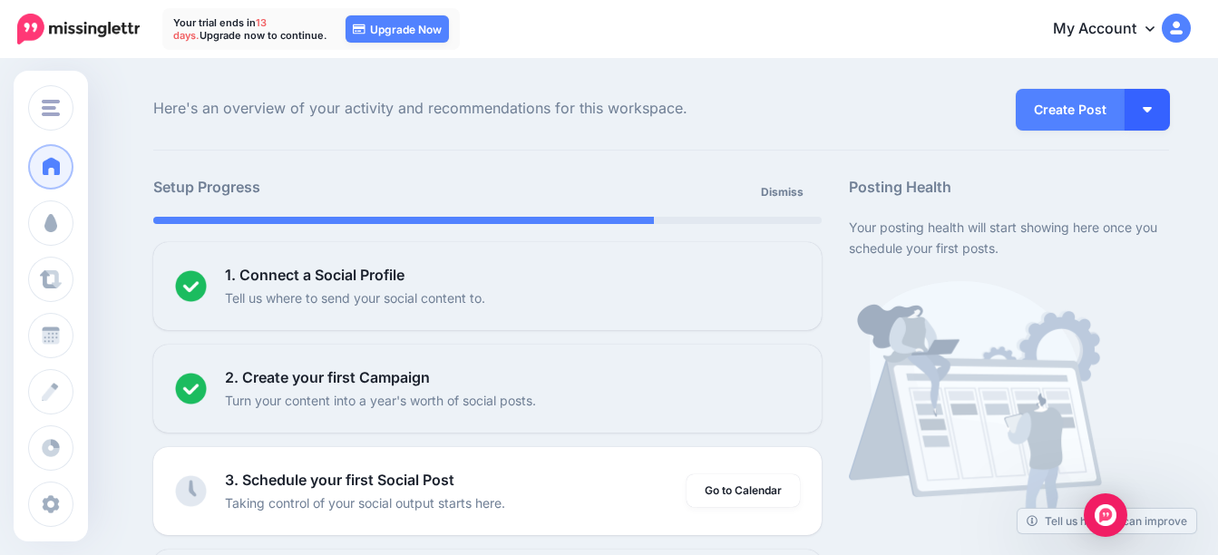
click at [1152, 108] on img "button" at bounding box center [1146, 109] width 9 height 5
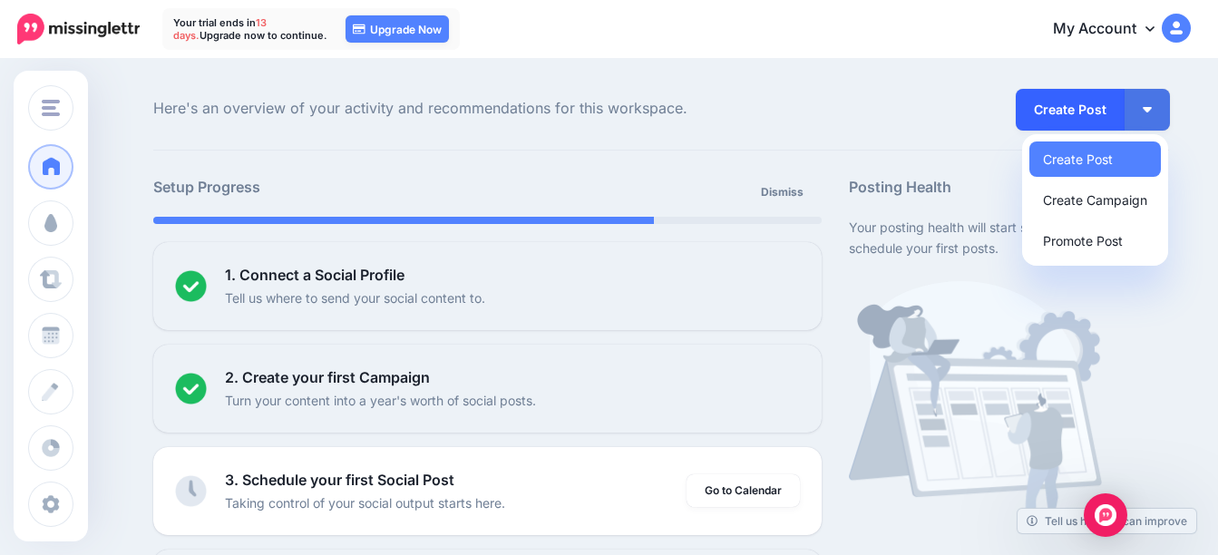
click at [1088, 112] on link "Create Post" at bounding box center [1070, 110] width 109 height 42
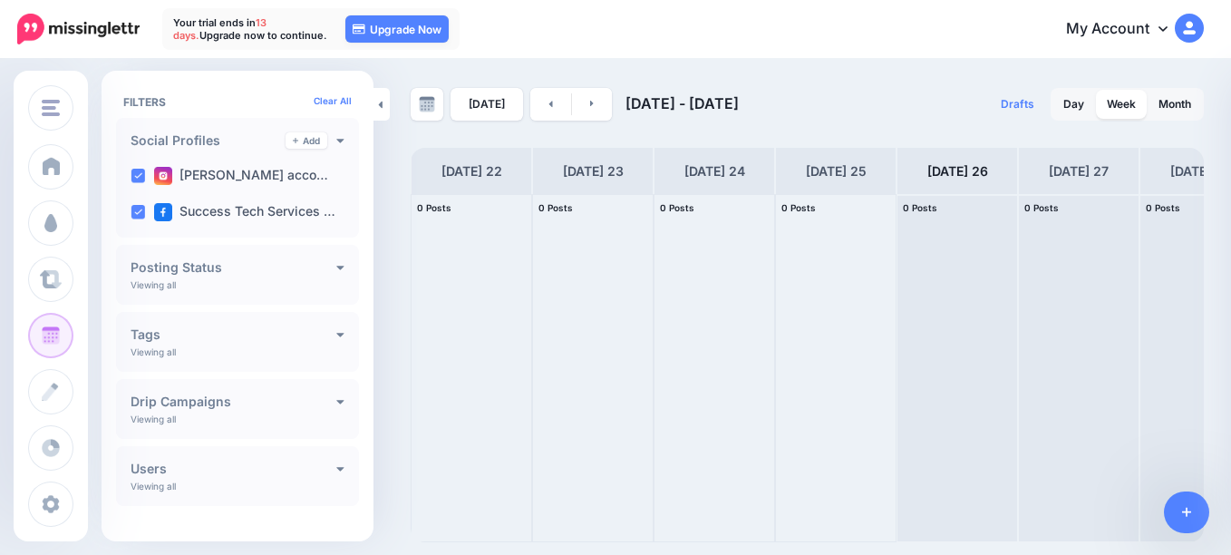
scroll to position [123, 0]
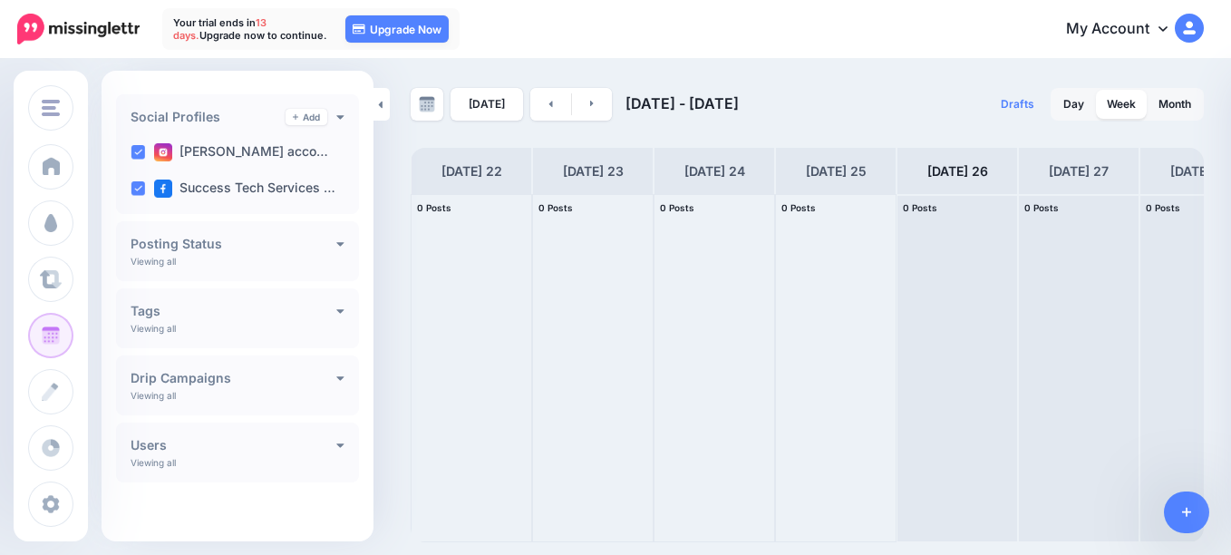
click at [221, 377] on h4 "Drip Campaigns" at bounding box center [234, 378] width 206 height 13
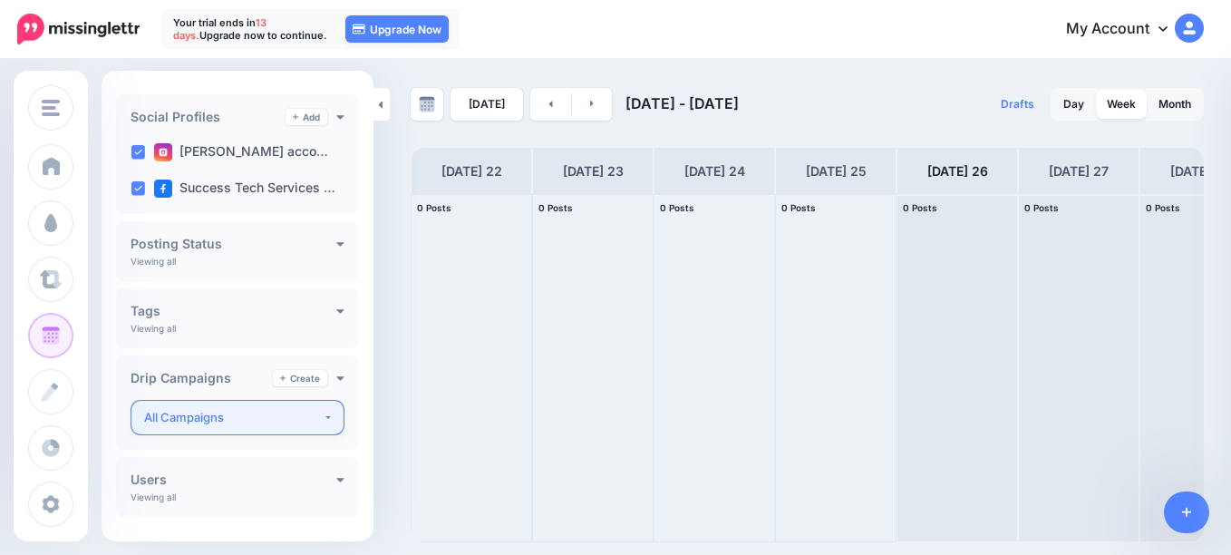
click at [264, 408] on div "All Campaigns" at bounding box center [233, 417] width 179 height 21
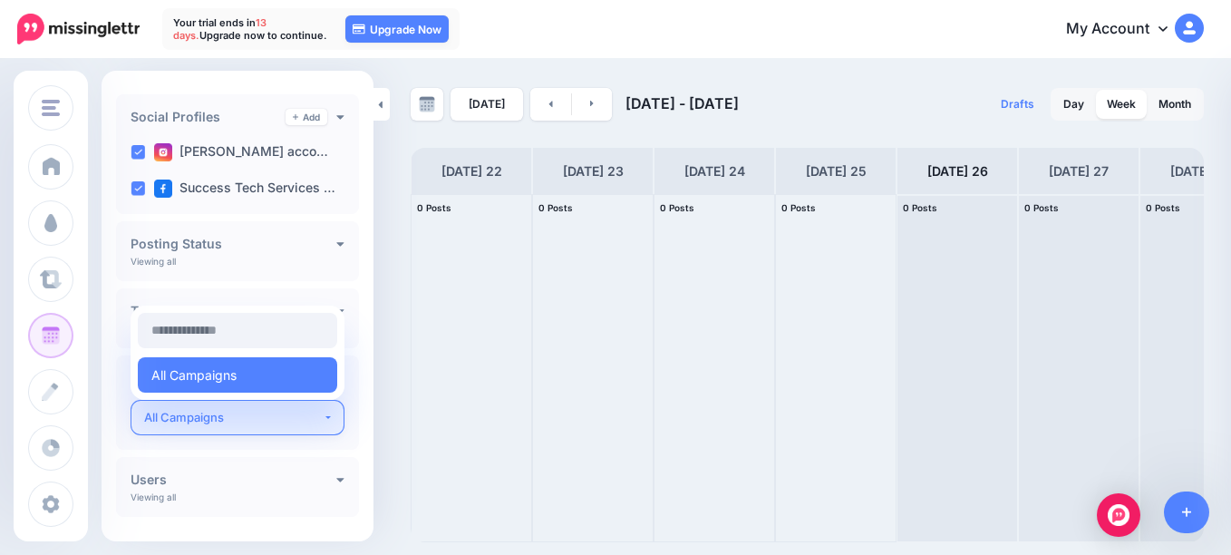
click at [266, 408] on div "All Campaigns" at bounding box center [233, 417] width 179 height 21
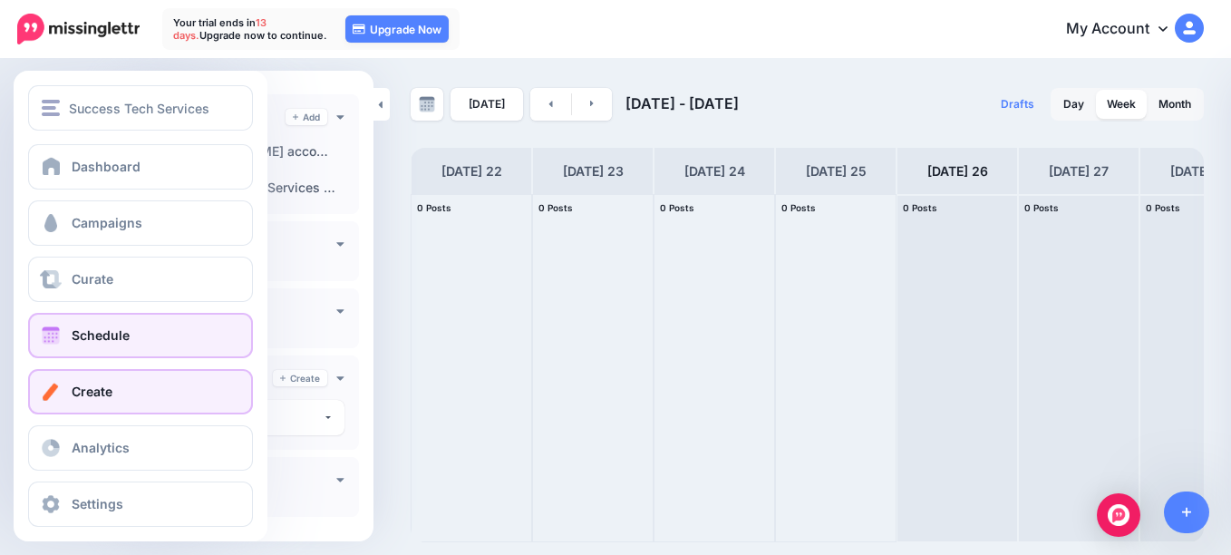
click at [106, 390] on span "Create" at bounding box center [92, 391] width 41 height 15
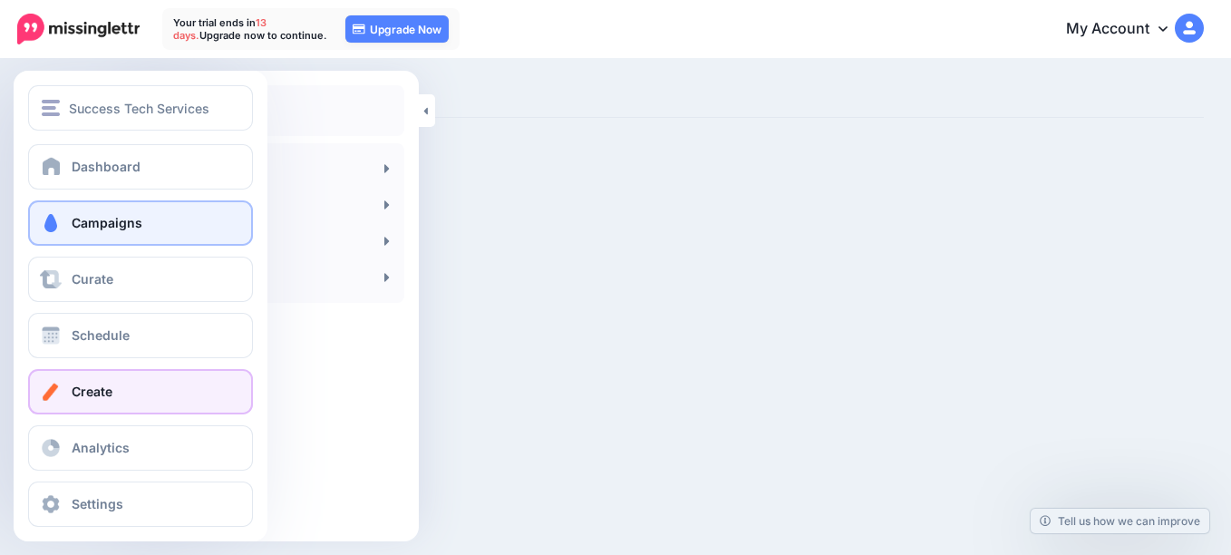
click at [111, 215] on span "Campaigns" at bounding box center [107, 222] width 71 height 15
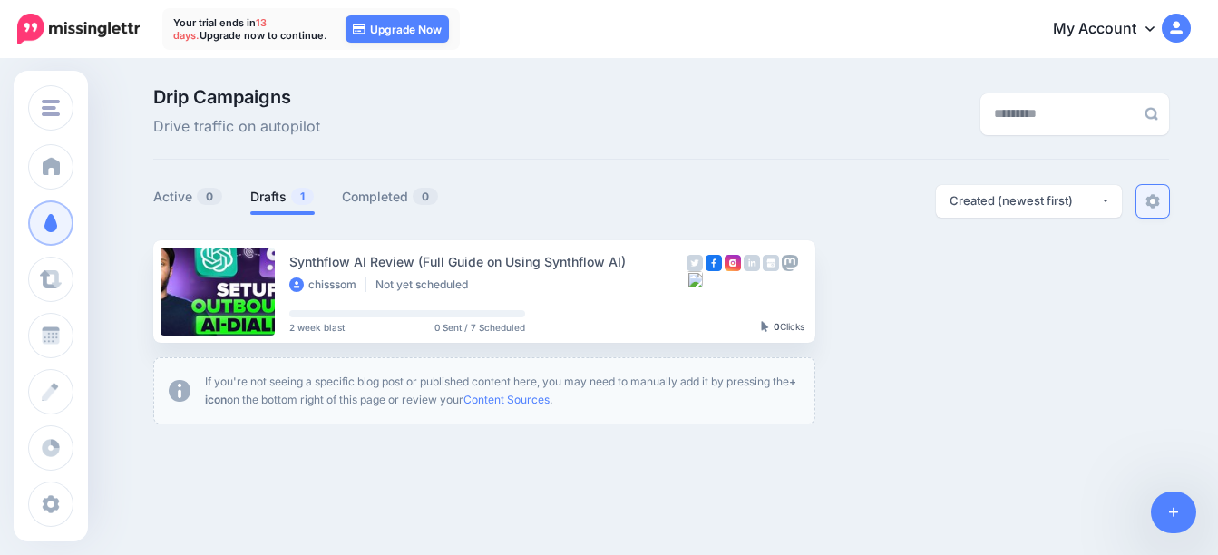
click at [1155, 199] on img at bounding box center [1152, 201] width 15 height 15
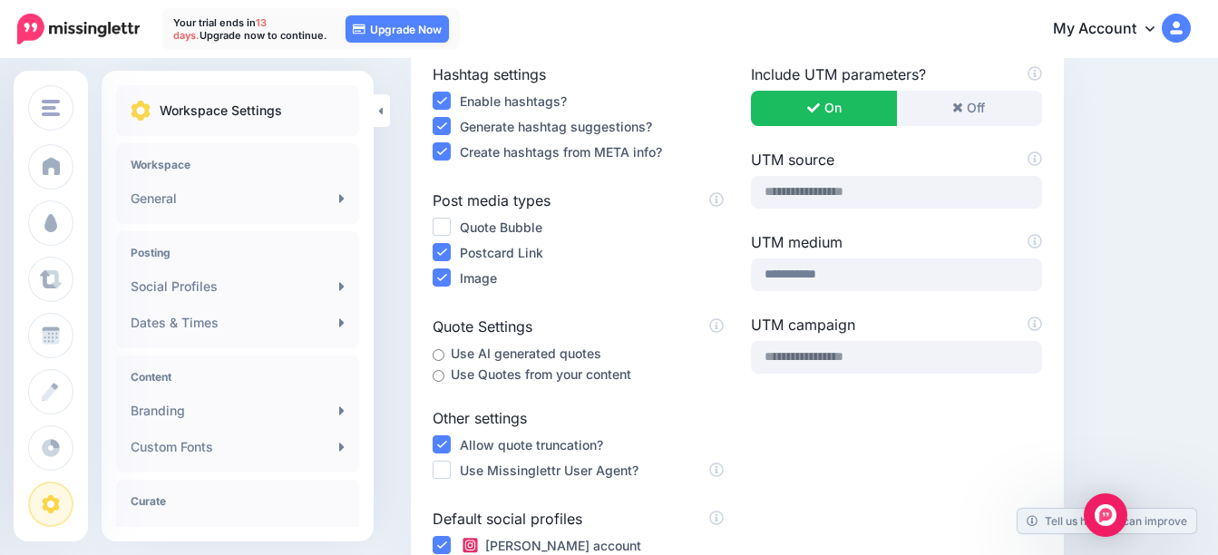
scroll to position [181, 0]
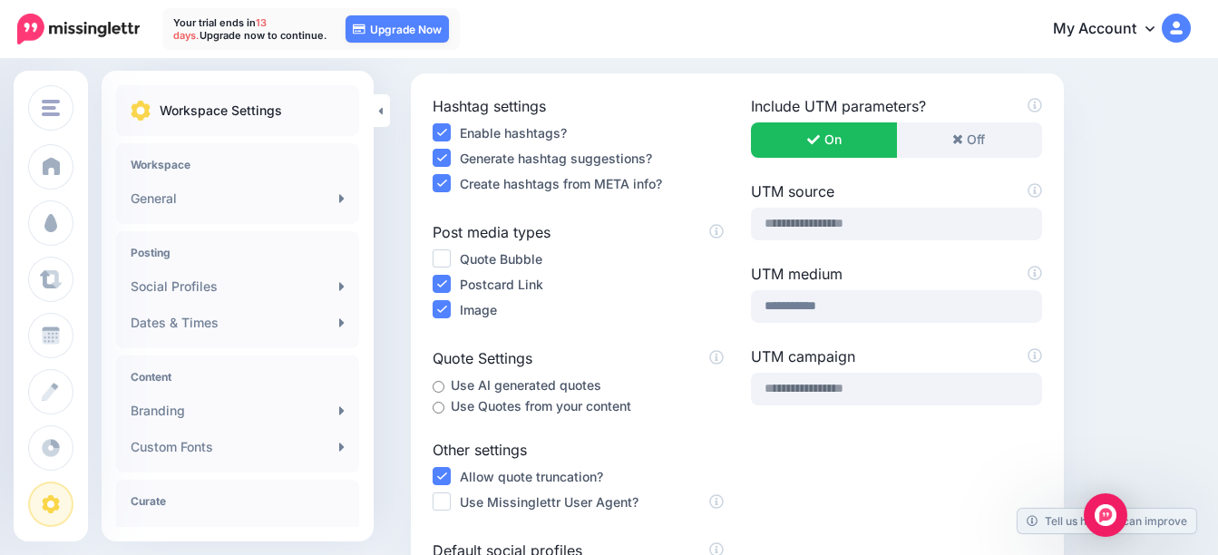
click at [439, 258] on ins at bounding box center [442, 258] width 18 height 18
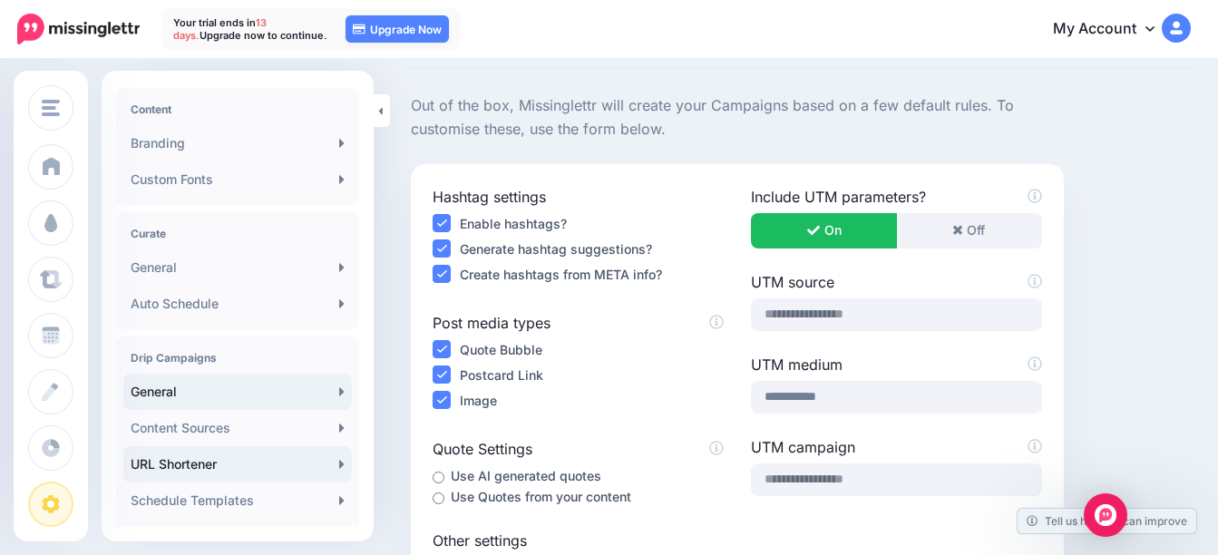
scroll to position [363, 0]
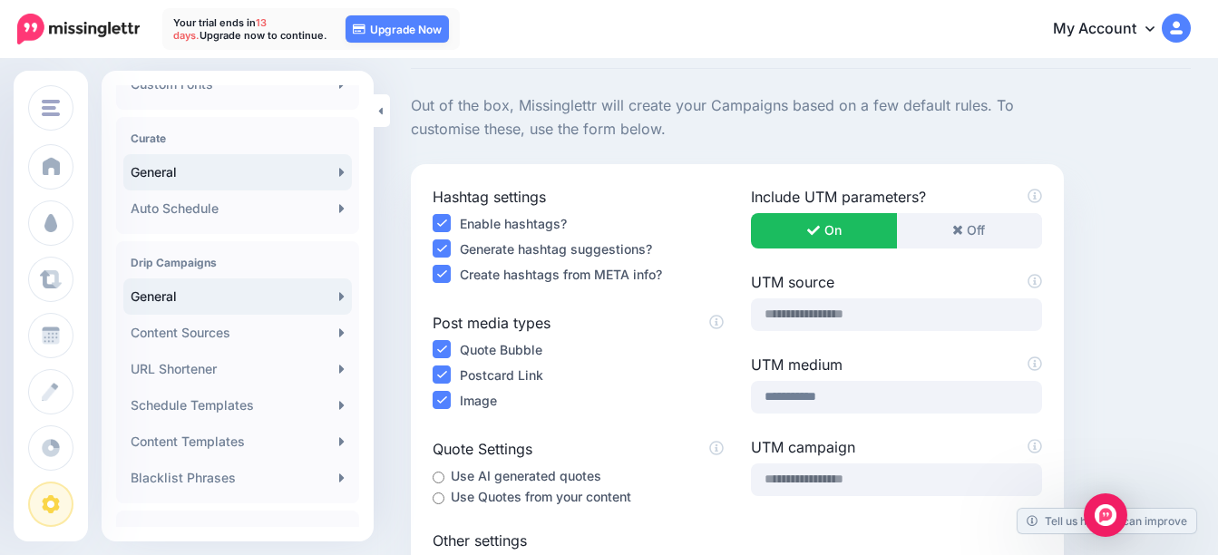
click at [227, 180] on link "General" at bounding box center [237, 172] width 228 height 36
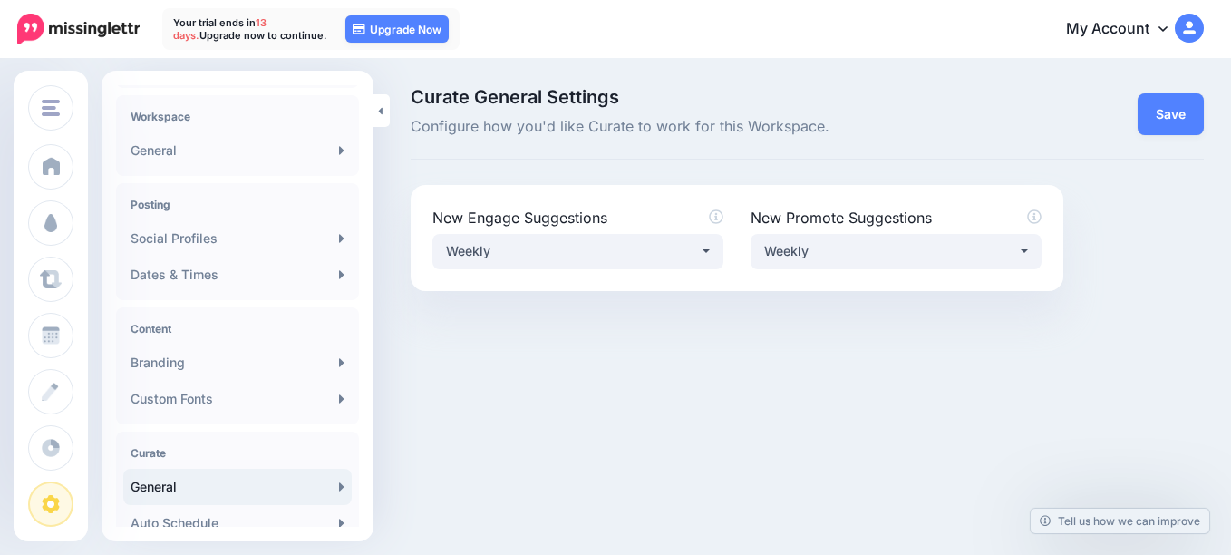
scroll to position [91, 0]
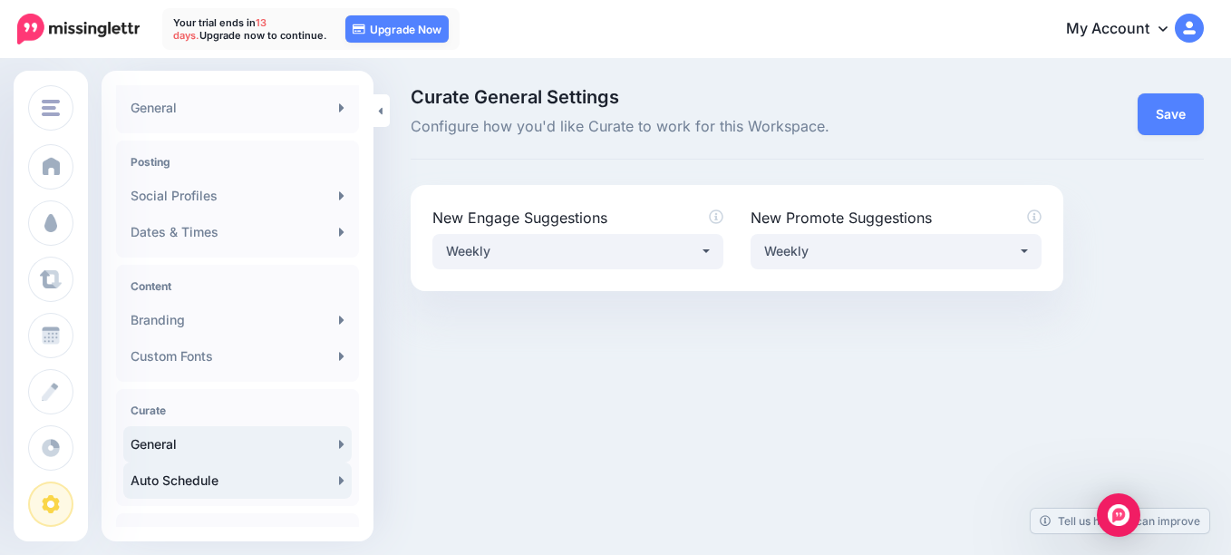
click at [222, 492] on link "Auto Schedule" at bounding box center [237, 480] width 228 height 36
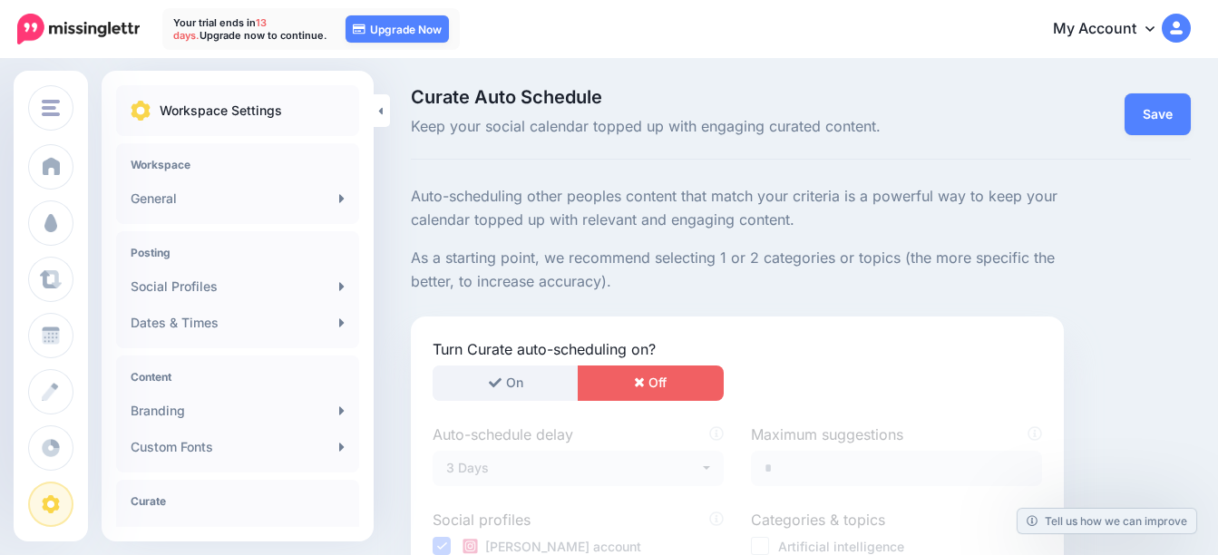
scroll to position [181, 0]
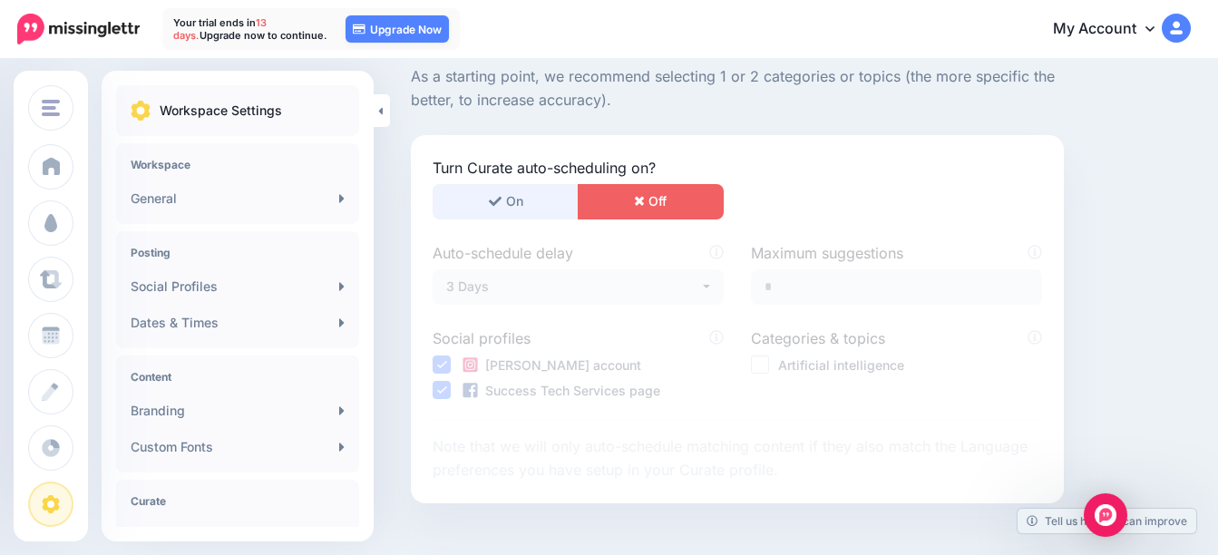
click at [549, 205] on button "On" at bounding box center [506, 201] width 146 height 35
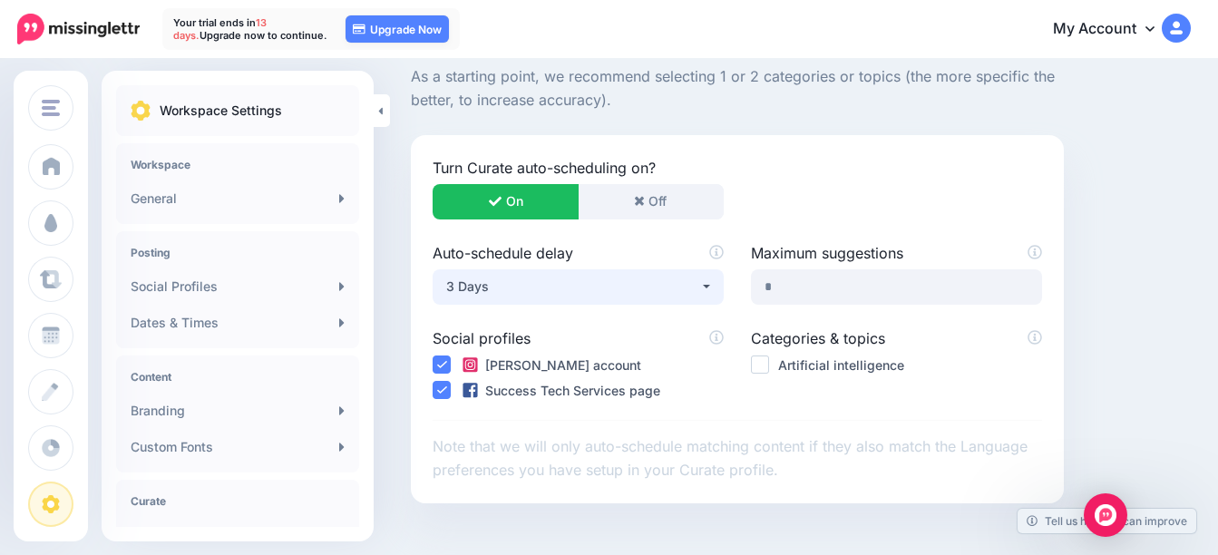
click at [696, 290] on div "3 Days" at bounding box center [572, 287] width 253 height 22
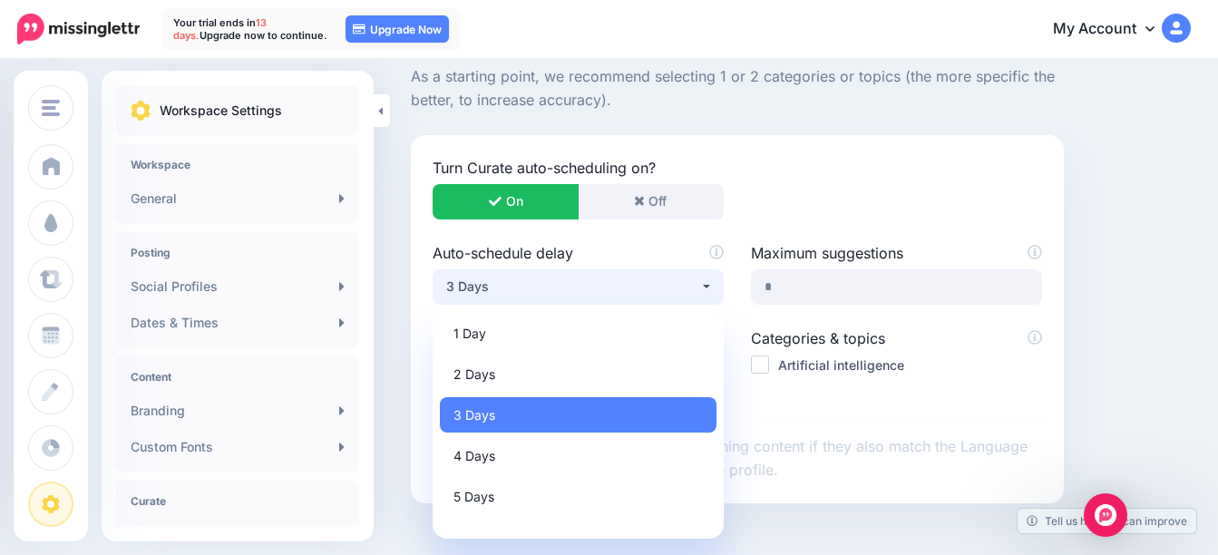
click at [848, 180] on div "Turn Curate auto-scheduling on? On Off" at bounding box center [737, 188] width 637 height 63
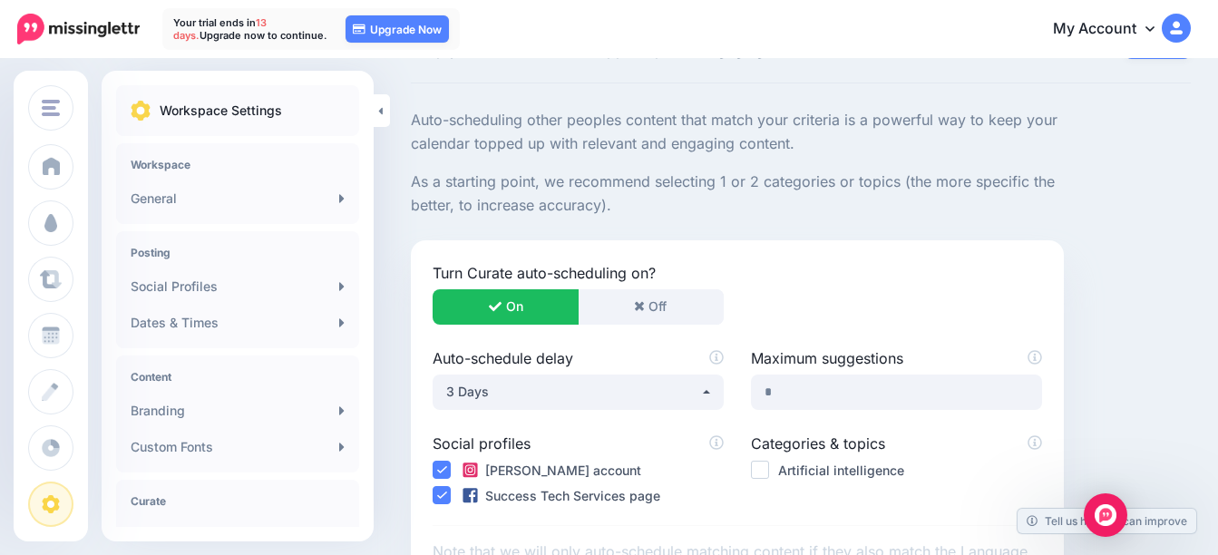
scroll to position [0, 0]
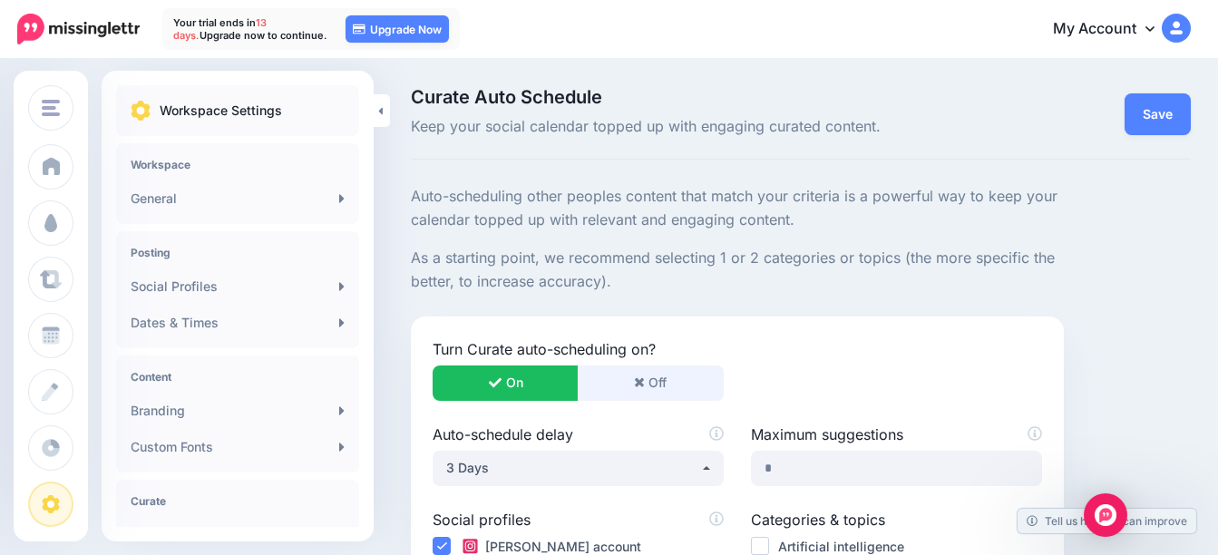
click at [668, 384] on button "Off" at bounding box center [651, 382] width 146 height 35
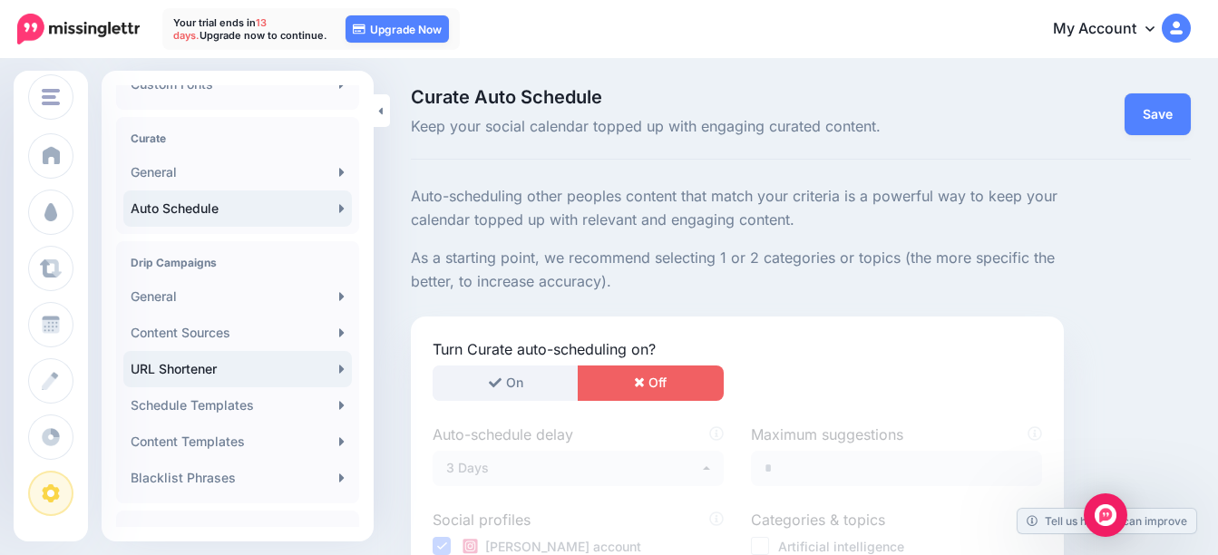
scroll to position [442, 0]
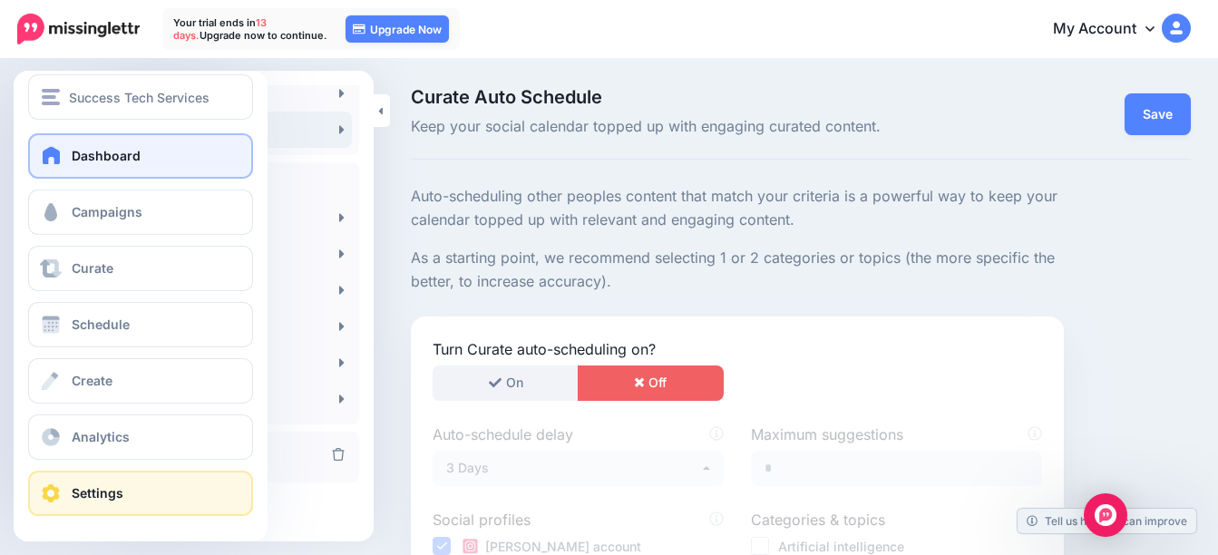
click at [122, 160] on span "Dashboard" at bounding box center [106, 155] width 69 height 15
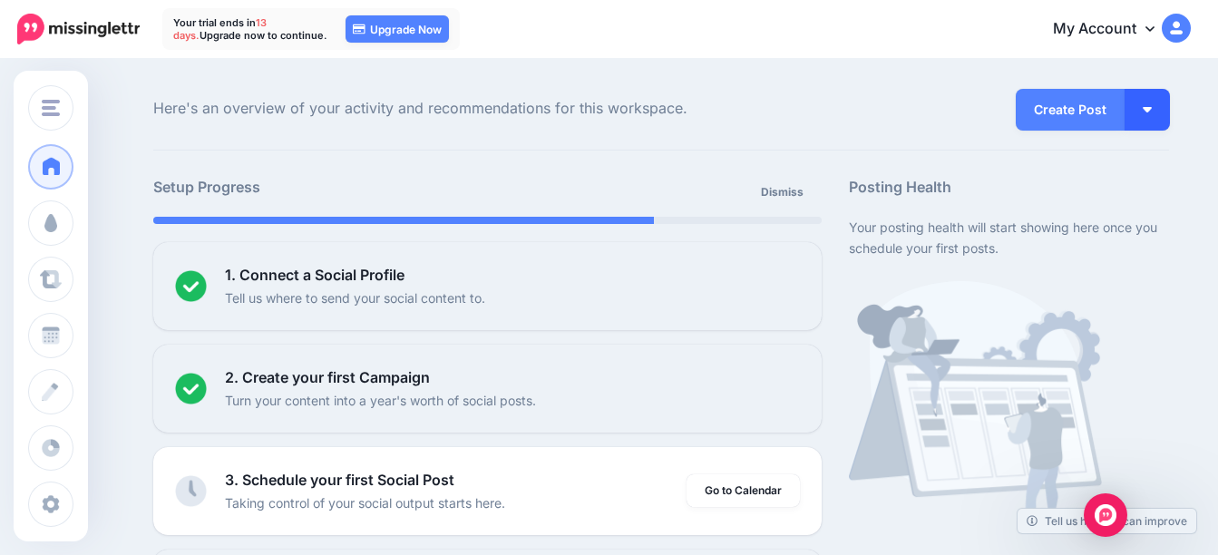
click at [1166, 95] on button "button" at bounding box center [1146, 110] width 45 height 42
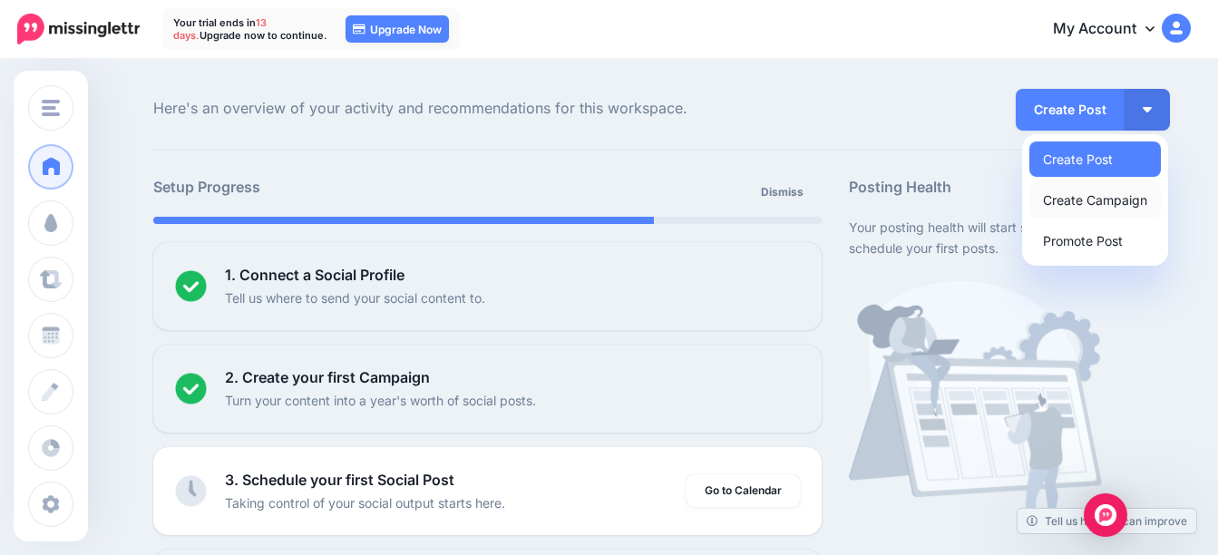
click at [1124, 205] on link "Create Campaign" at bounding box center [1094, 199] width 131 height 35
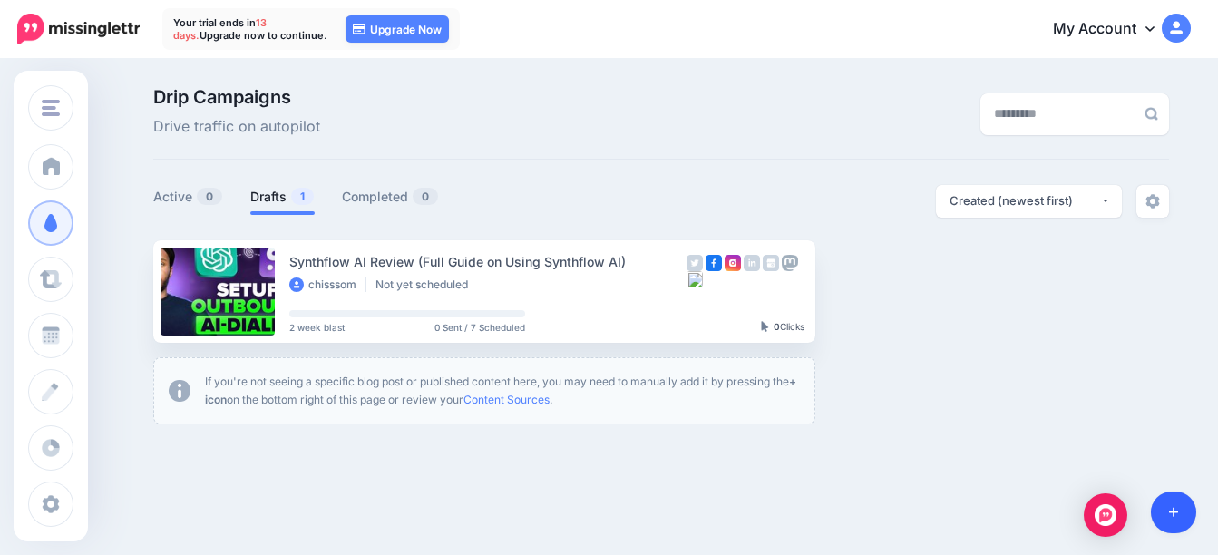
click at [1160, 517] on link at bounding box center [1174, 512] width 46 height 42
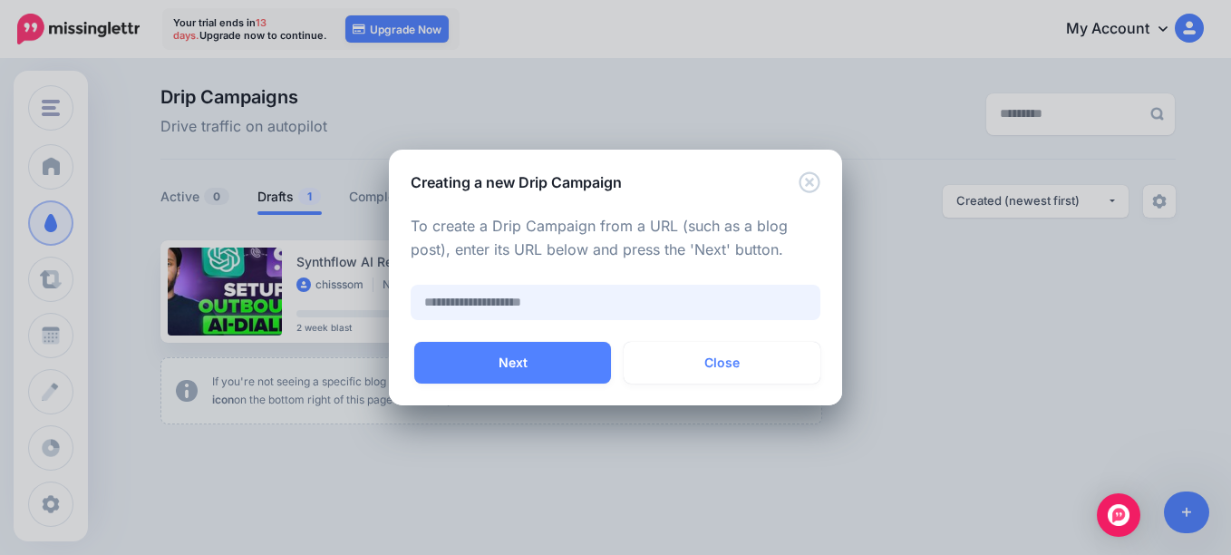
paste input "**********"
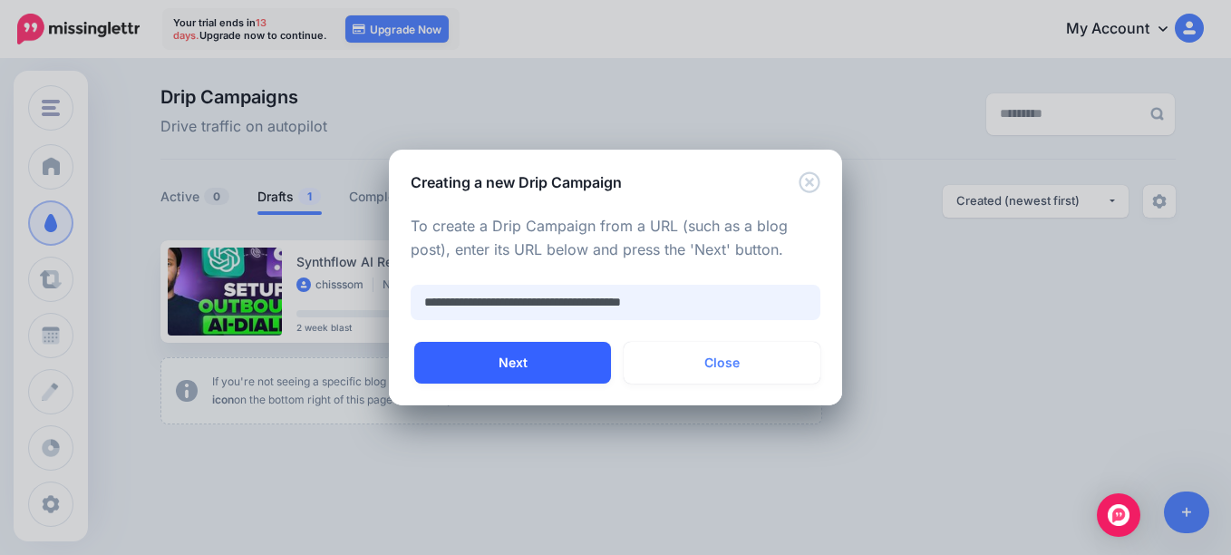
type input "**********"
click at [520, 352] on button "Next" at bounding box center [512, 363] width 197 height 42
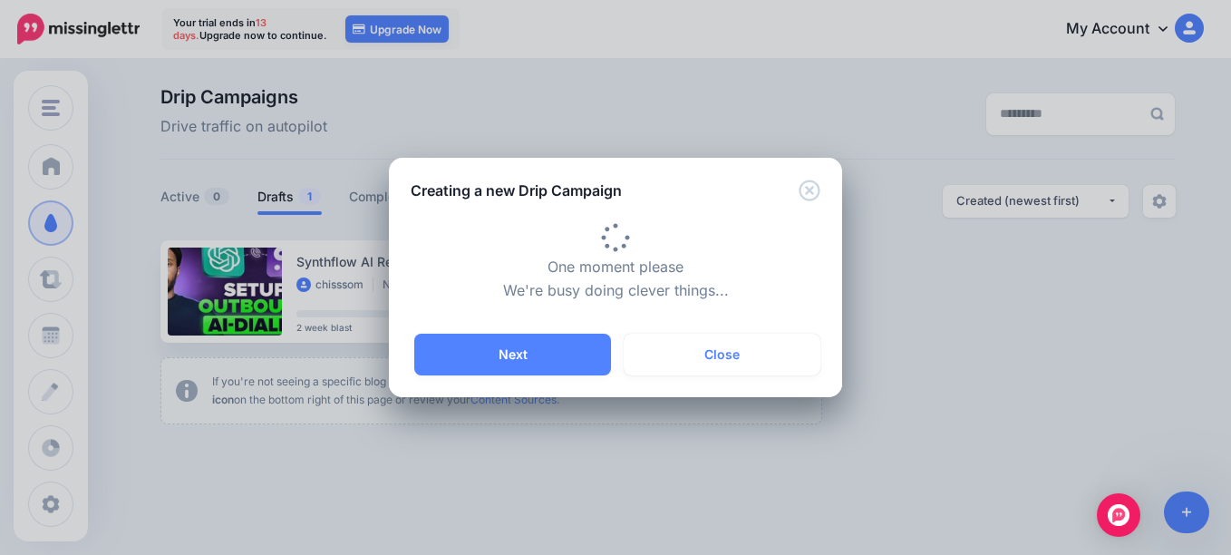
type input "**********"
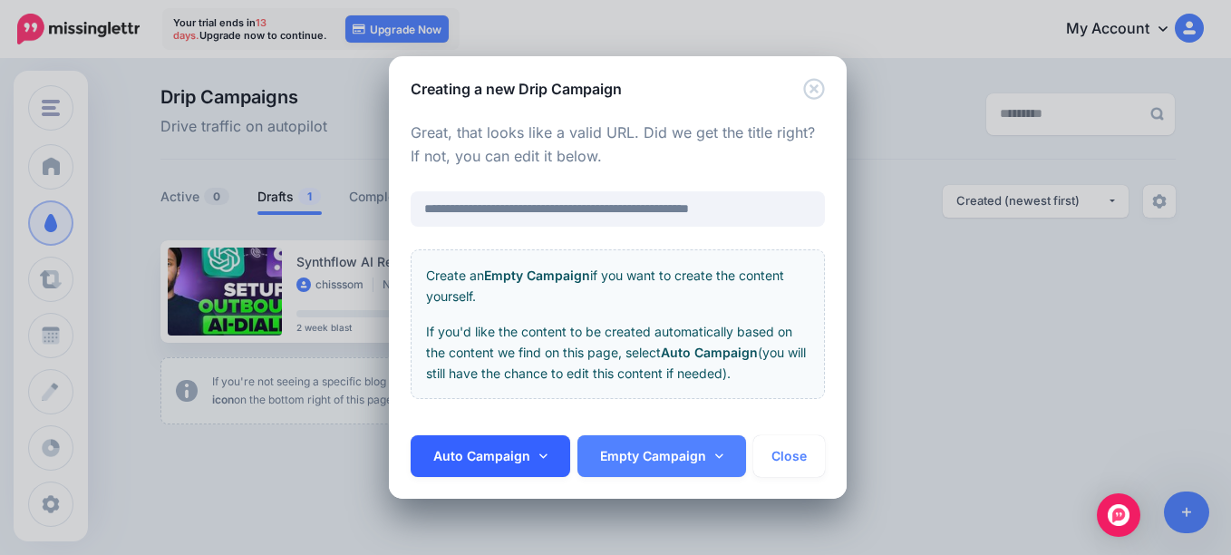
click at [456, 465] on link "Auto Campaign" at bounding box center [491, 456] width 160 height 42
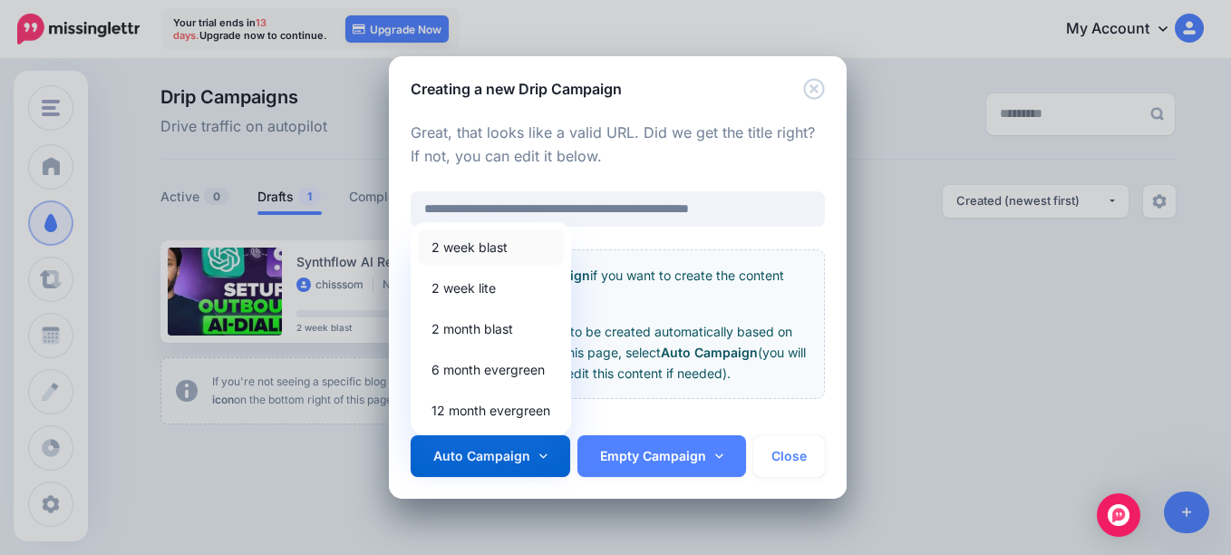
click at [497, 251] on link "2 week blast" at bounding box center [491, 246] width 146 height 35
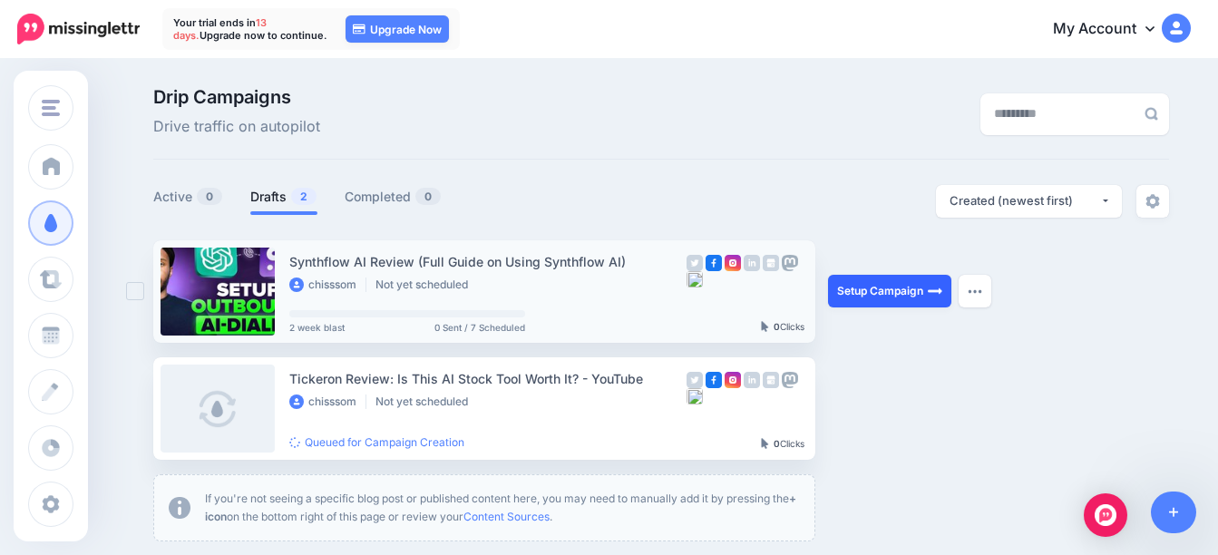
click at [901, 296] on link "Setup Campaign" at bounding box center [889, 291] width 123 height 33
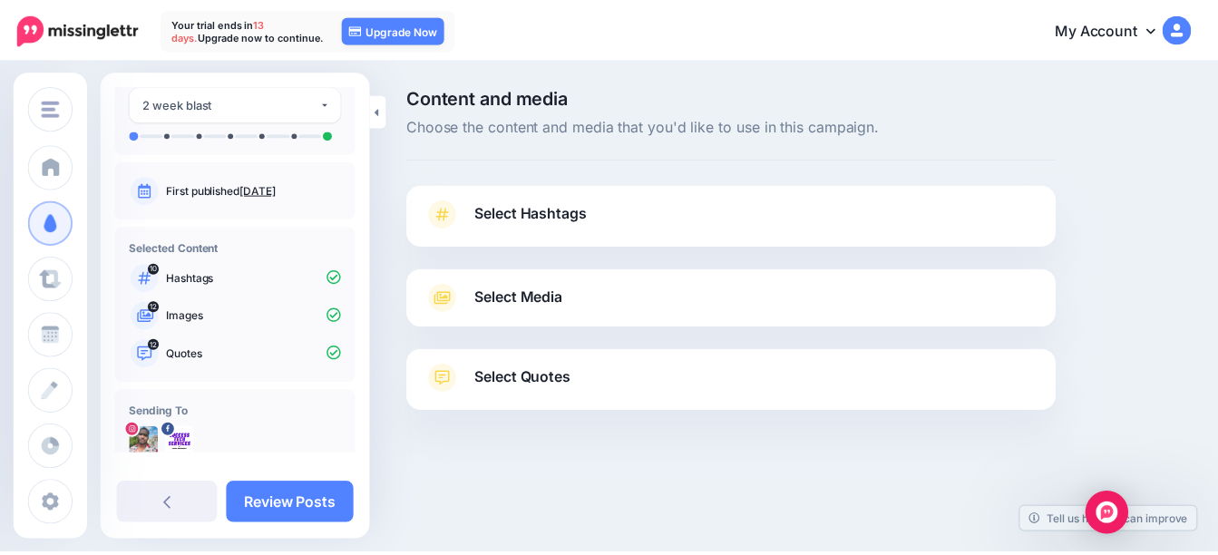
scroll to position [120, 0]
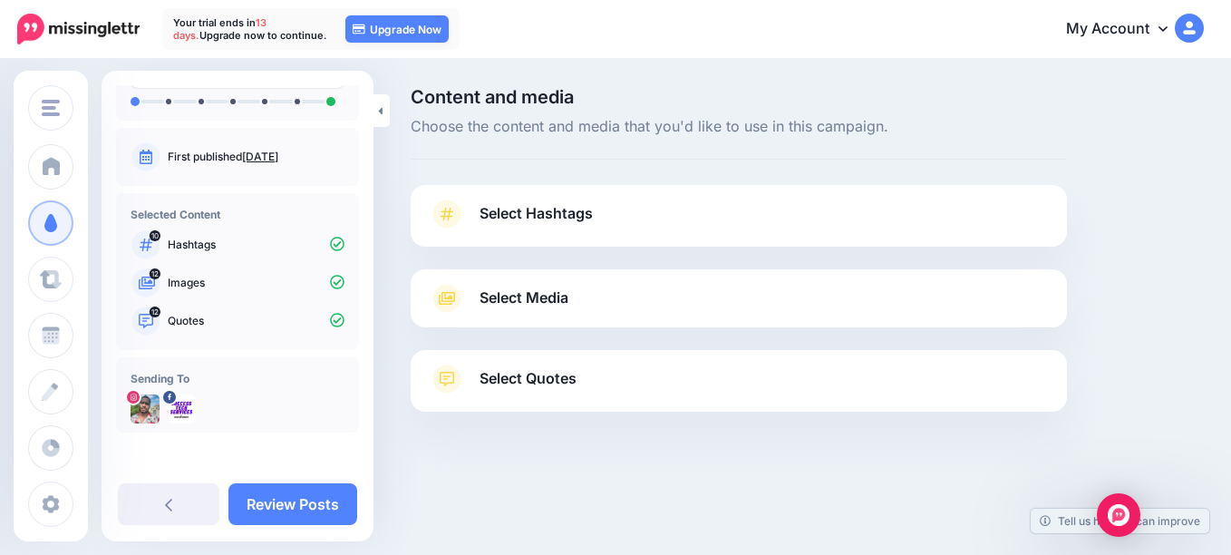
click at [711, 219] on link "Select Hashtags" at bounding box center [739, 222] width 620 height 47
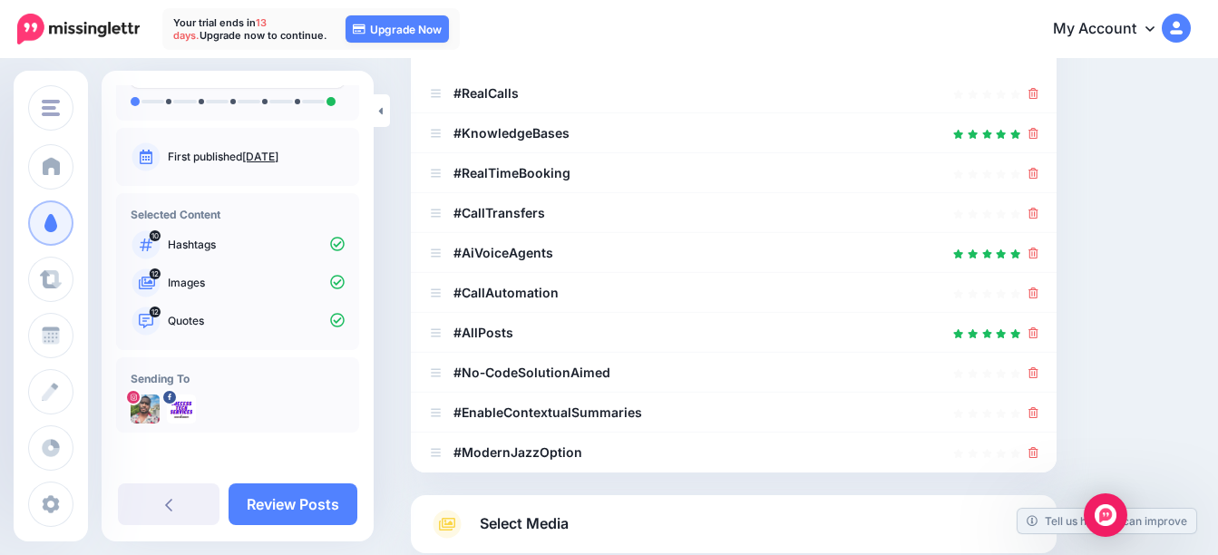
scroll to position [453, 0]
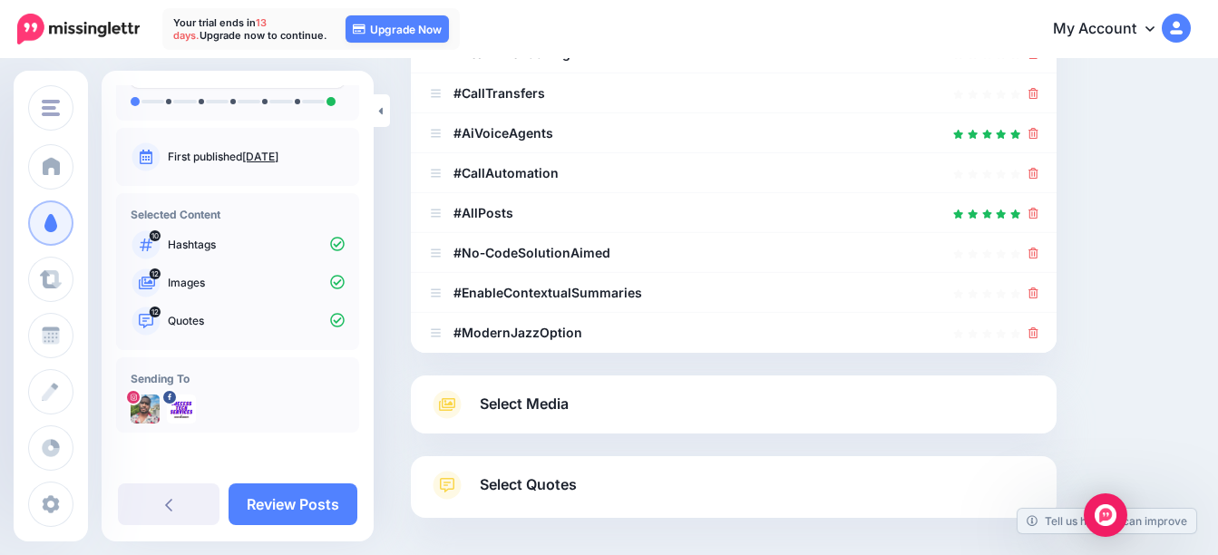
click at [876, 404] on link "Select Media" at bounding box center [733, 404] width 609 height 29
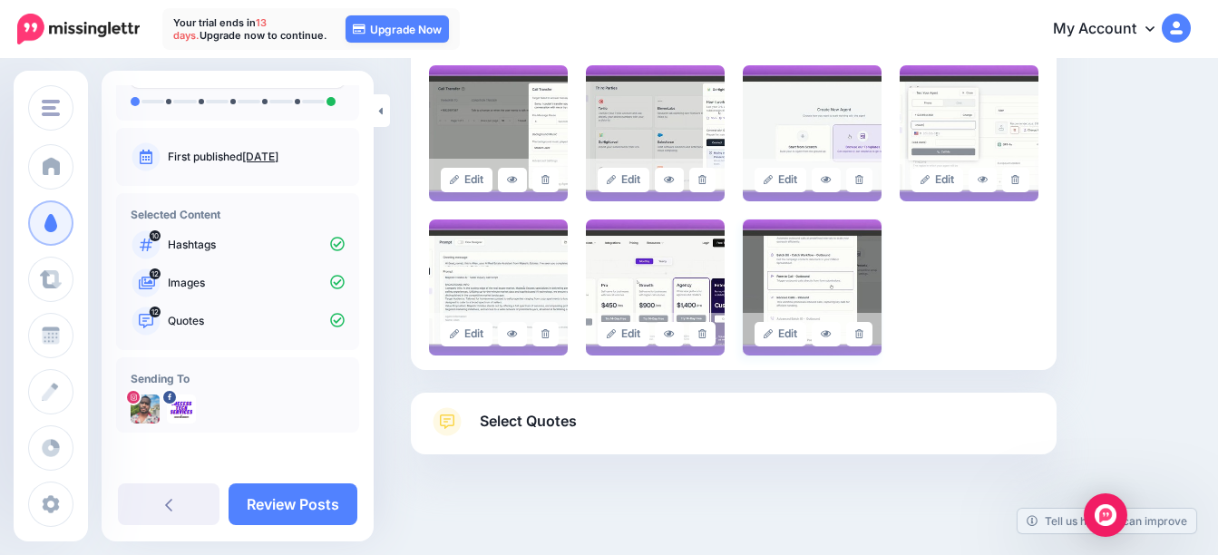
scroll to position [756, 0]
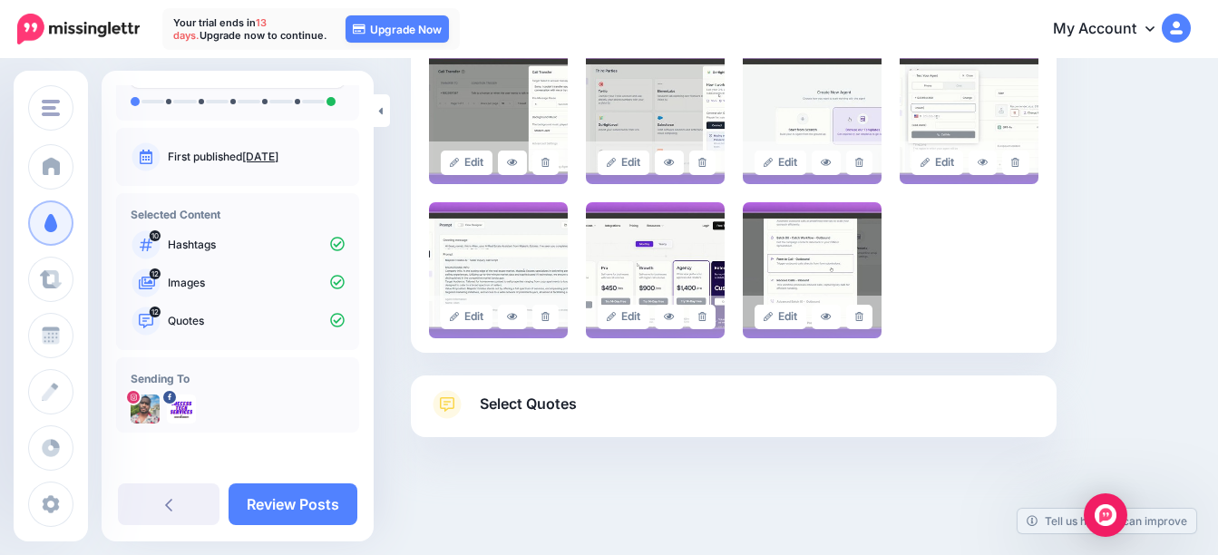
click at [524, 413] on span "Select Quotes" at bounding box center [528, 404] width 97 height 24
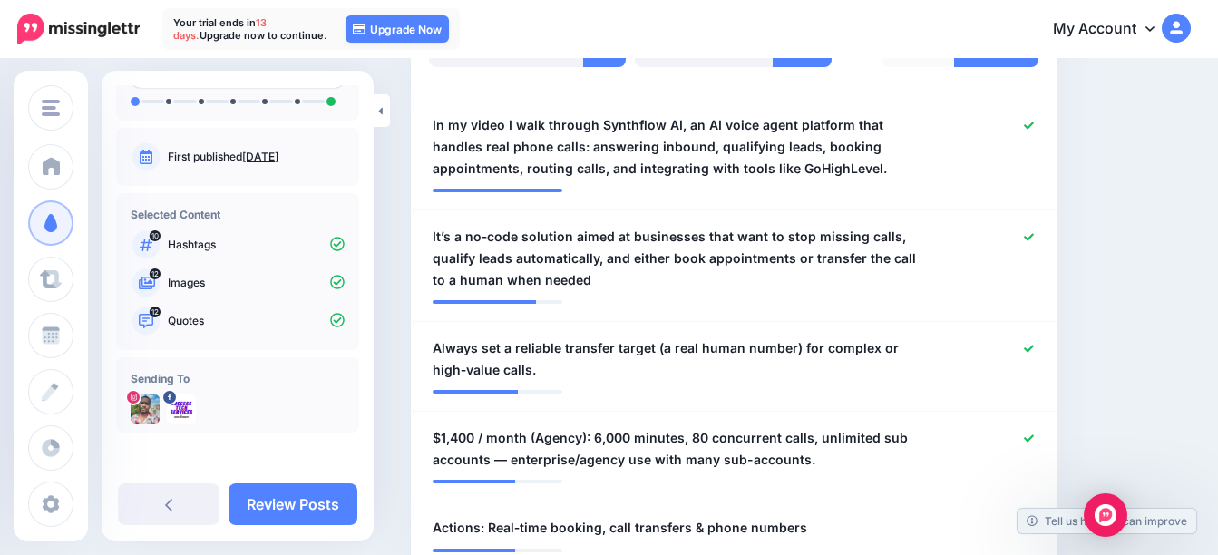
scroll to position [552, 0]
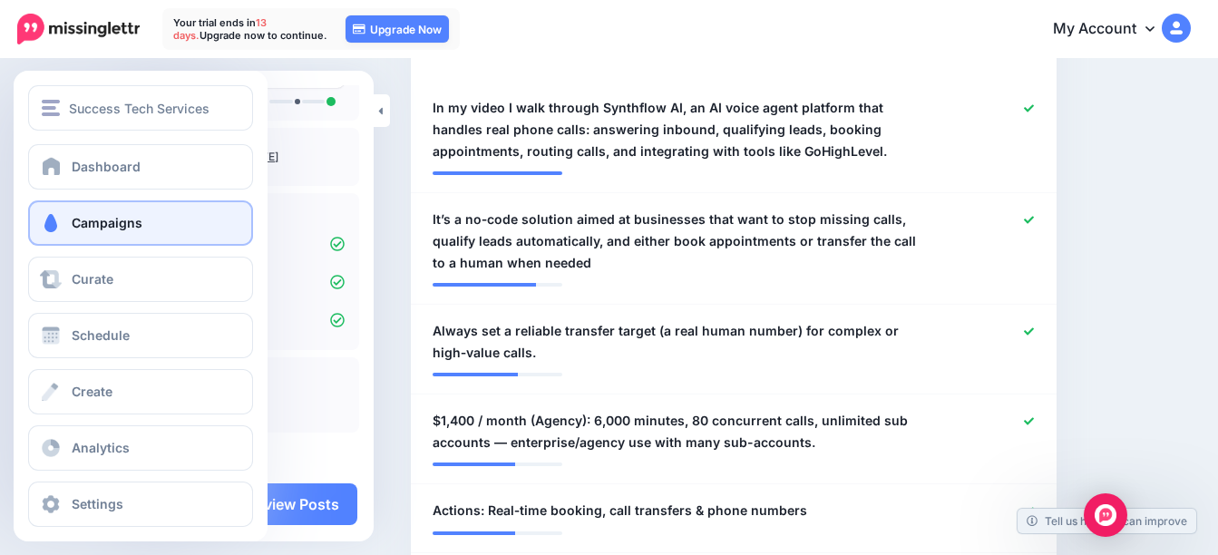
click at [50, 221] on span at bounding box center [51, 223] width 24 height 18
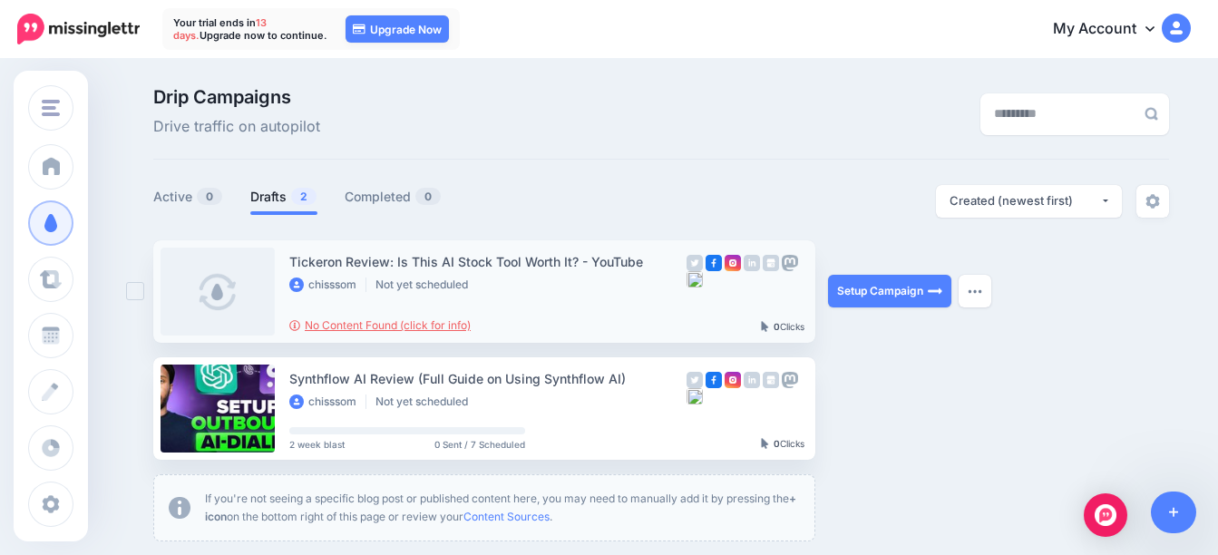
click at [394, 326] on link "No Content Found (click for info)" at bounding box center [379, 325] width 181 height 14
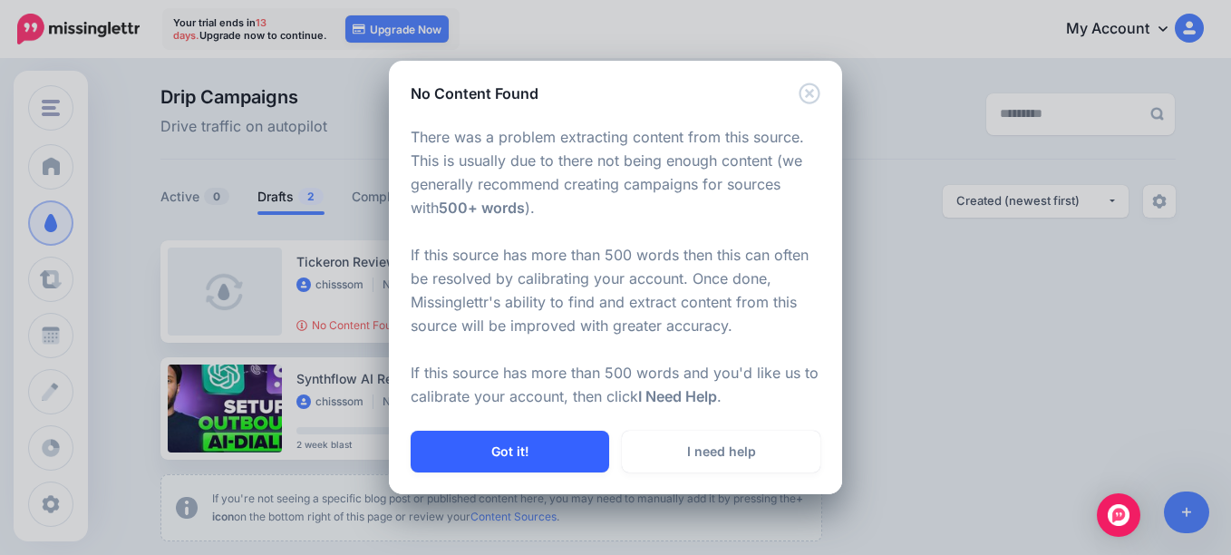
click at [571, 451] on button "Got it!" at bounding box center [510, 452] width 199 height 42
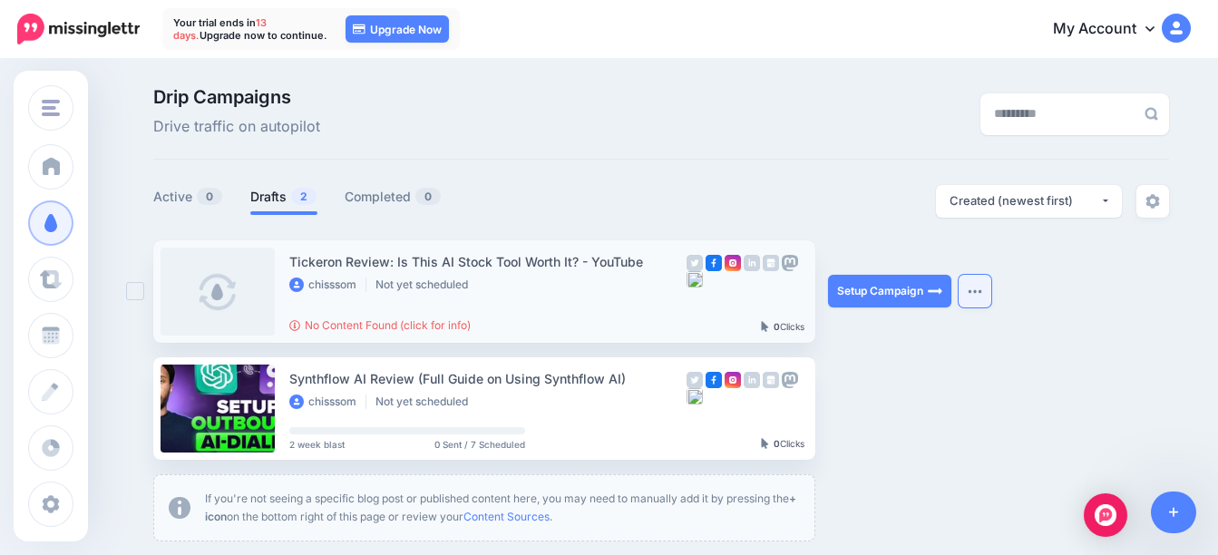
click at [980, 291] on img "button" at bounding box center [974, 290] width 15 height 5
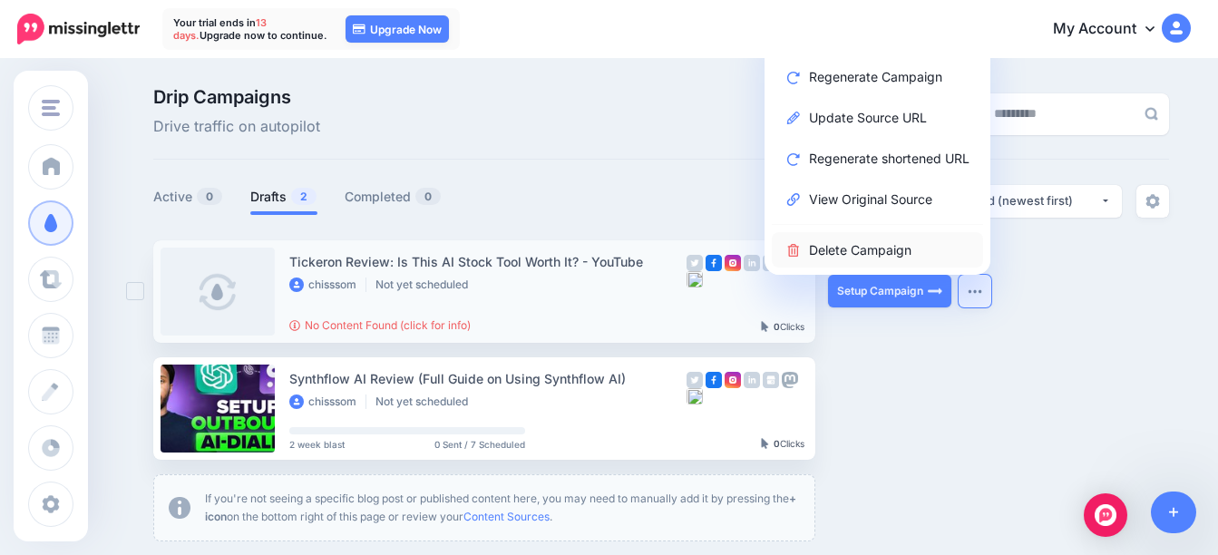
click at [886, 248] on link "Delete Campaign" at bounding box center [877, 249] width 211 height 35
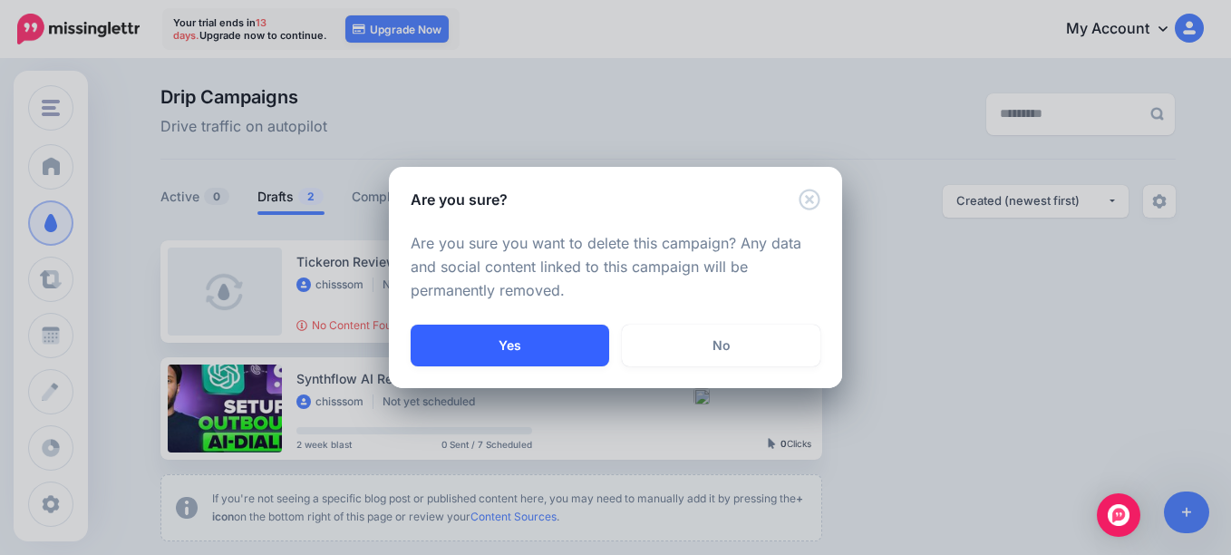
click at [555, 334] on button "Yes" at bounding box center [510, 346] width 199 height 42
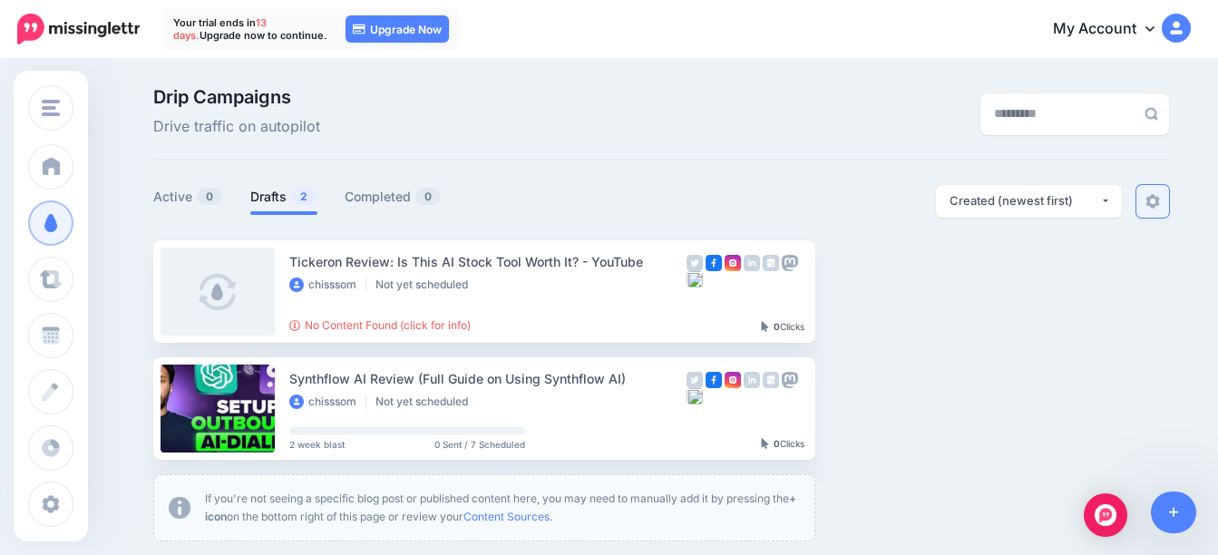
click at [1160, 208] on img at bounding box center [1152, 201] width 15 height 15
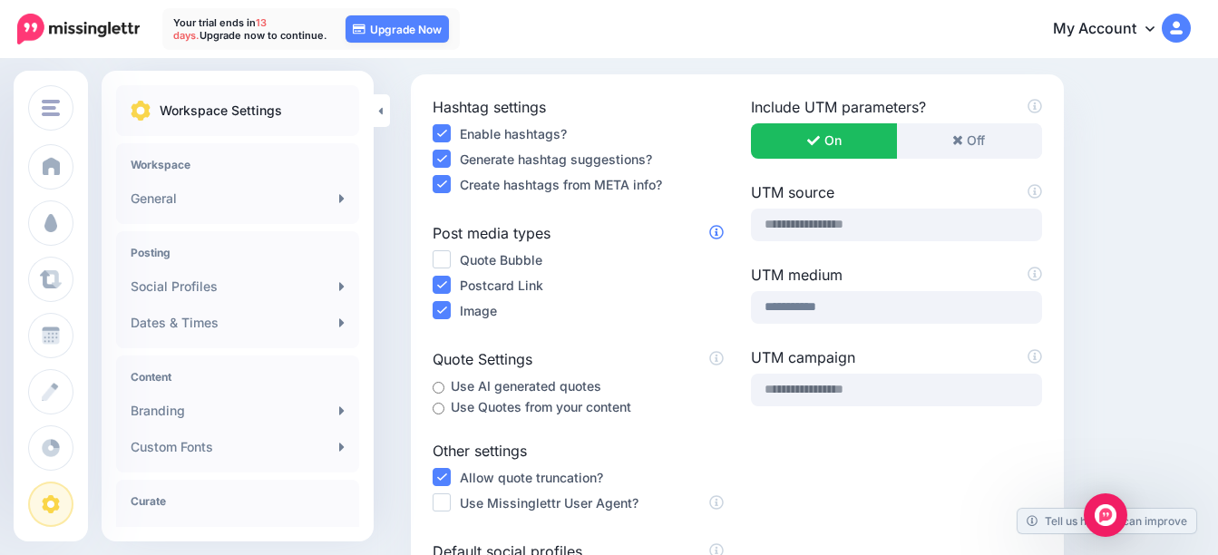
scroll to position [181, 0]
click at [504, 260] on label "Quote Bubble" at bounding box center [501, 258] width 83 height 21
click at [442, 265] on ins at bounding box center [442, 258] width 18 height 18
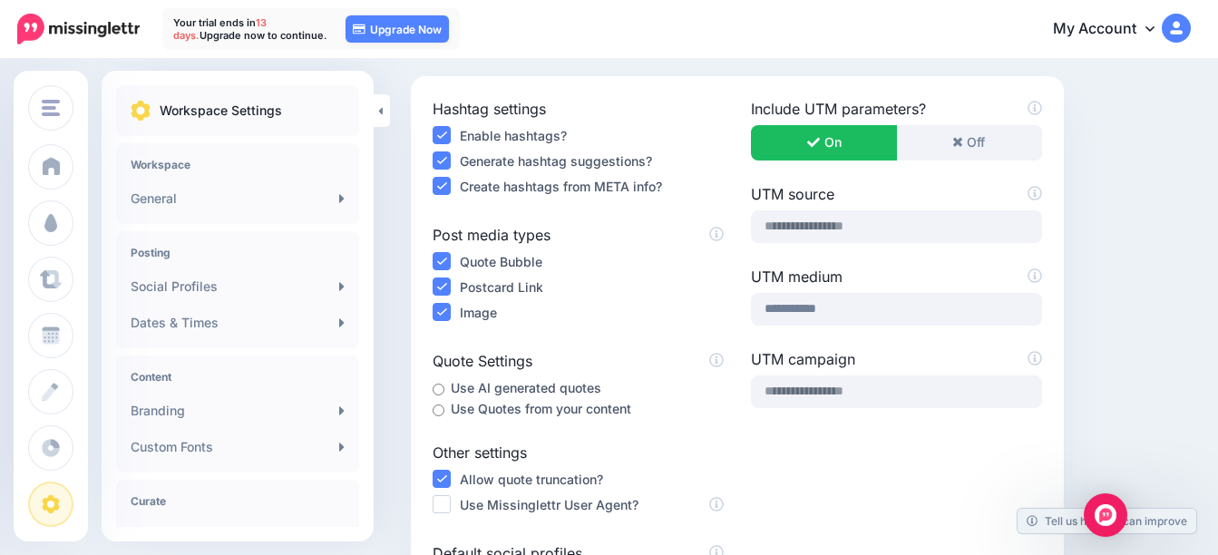
scroll to position [0, 0]
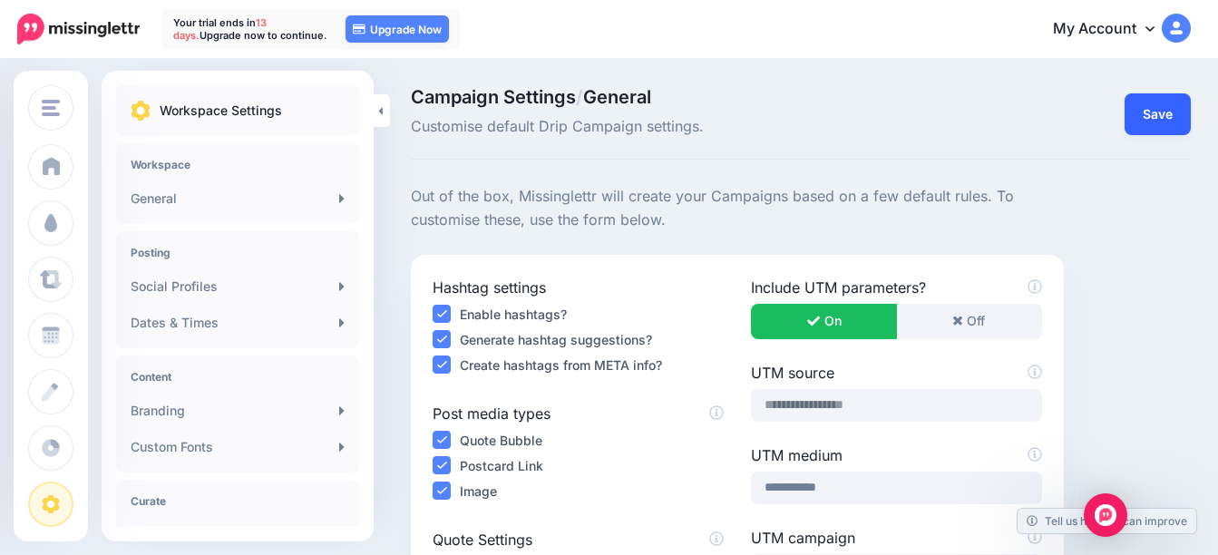
click at [1162, 117] on button "Save" at bounding box center [1157, 114] width 66 height 42
click at [1172, 126] on button "Save" at bounding box center [1157, 114] width 66 height 42
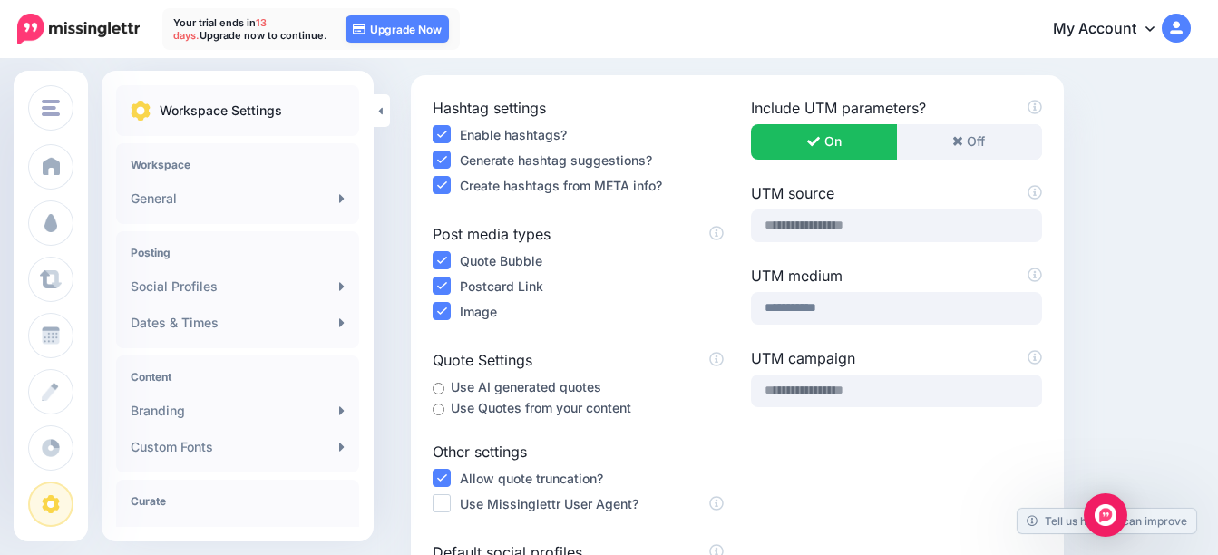
scroll to position [181, 0]
click at [440, 311] on ins at bounding box center [442, 309] width 18 height 18
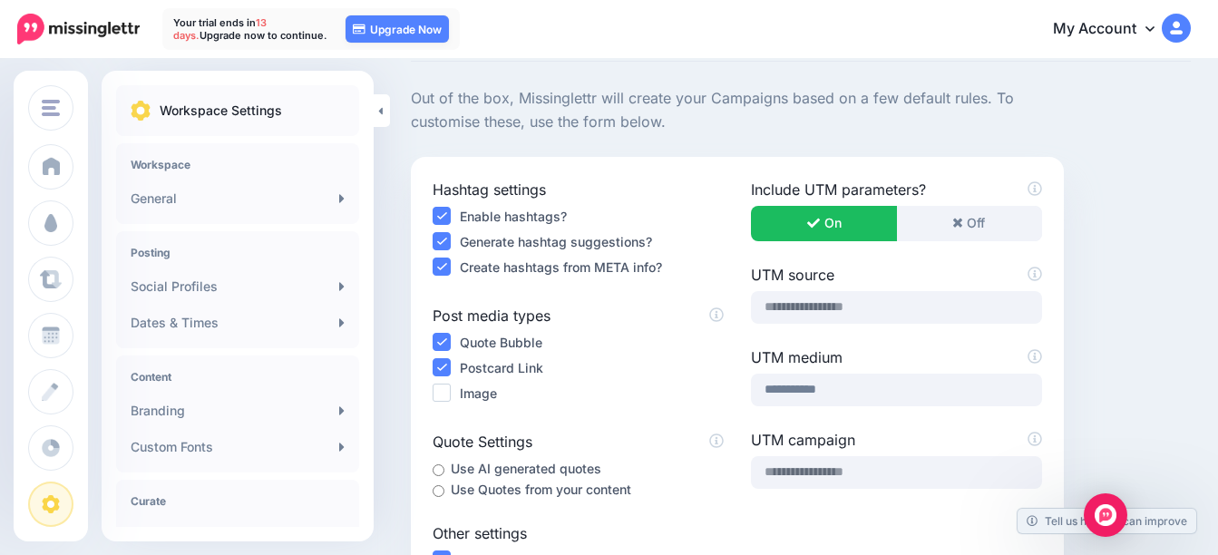
scroll to position [0, 0]
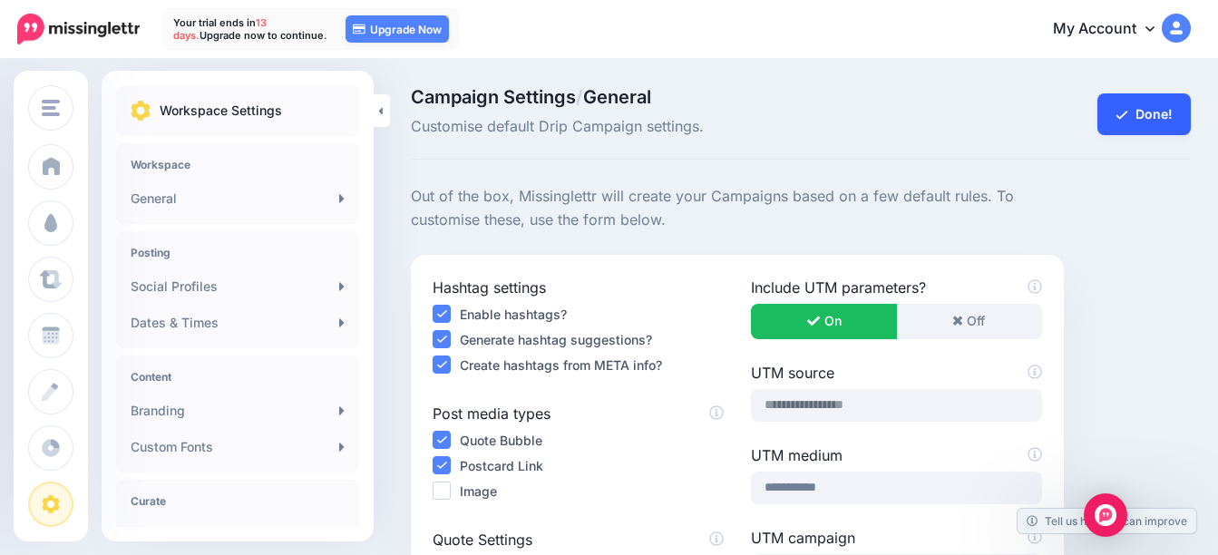
click at [1167, 123] on button "Done!" at bounding box center [1143, 114] width 93 height 42
click at [1157, 115] on button "Save" at bounding box center [1157, 114] width 66 height 42
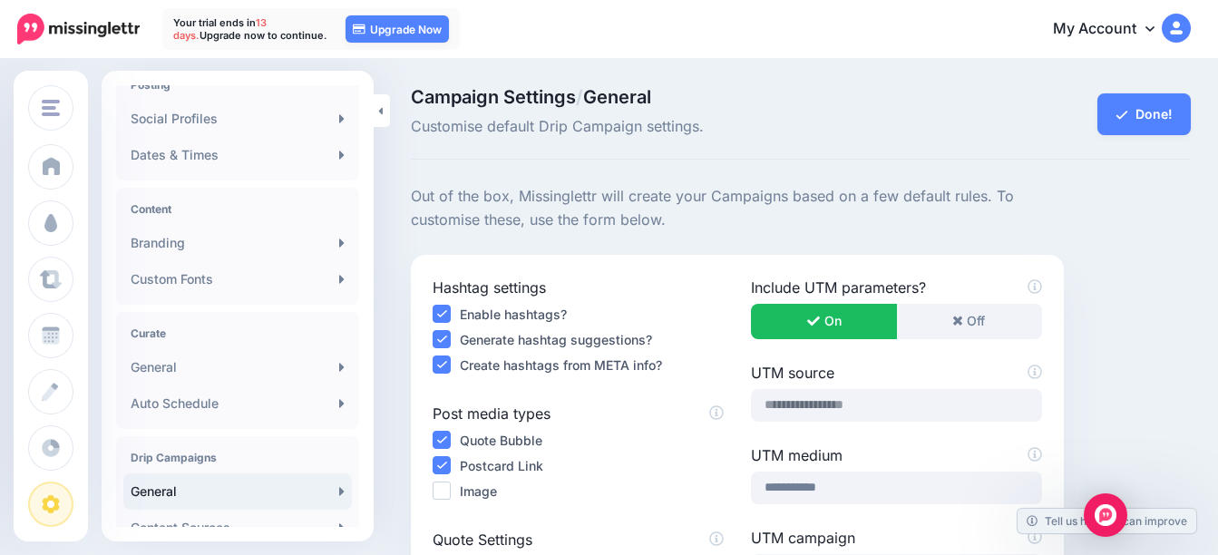
scroll to position [181, 0]
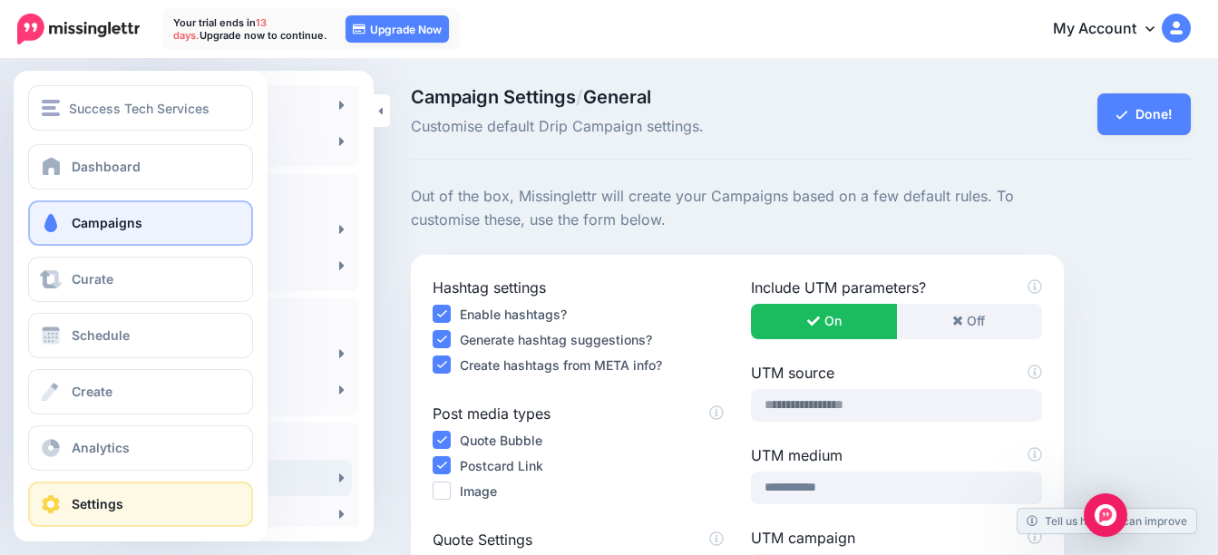
click at [63, 209] on link "Campaigns" at bounding box center [140, 222] width 225 height 45
click at [49, 227] on span at bounding box center [51, 223] width 24 height 18
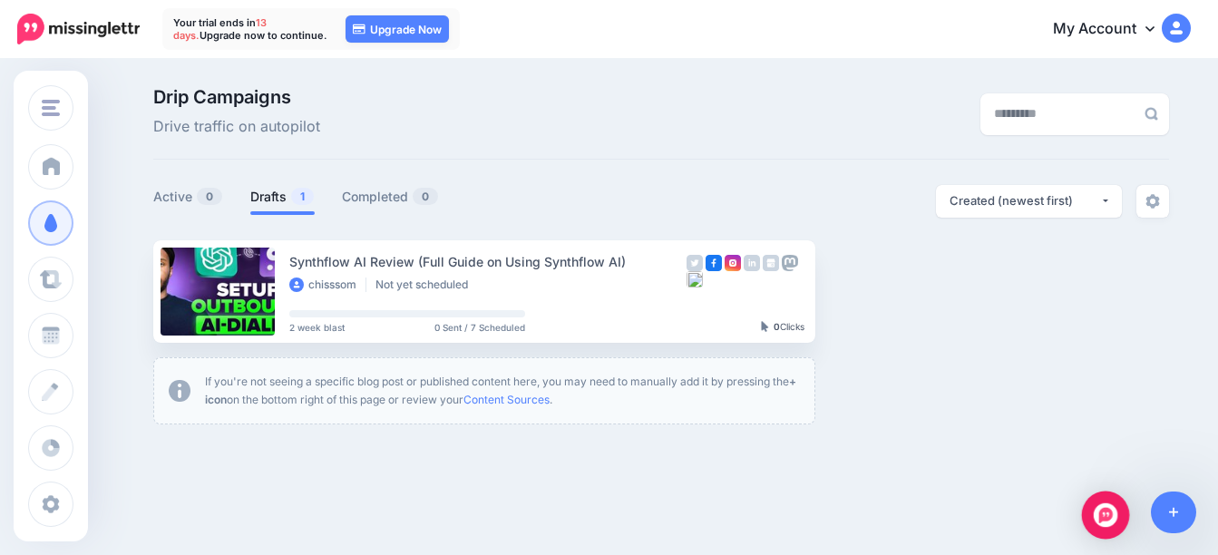
click at [1094, 519] on div "Open Intercom Messenger" at bounding box center [1106, 515] width 48 height 48
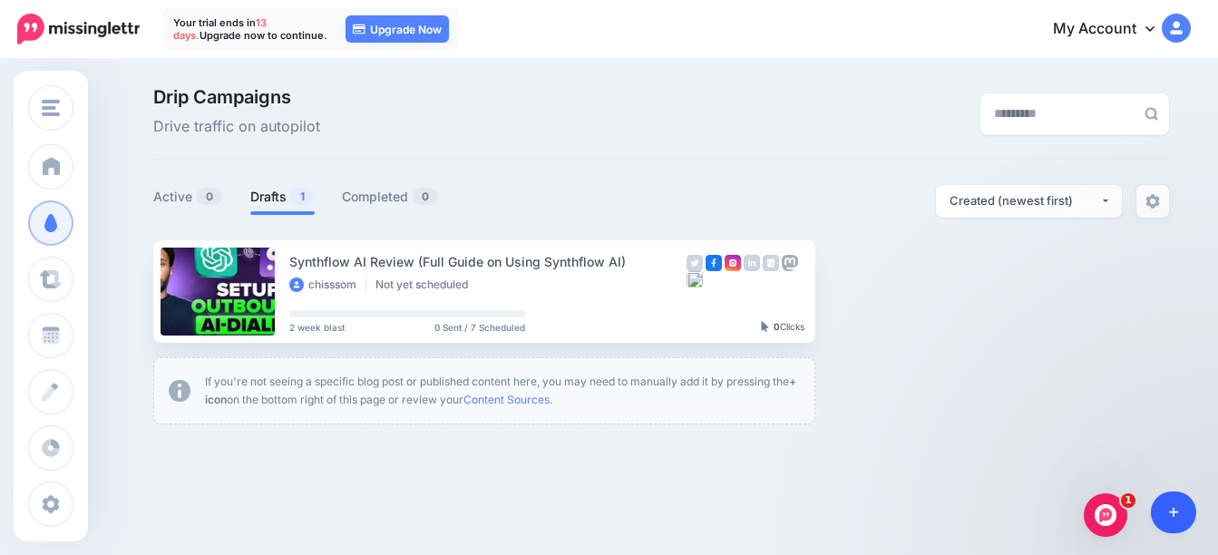
click at [1181, 510] on link at bounding box center [1174, 512] width 46 height 42
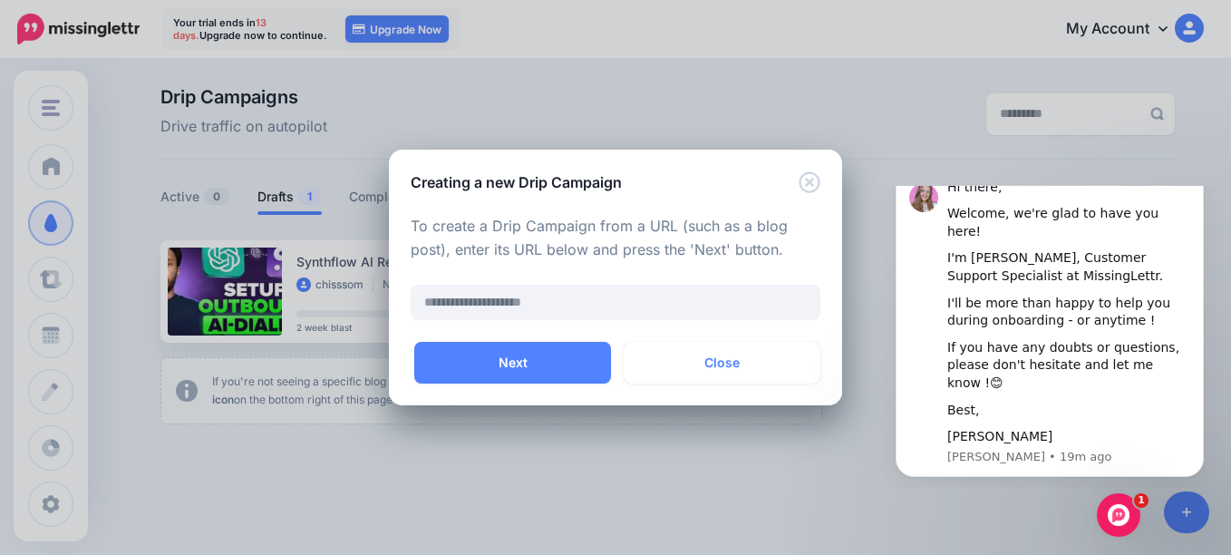
click at [1194, 177] on icon "Dismiss notification" at bounding box center [1199, 172] width 10 height 10
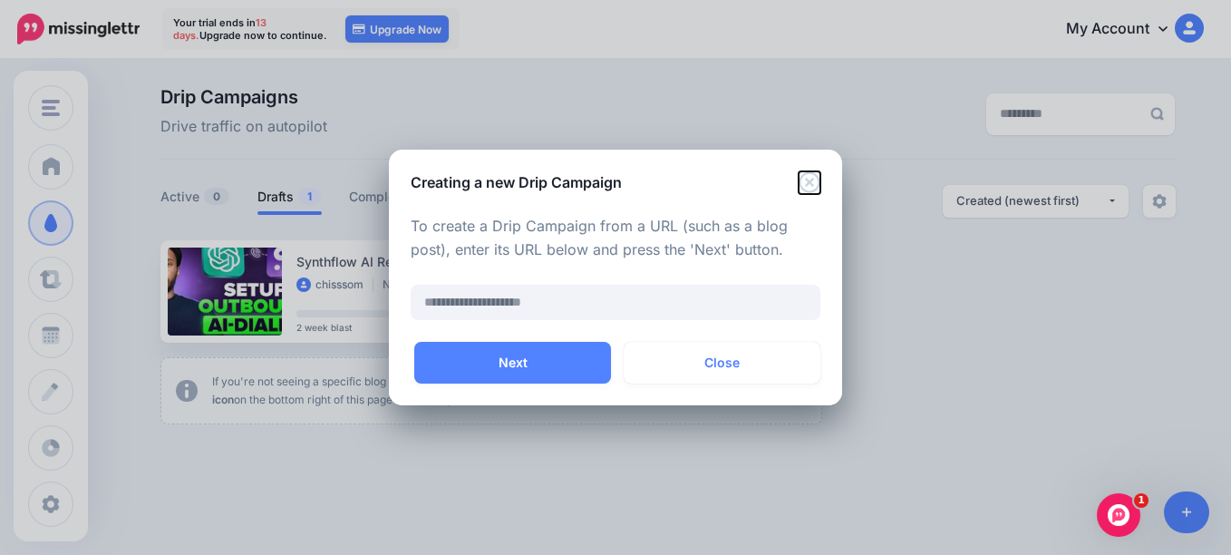
click at [817, 183] on icon "Close" at bounding box center [810, 182] width 22 height 22
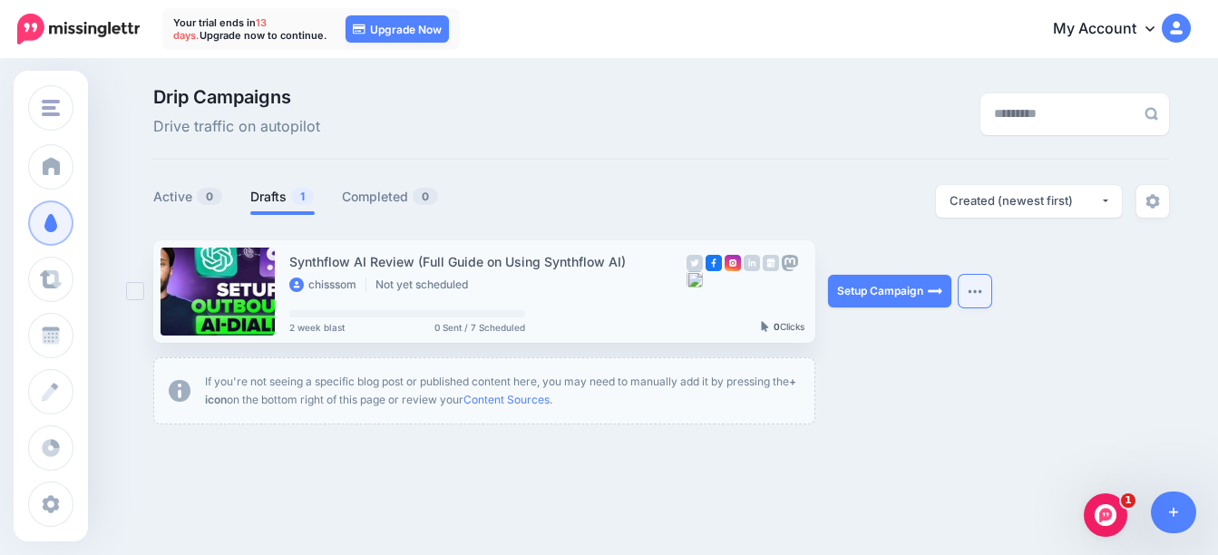
click at [980, 286] on button "button" at bounding box center [974, 291] width 33 height 33
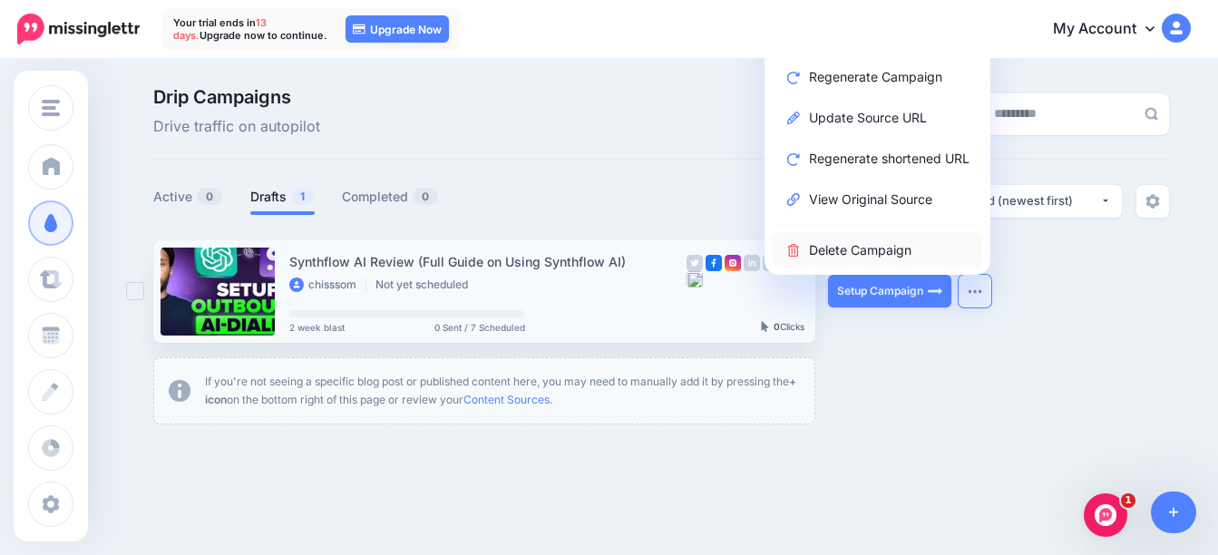
click at [922, 249] on link "Delete Campaign" at bounding box center [877, 249] width 211 height 35
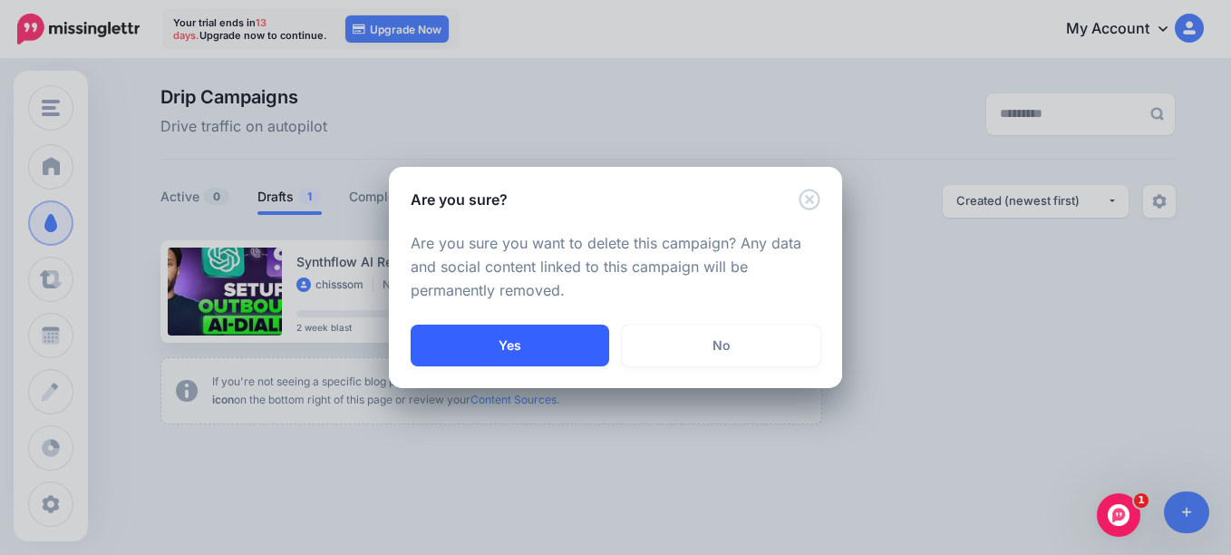
click at [543, 339] on button "Yes" at bounding box center [510, 346] width 199 height 42
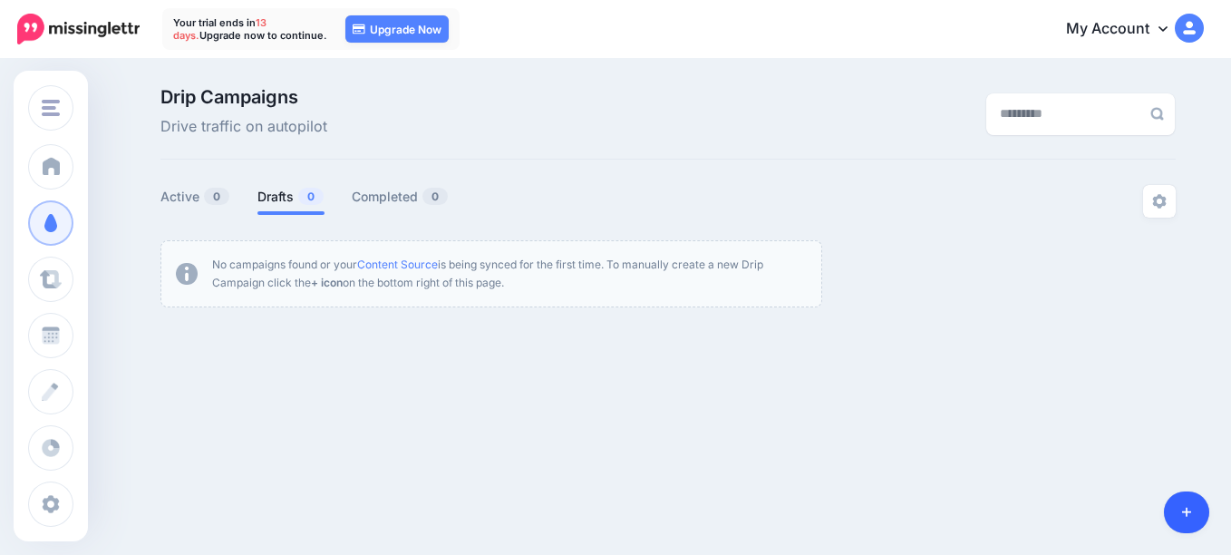
click at [1180, 515] on link at bounding box center [1187, 512] width 46 height 42
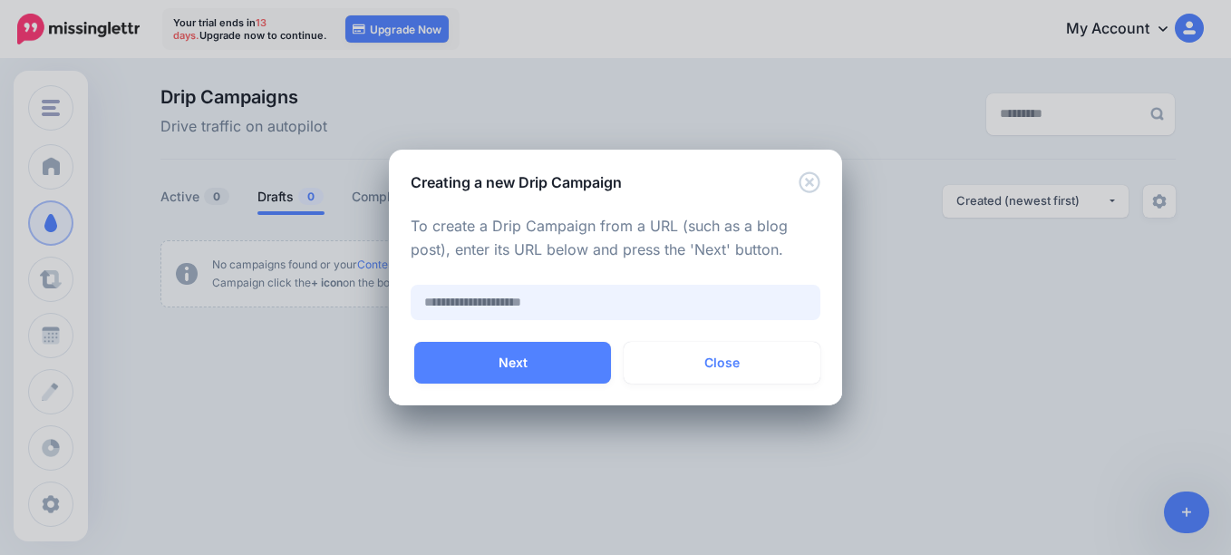
click at [639, 305] on input "text" at bounding box center [616, 302] width 410 height 35
paste input "**********"
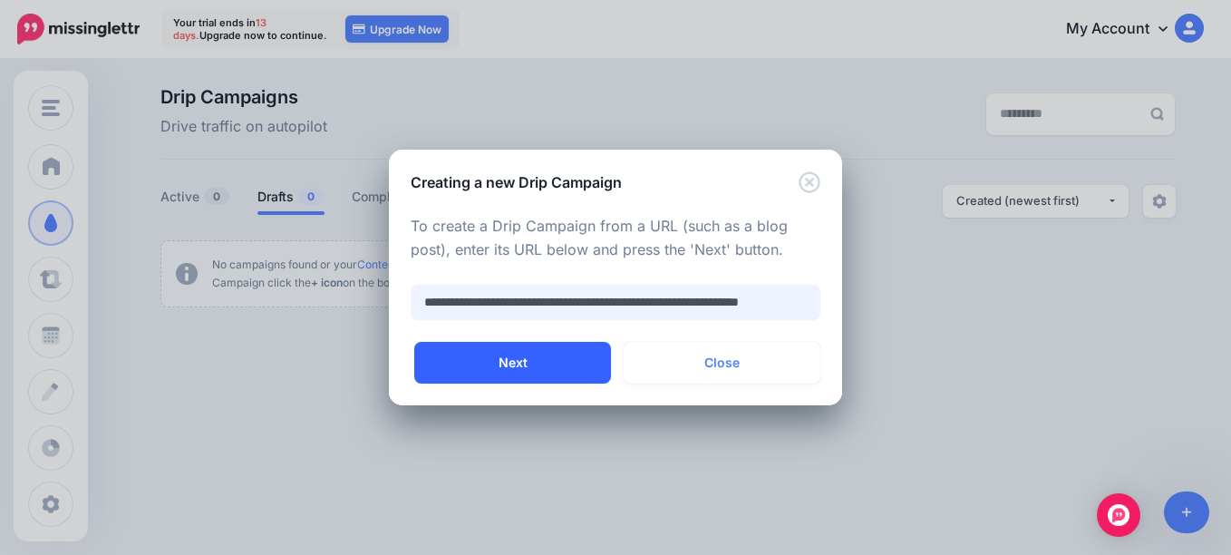
type input "**********"
click at [499, 381] on button "Next" at bounding box center [512, 363] width 197 height 42
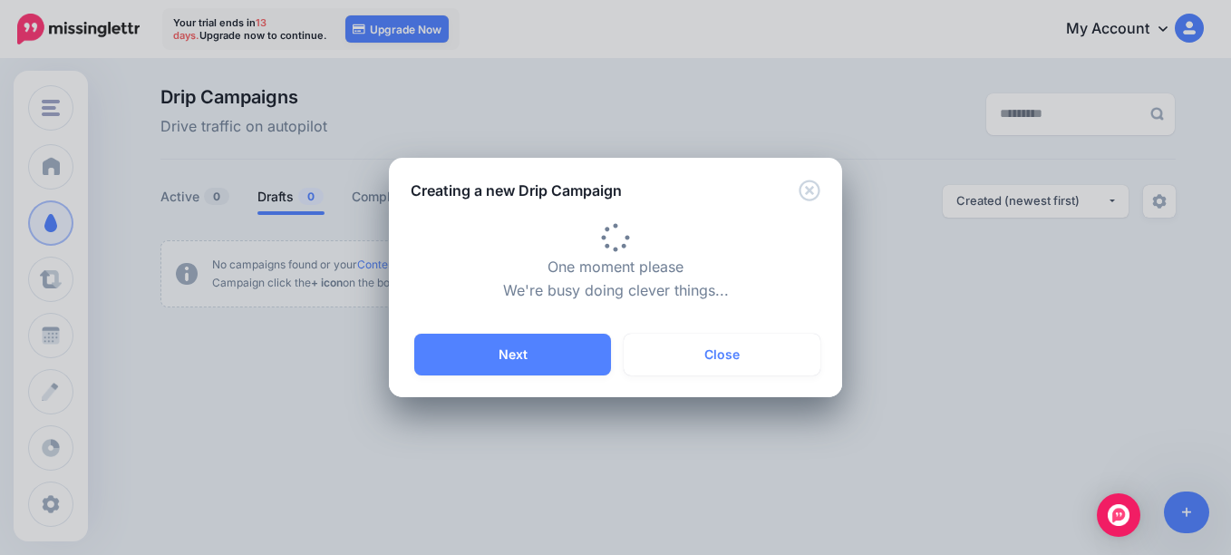
type input "**********"
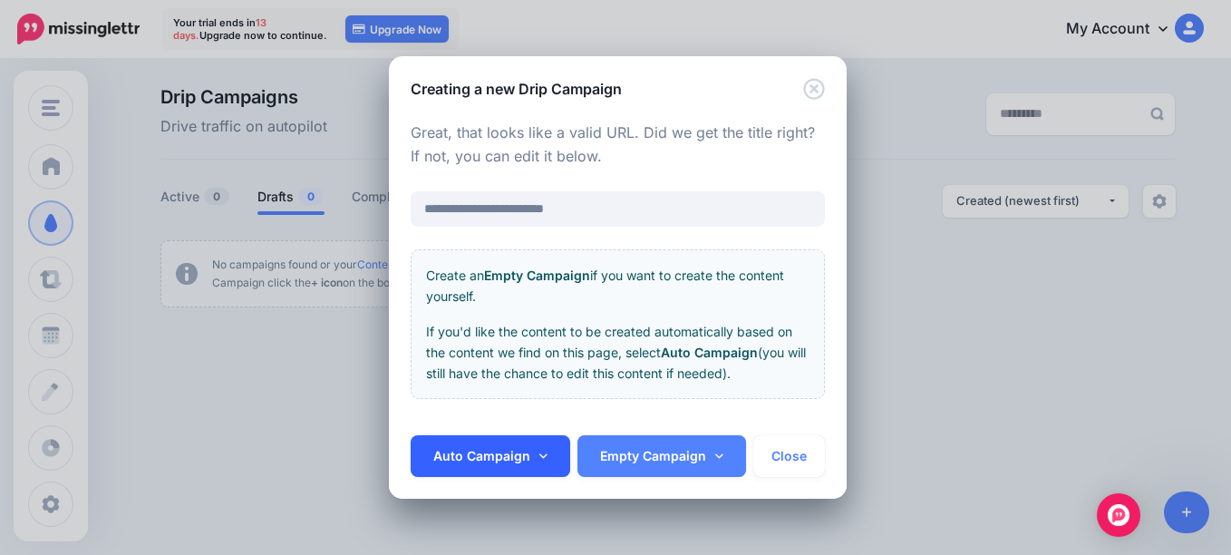
click at [530, 458] on link "Auto Campaign" at bounding box center [491, 456] width 160 height 42
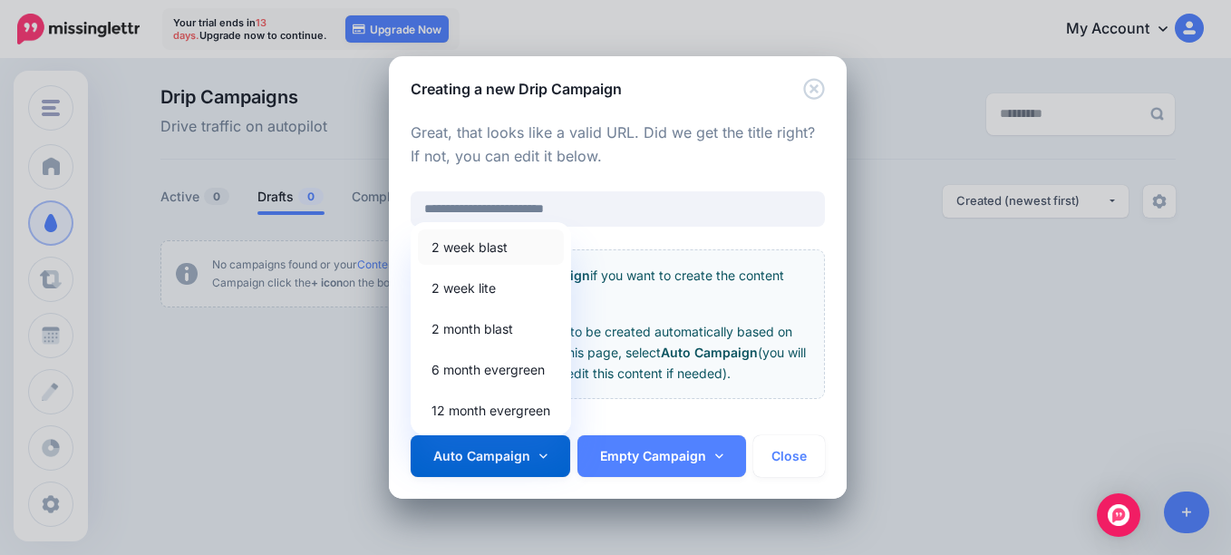
click at [508, 247] on link "2 week blast" at bounding box center [491, 246] width 146 height 35
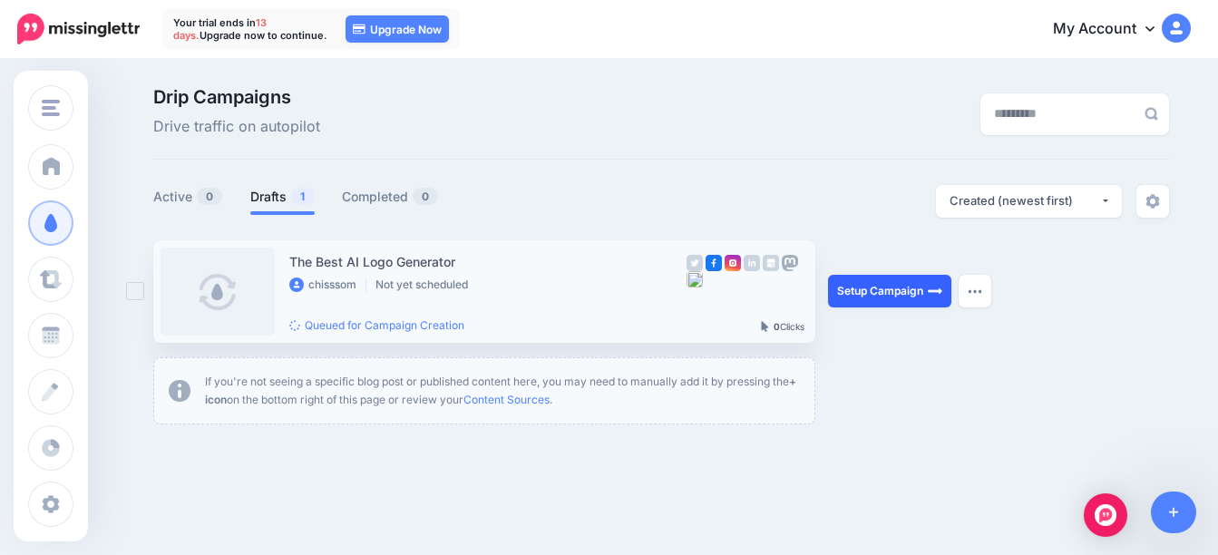
click at [898, 295] on link "Setup Campaign" at bounding box center [889, 291] width 123 height 33
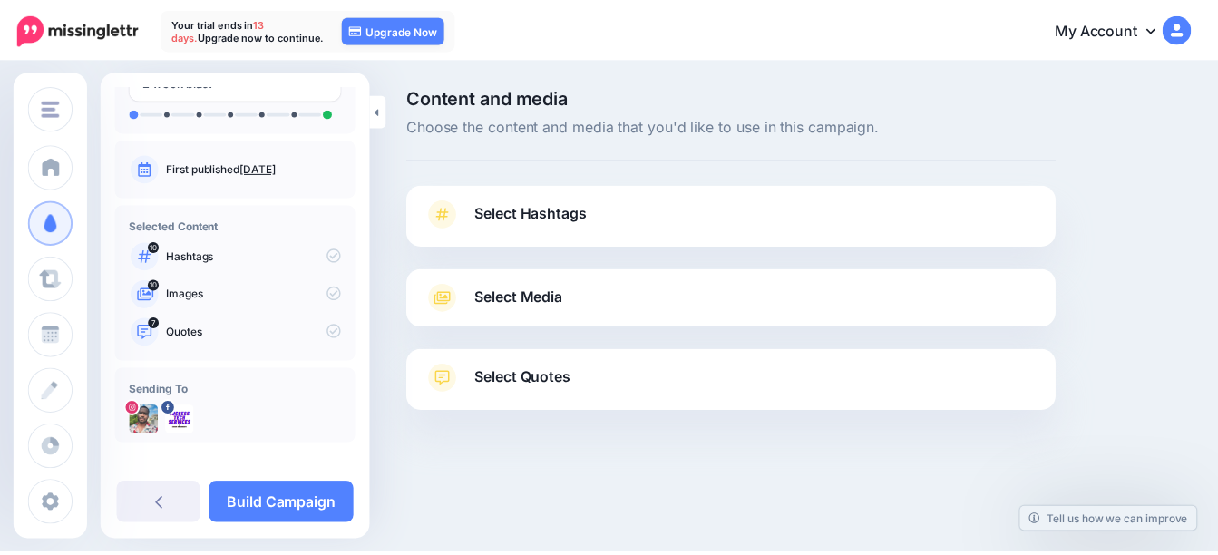
scroll to position [116, 0]
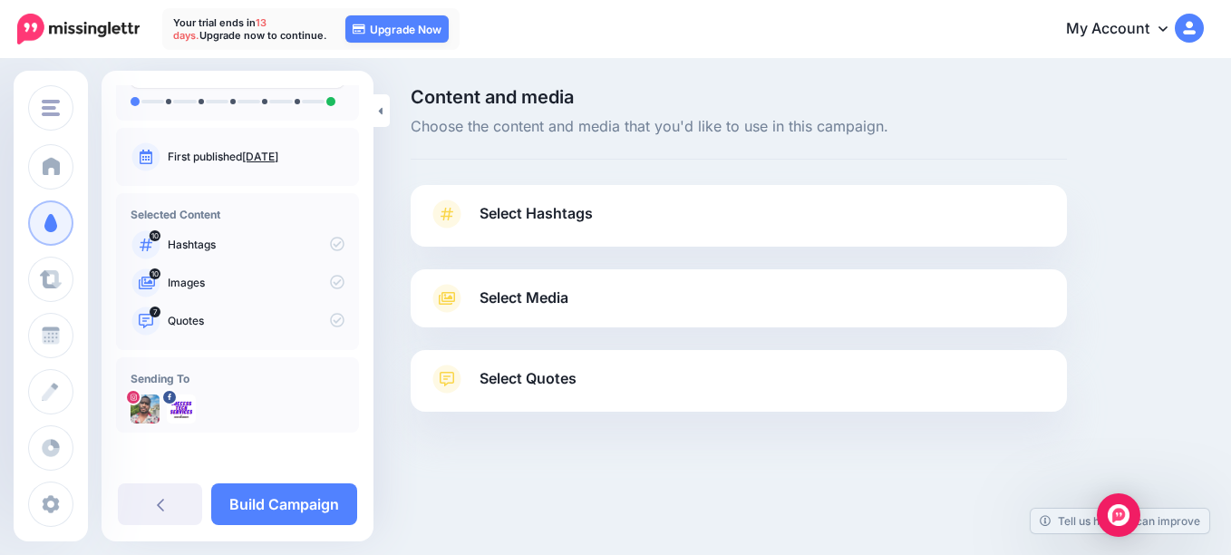
click at [539, 209] on span "Select Hashtags" at bounding box center [536, 213] width 113 height 24
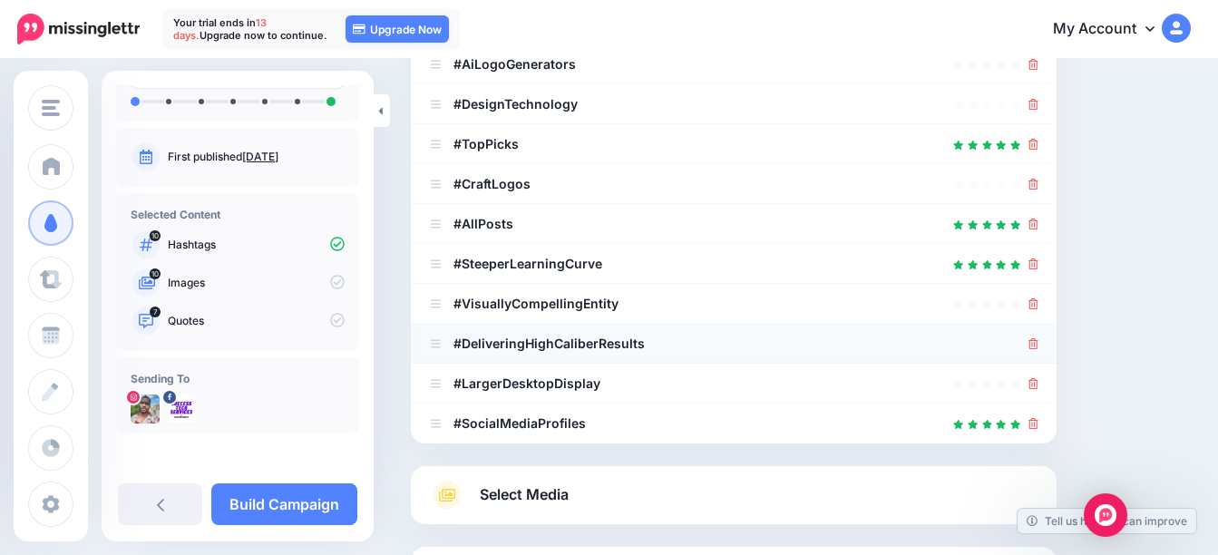
scroll to position [534, 0]
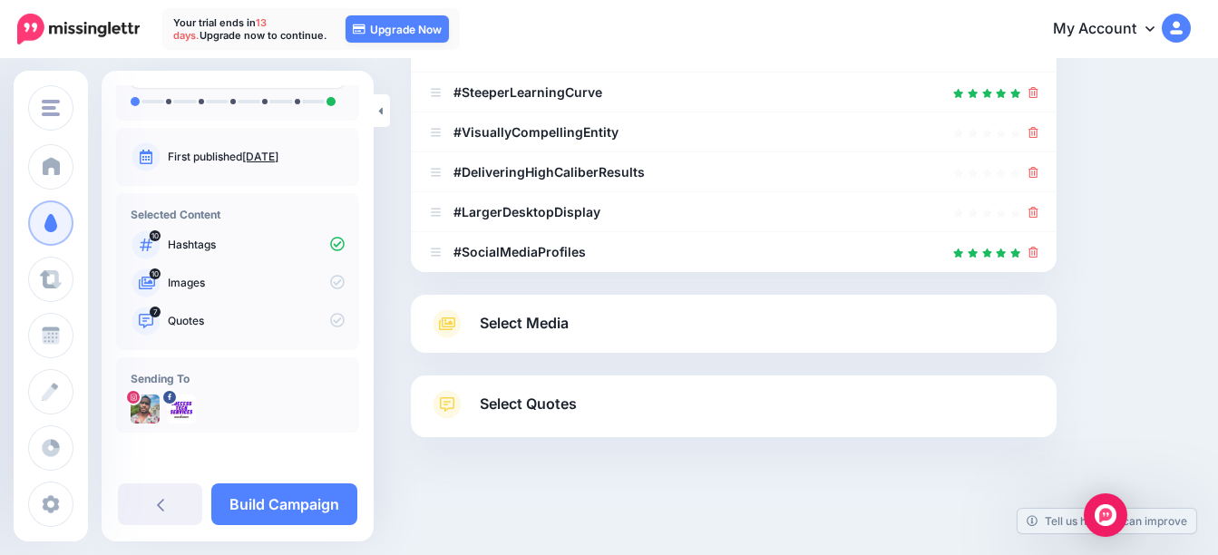
click at [581, 312] on link "Select Media" at bounding box center [733, 323] width 609 height 29
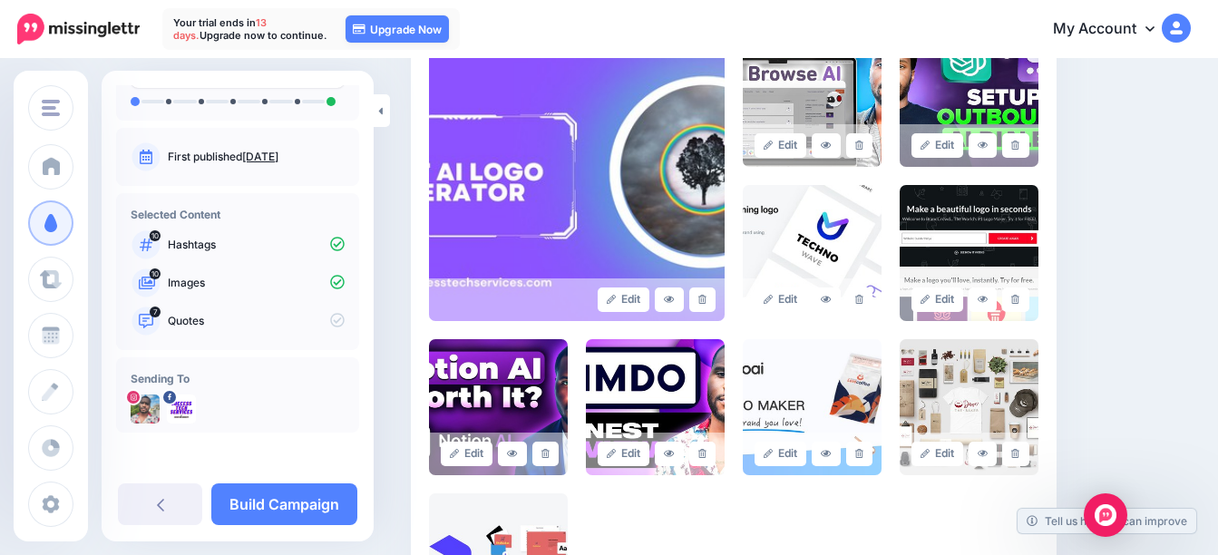
scroll to position [715, 0]
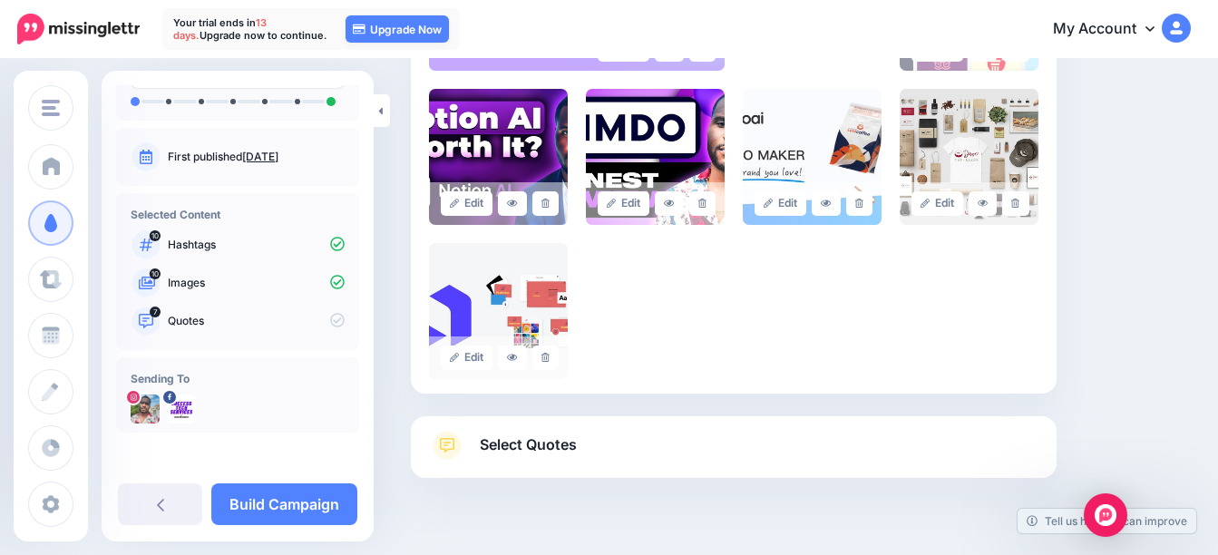
click at [636, 438] on link "Select Quotes" at bounding box center [733, 454] width 609 height 47
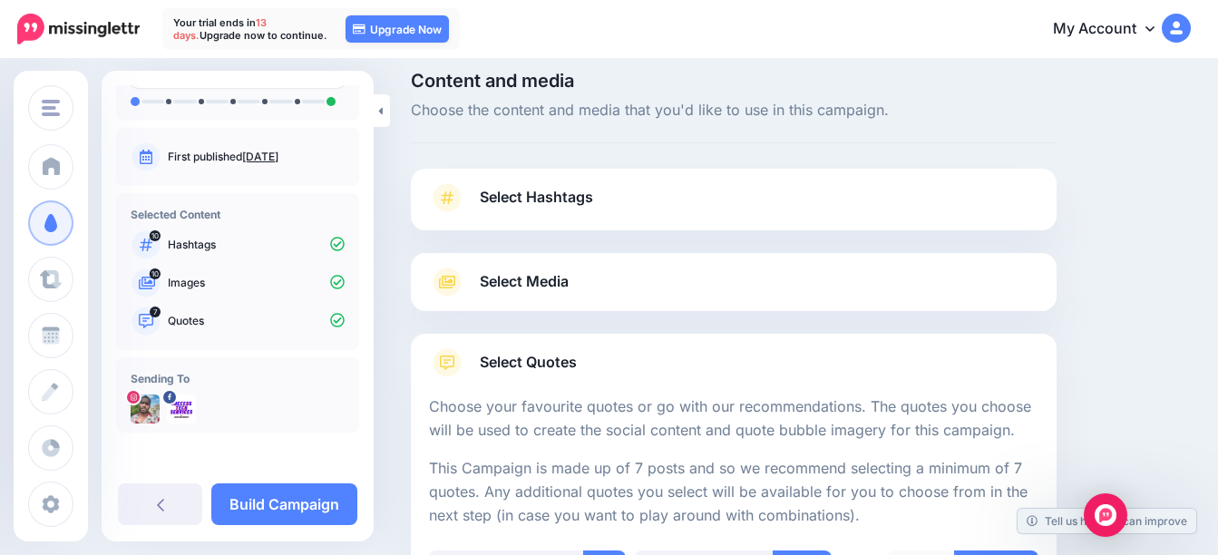
scroll to position [0, 0]
